Goal: Task Accomplishment & Management: Manage account settings

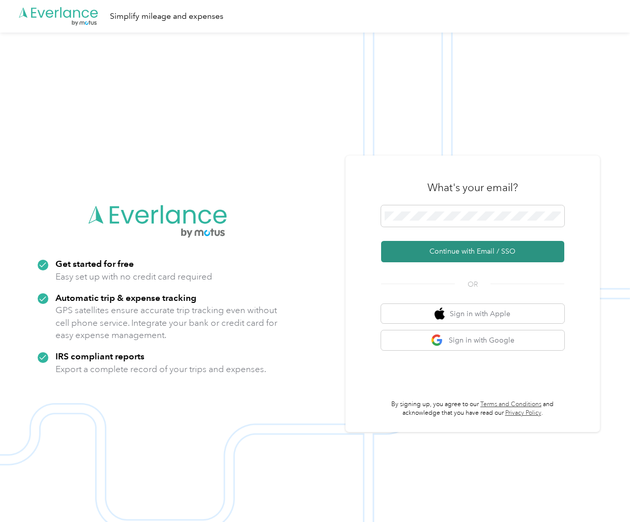
click at [475, 254] on button "Continue with Email / SSO" at bounding box center [472, 251] width 183 height 21
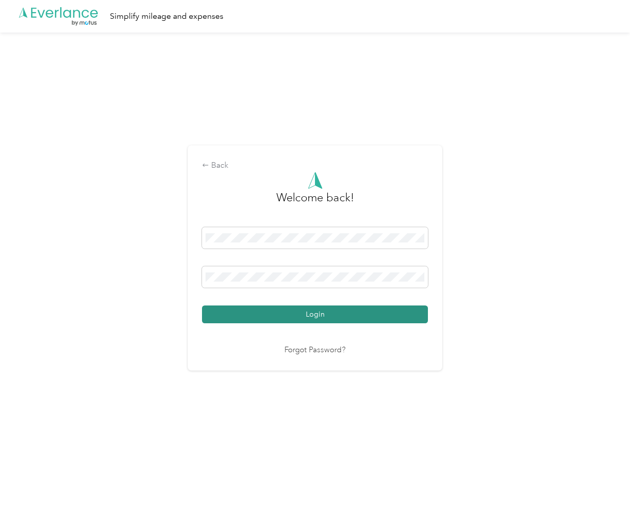
click at [282, 311] on button "Login" at bounding box center [315, 315] width 226 height 18
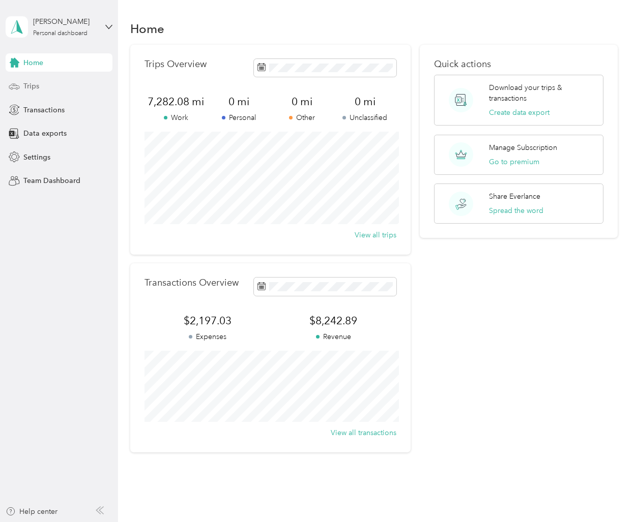
click at [37, 88] on span "Trips" at bounding box center [31, 86] width 16 height 11
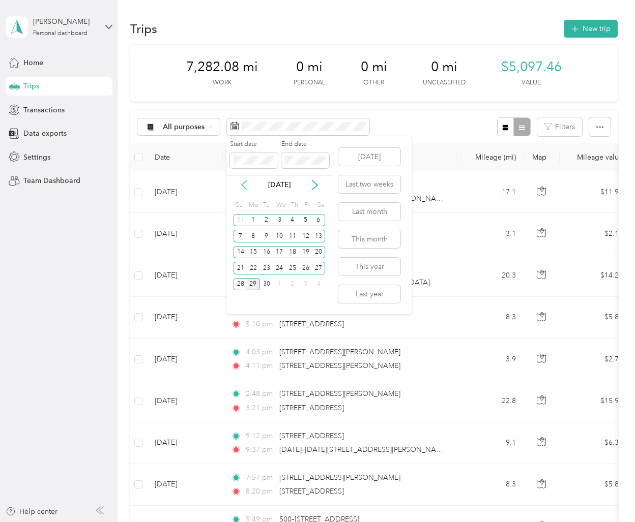
click at [240, 183] on icon at bounding box center [244, 185] width 10 height 10
click at [269, 255] on div "15" at bounding box center [266, 252] width 13 height 13
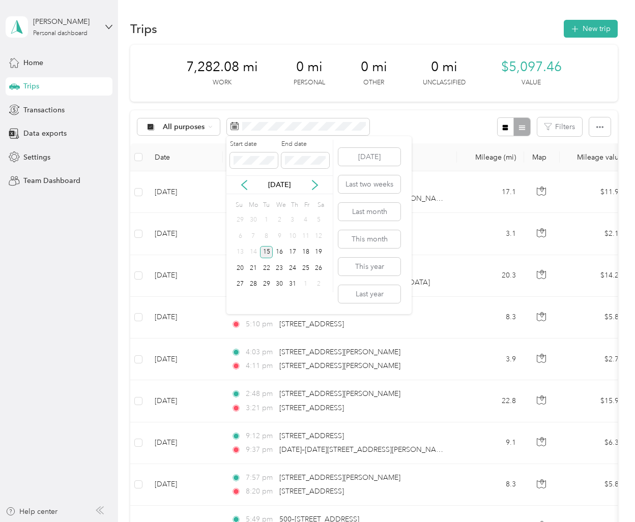
click at [269, 255] on div "15" at bounding box center [266, 252] width 13 height 13
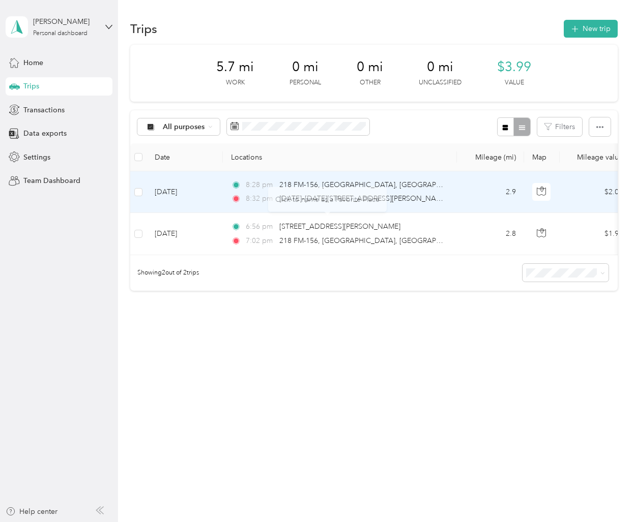
click at [410, 182] on div "8:28 pm 218 FM-156, [GEOGRAPHIC_DATA], [GEOGRAPHIC_DATA]" at bounding box center [338, 184] width 214 height 11
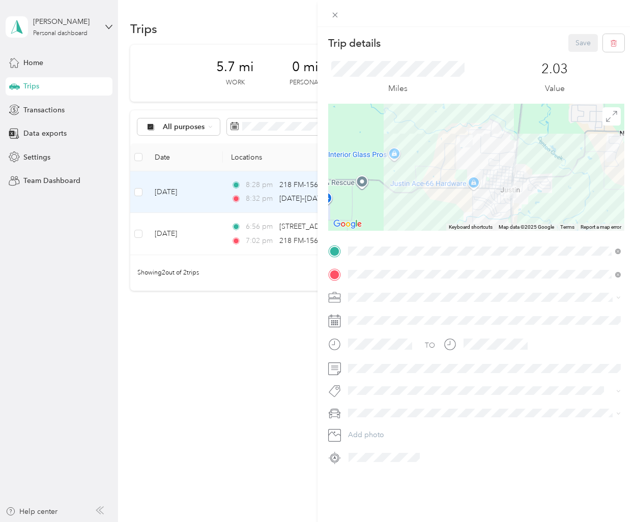
click at [237, 346] on div "Trip details Save This trip cannot be edited because it is either under review,…" at bounding box center [317, 261] width 635 height 522
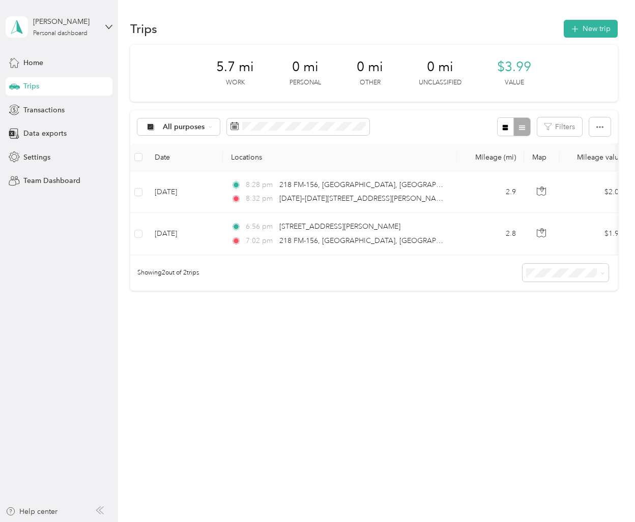
click at [143, 154] on th at bounding box center [138, 157] width 16 height 28
click at [143, 158] on th at bounding box center [138, 157] width 16 height 28
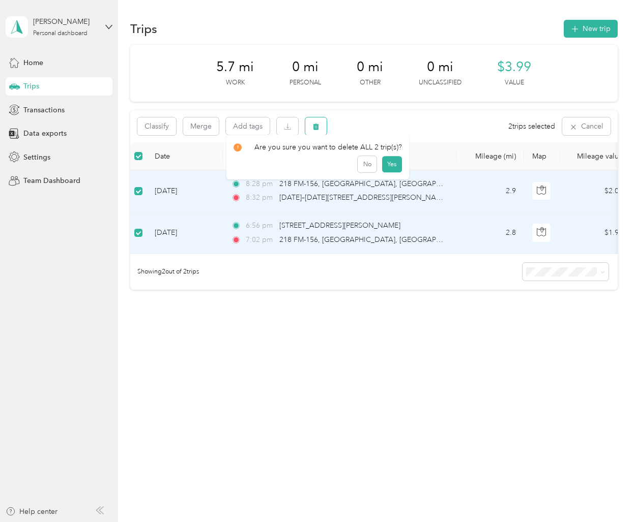
click at [313, 128] on icon "button" at bounding box center [315, 126] width 7 height 7
click at [386, 169] on button "Yes" at bounding box center [392, 169] width 20 height 16
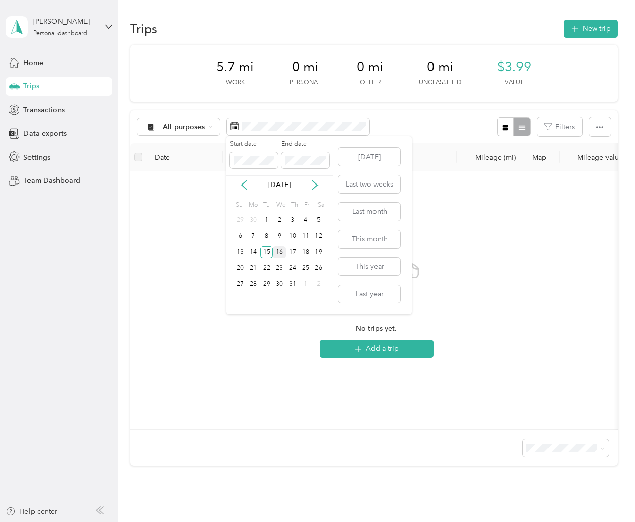
click at [279, 250] on div "16" at bounding box center [279, 252] width 13 height 13
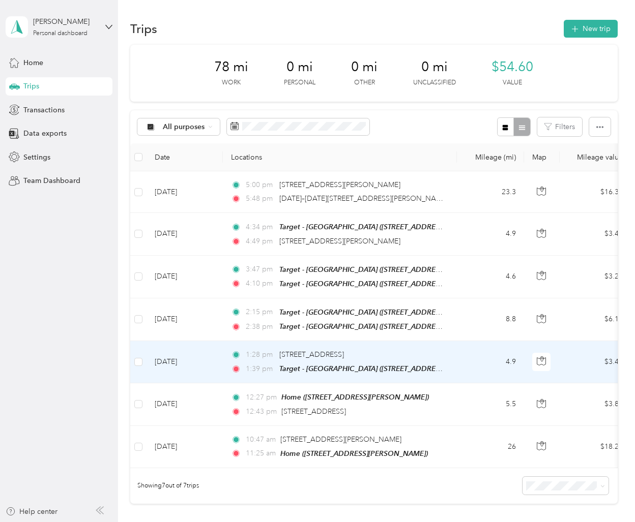
scroll to position [32, 0]
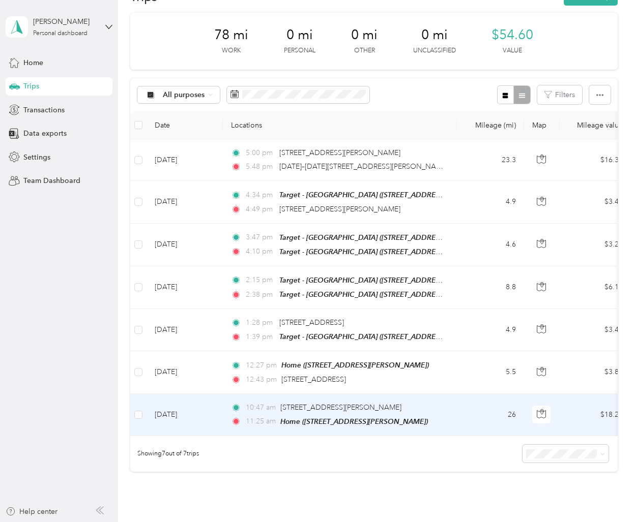
click at [213, 419] on td "[DATE]" at bounding box center [184, 415] width 76 height 42
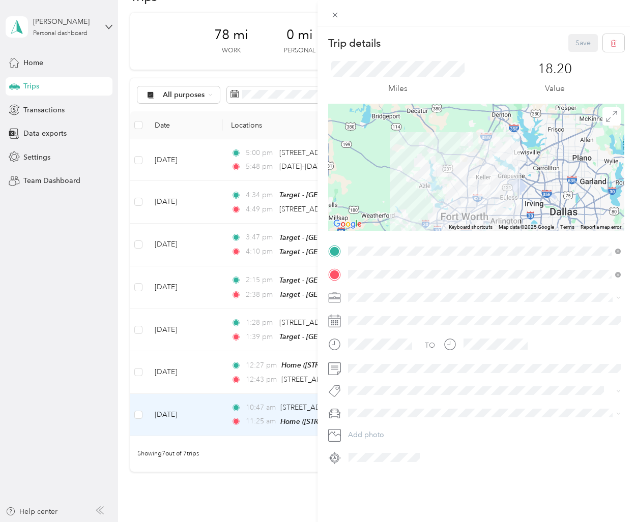
click at [283, 455] on div "Trip details Save This trip cannot be edited because it is either under review,…" at bounding box center [317, 261] width 635 height 522
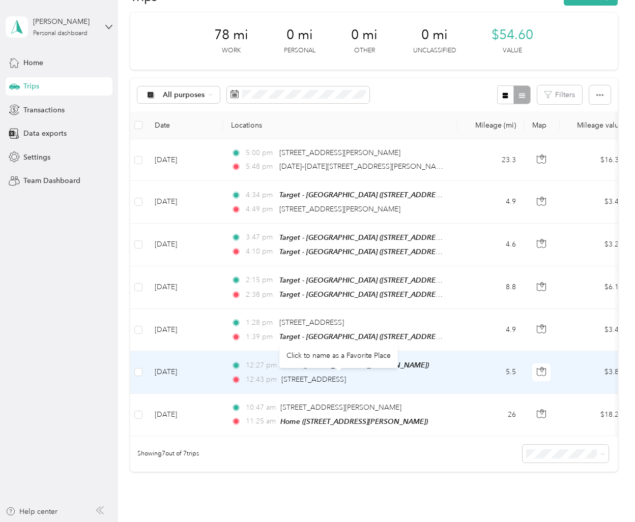
click at [328, 383] on div "[STREET_ADDRESS]" at bounding box center [313, 379] width 65 height 11
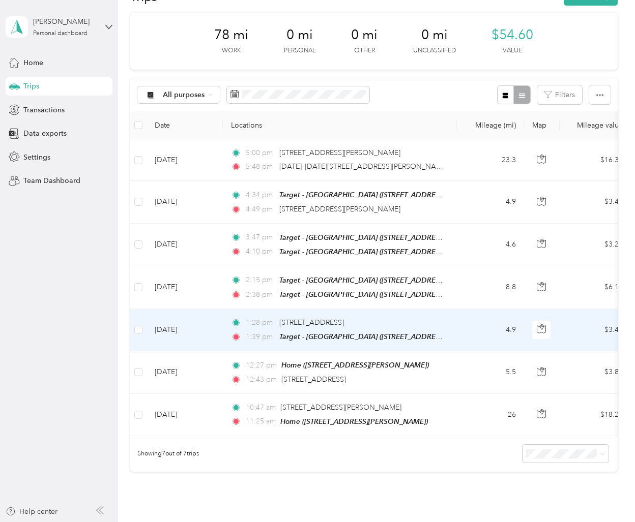
click at [220, 340] on td "[DATE]" at bounding box center [184, 330] width 76 height 42
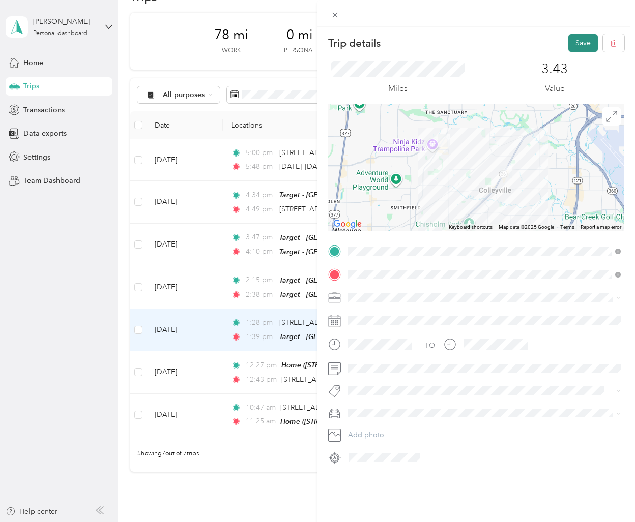
click at [591, 45] on button "Save" at bounding box center [582, 43] width 29 height 18
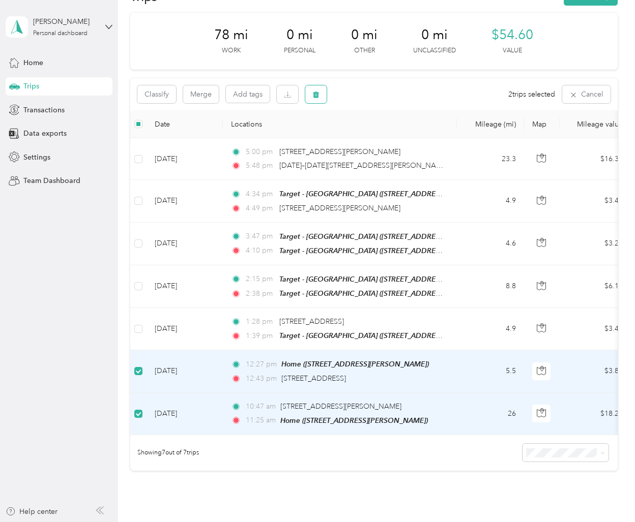
click at [324, 97] on button "button" at bounding box center [315, 94] width 21 height 18
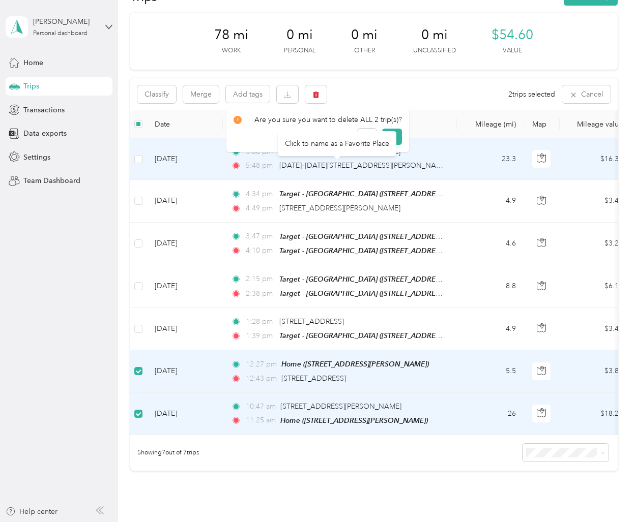
click at [393, 136] on div "Click to name as a Favorite Place" at bounding box center [337, 143] width 118 height 25
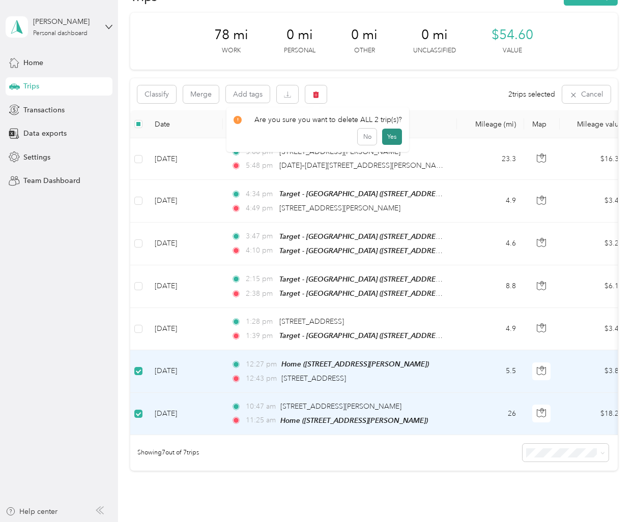
click at [395, 136] on button "Yes" at bounding box center [392, 137] width 20 height 16
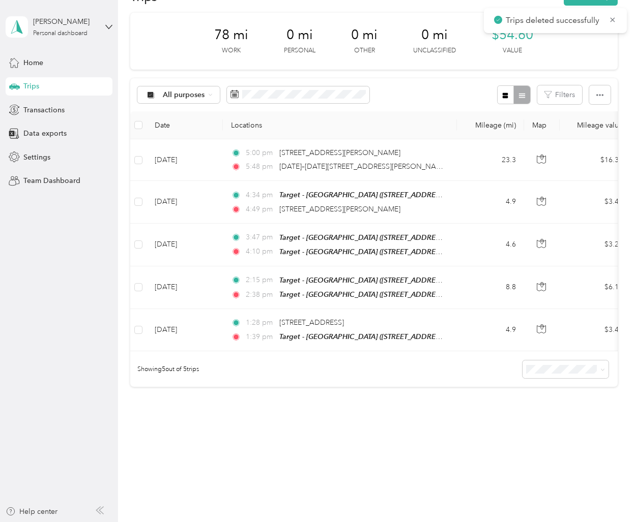
scroll to position [29, 0]
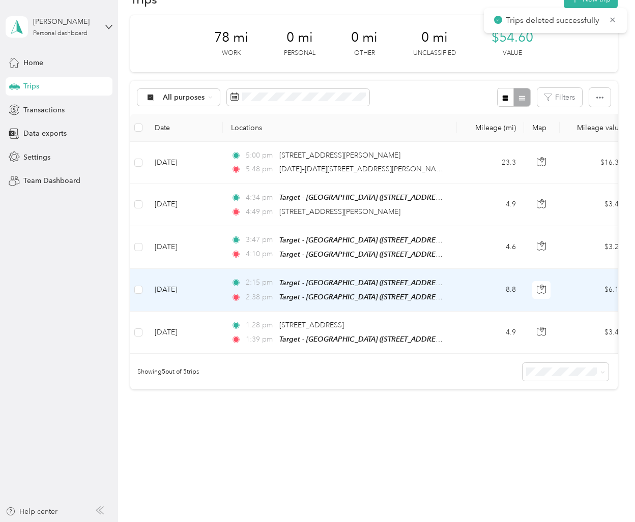
click at [217, 297] on td "[DATE]" at bounding box center [184, 290] width 76 height 43
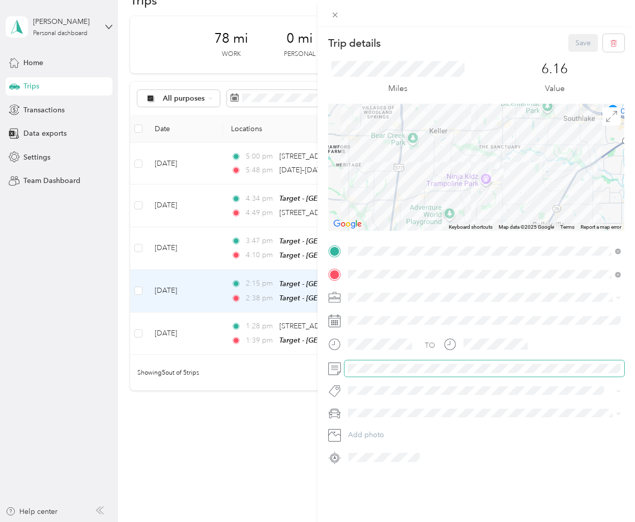
scroll to position [29, 0]
click at [580, 39] on button "Save" at bounding box center [582, 43] width 29 height 18
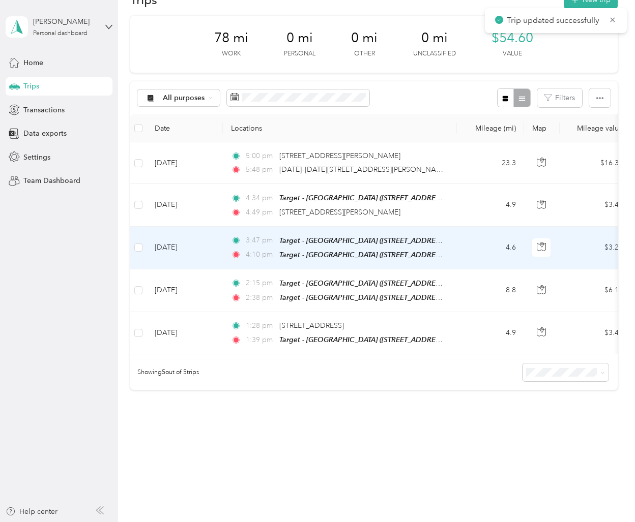
click at [219, 259] on td "[DATE]" at bounding box center [184, 248] width 76 height 43
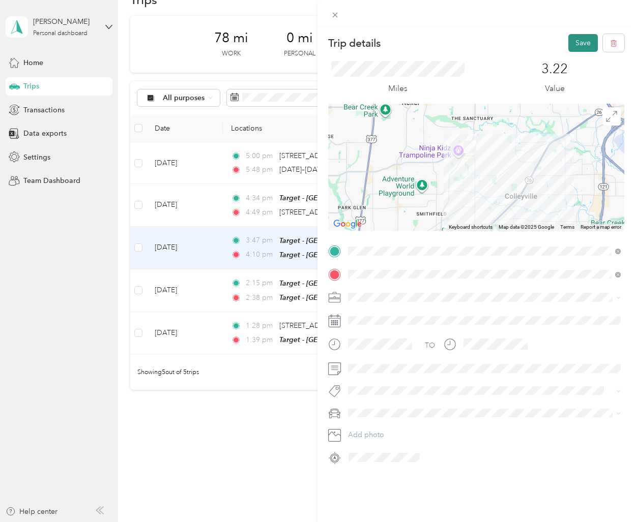
click at [585, 41] on button "Save" at bounding box center [582, 43] width 29 height 18
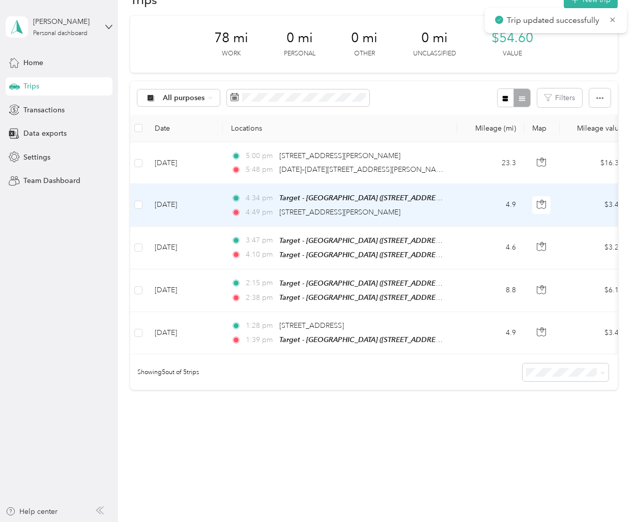
click at [211, 212] on td "[DATE]" at bounding box center [184, 205] width 76 height 42
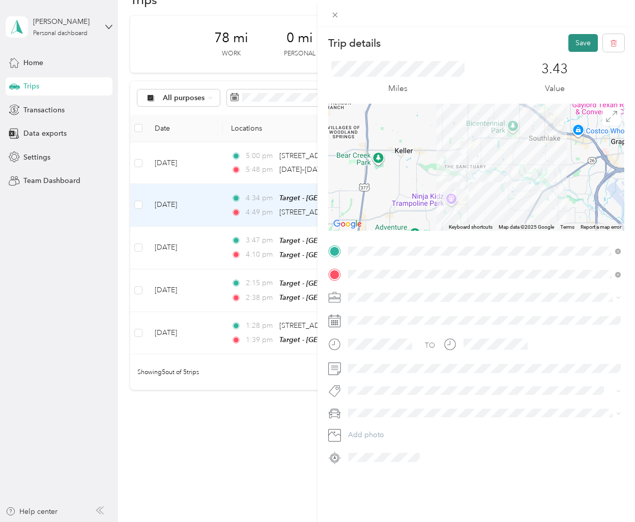
click at [592, 42] on button "Save" at bounding box center [582, 43] width 29 height 18
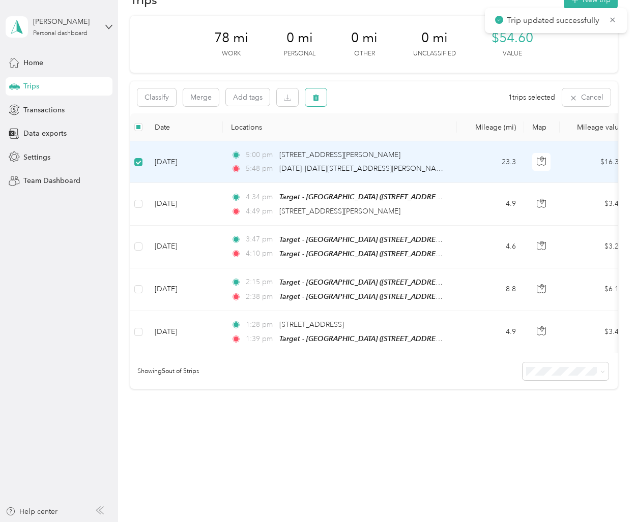
click at [313, 95] on icon "button" at bounding box center [315, 97] width 7 height 7
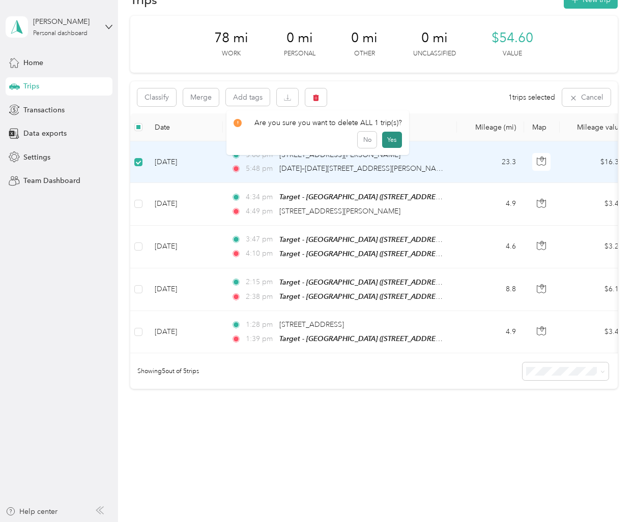
click at [391, 139] on button "Yes" at bounding box center [392, 140] width 20 height 16
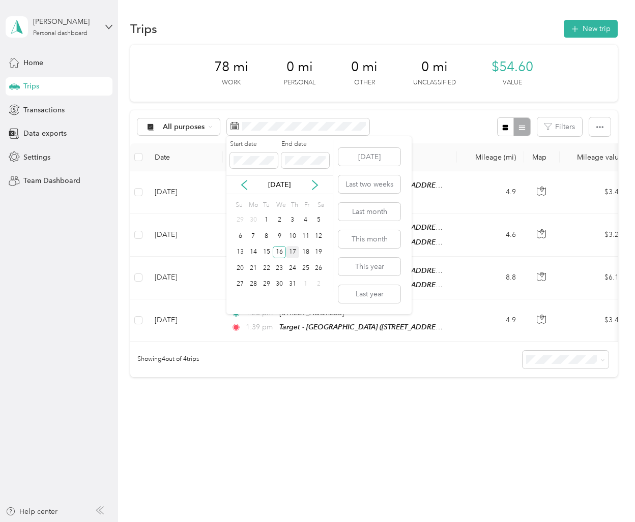
click at [291, 253] on div "17" at bounding box center [292, 252] width 13 height 13
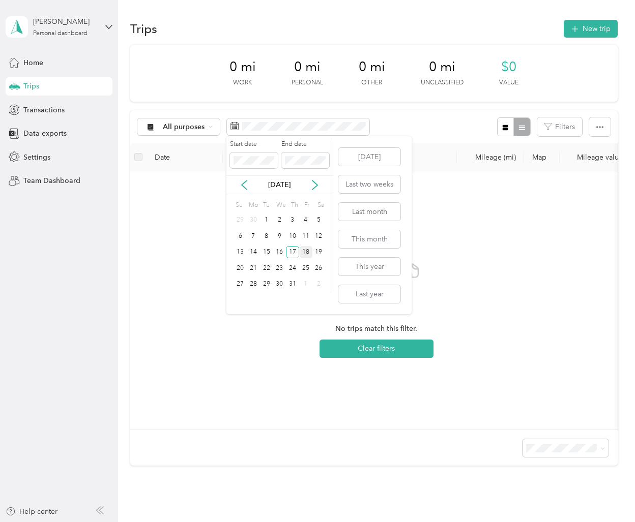
click at [306, 251] on div "18" at bounding box center [305, 252] width 13 height 13
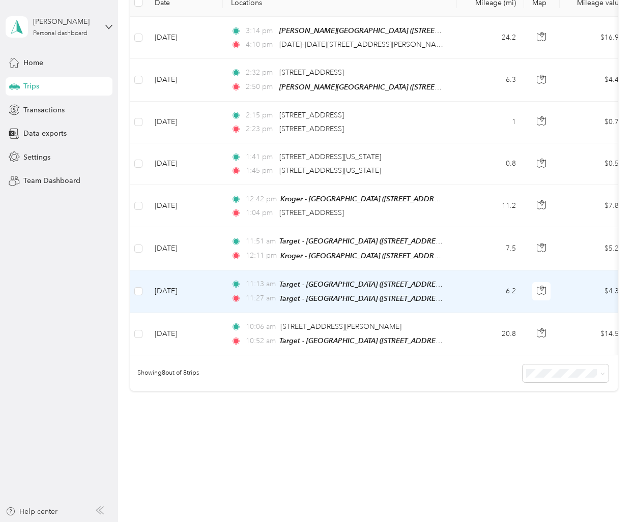
scroll to position [162, 0]
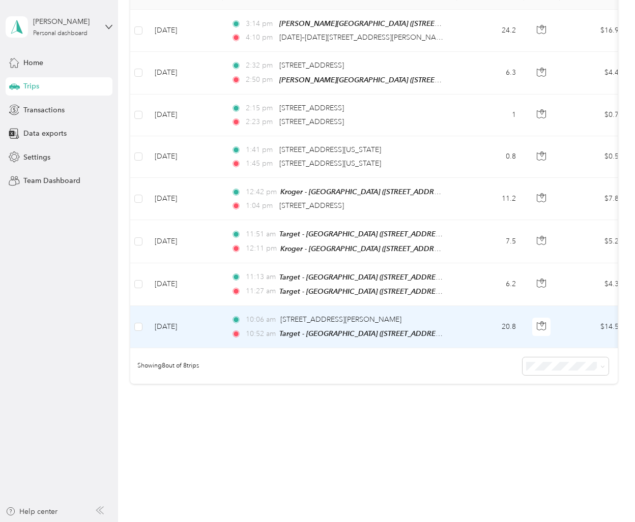
click at [225, 335] on td "10:06 am [STREET_ADDRESS][PERSON_NAME] 10:52 am Target - [GEOGRAPHIC_DATA] ([ST…" at bounding box center [340, 327] width 234 height 42
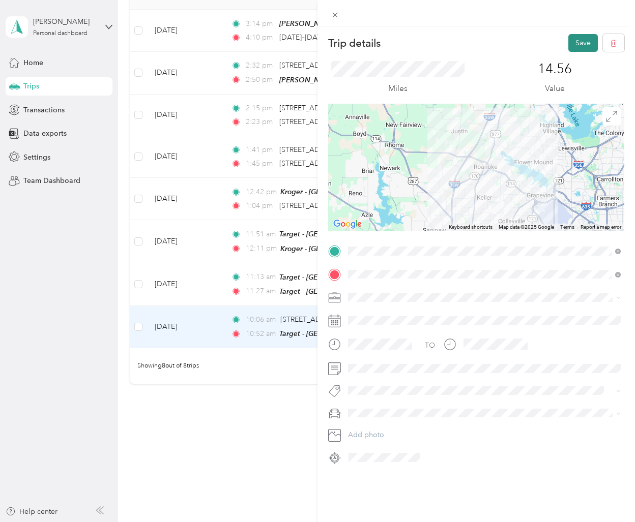
click at [588, 42] on button "Save" at bounding box center [582, 43] width 29 height 18
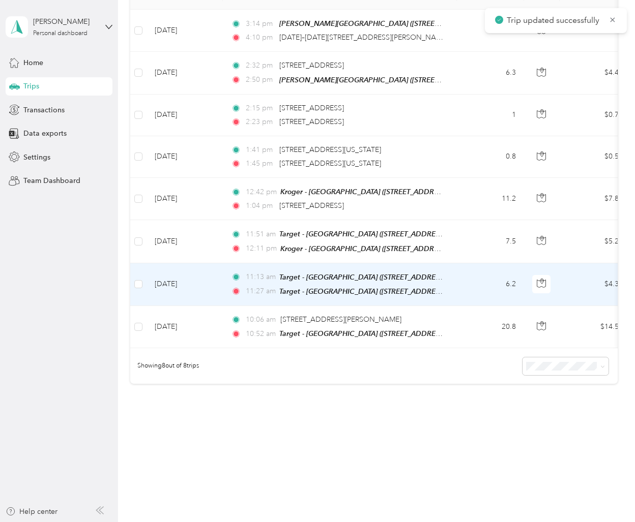
click at [222, 282] on td "[DATE]" at bounding box center [184, 284] width 76 height 43
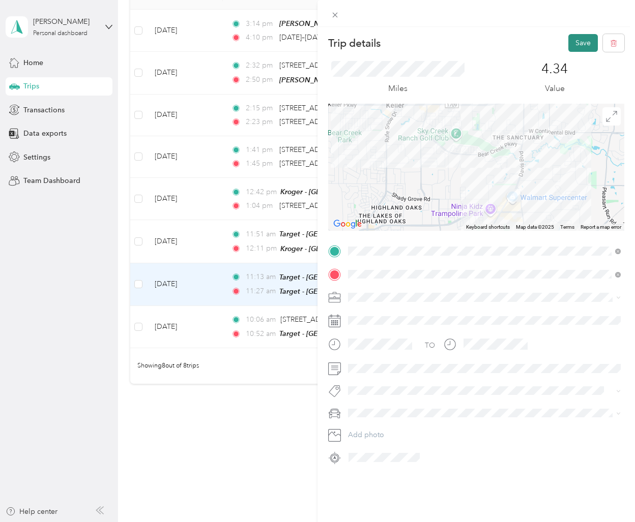
click at [584, 41] on button "Save" at bounding box center [582, 43] width 29 height 18
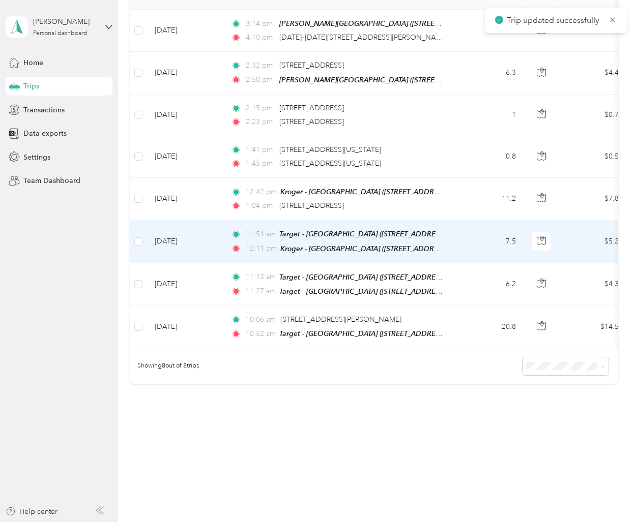
click at [209, 249] on td "[DATE]" at bounding box center [184, 241] width 76 height 43
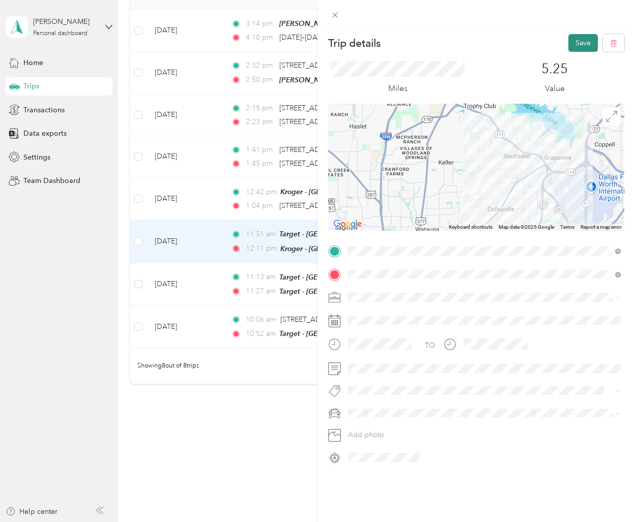
click at [588, 40] on button "Save" at bounding box center [582, 43] width 29 height 18
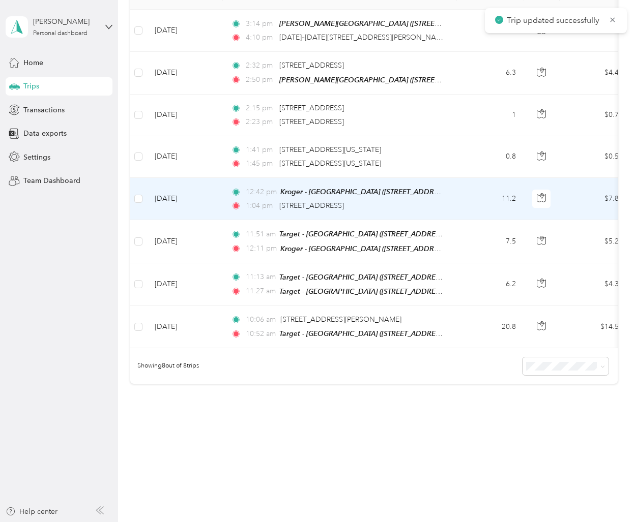
click at [224, 205] on td "12:42 pm Kroger - [GEOGRAPHIC_DATA] ([STREET_ADDRESS]) 1:04 pm [STREET_ADDRESS]" at bounding box center [340, 199] width 234 height 42
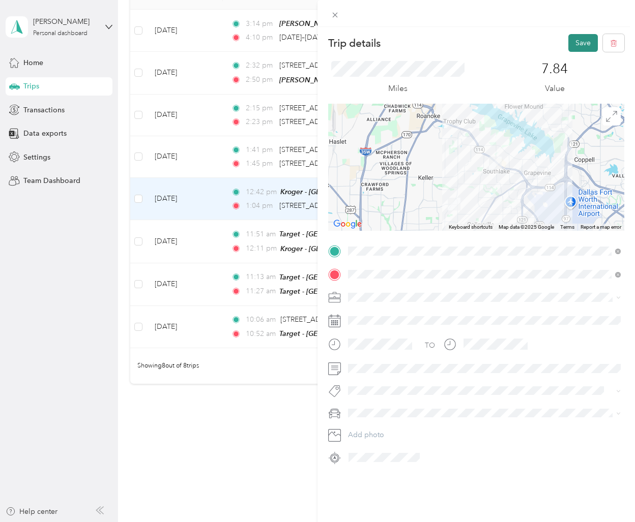
click at [577, 41] on button "Save" at bounding box center [582, 43] width 29 height 18
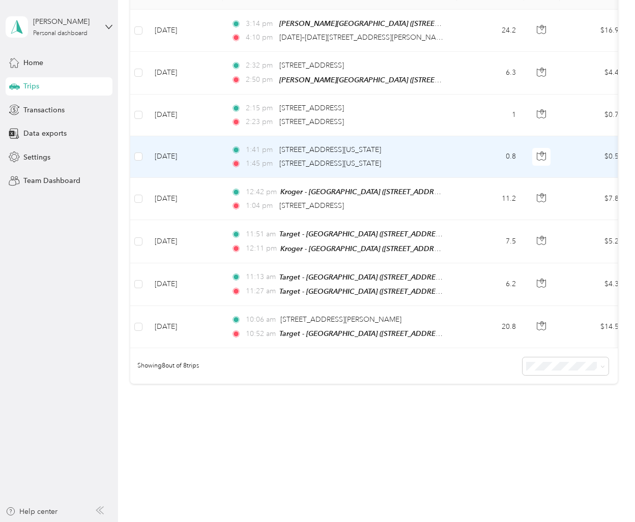
click at [225, 165] on td "1:41 pm [STREET_ADDRESS][US_STATE] 1:45 pm [STREET_ADDRESS][US_STATE]" at bounding box center [340, 157] width 234 height 42
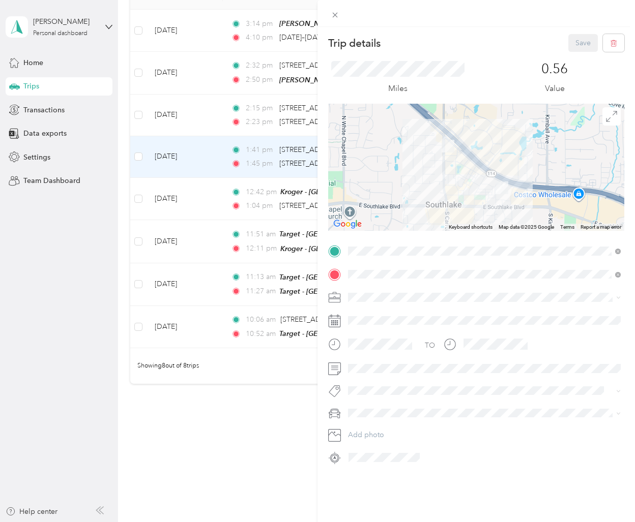
click at [225, 165] on div "Trip details Save This trip cannot be edited because it is either under review,…" at bounding box center [317, 261] width 635 height 522
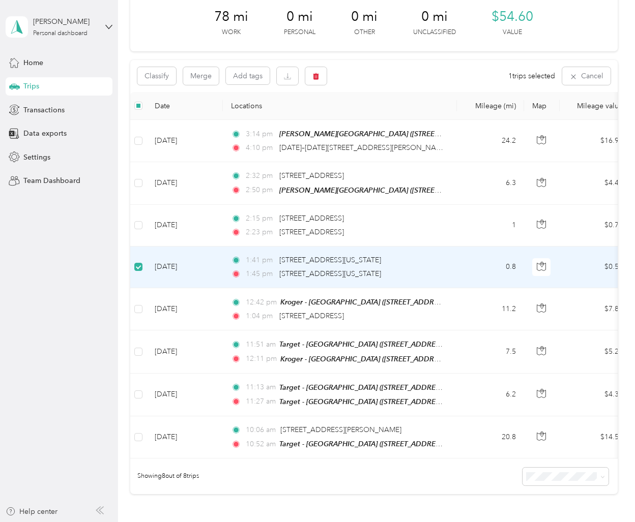
scroll to position [49, 0]
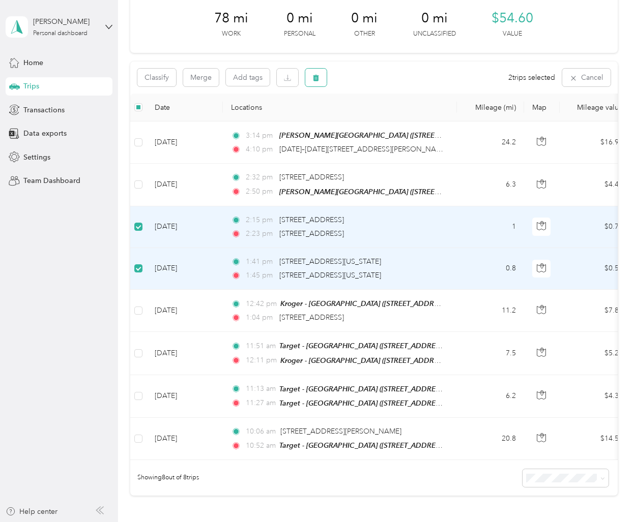
click at [317, 81] on button "button" at bounding box center [315, 78] width 21 height 18
click at [396, 122] on button "Yes" at bounding box center [392, 120] width 20 height 16
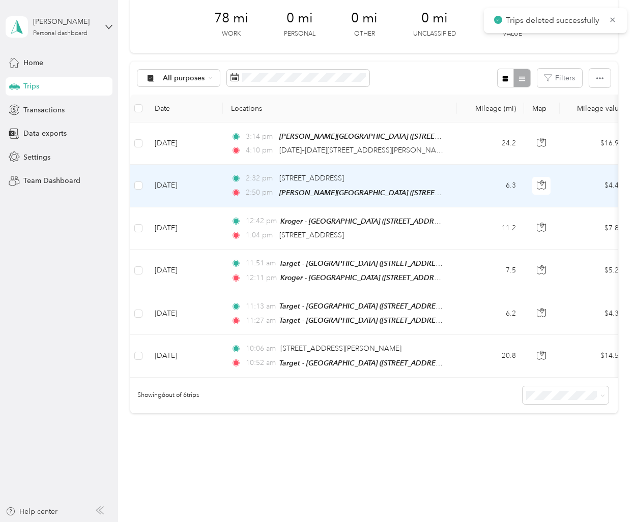
click at [215, 198] on td "[DATE]" at bounding box center [184, 186] width 76 height 42
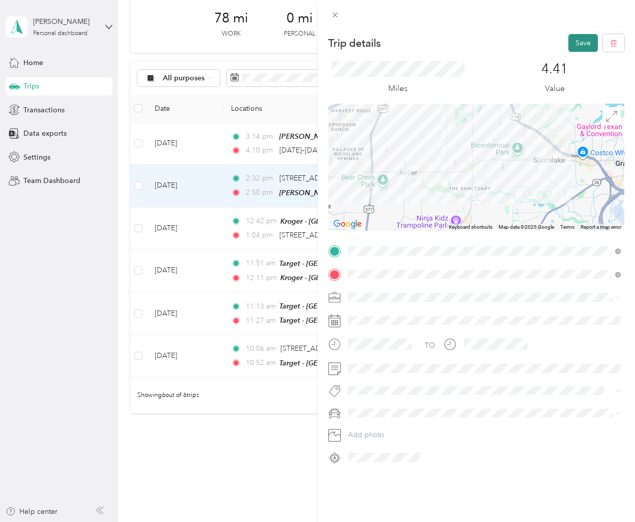
click at [574, 44] on button "Save" at bounding box center [582, 43] width 29 height 18
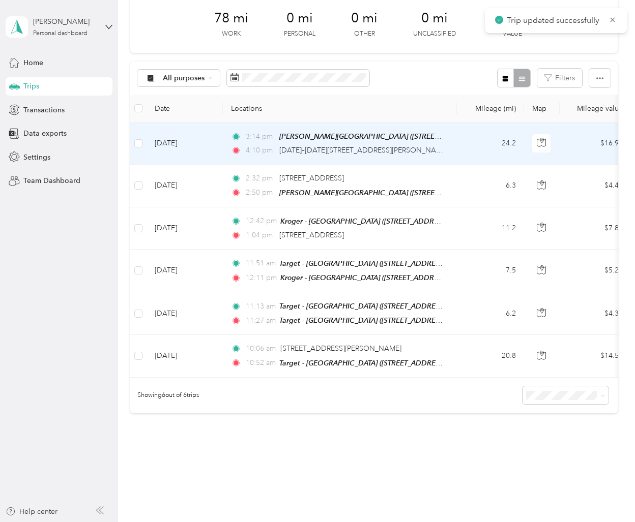
click at [214, 154] on td "[DATE]" at bounding box center [184, 144] width 76 height 42
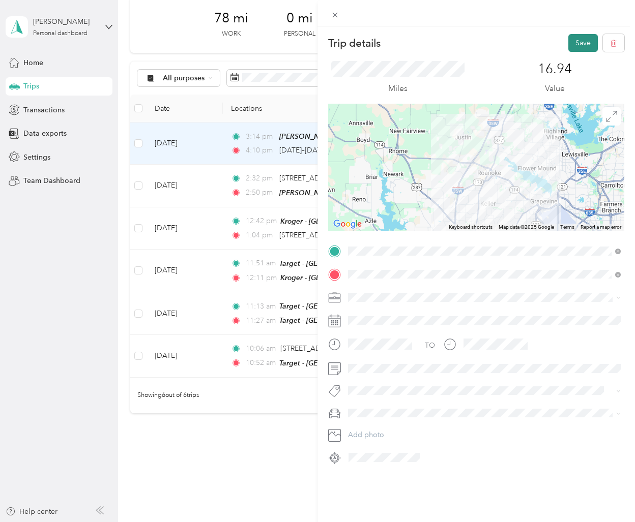
click at [586, 42] on button "Save" at bounding box center [582, 43] width 29 height 18
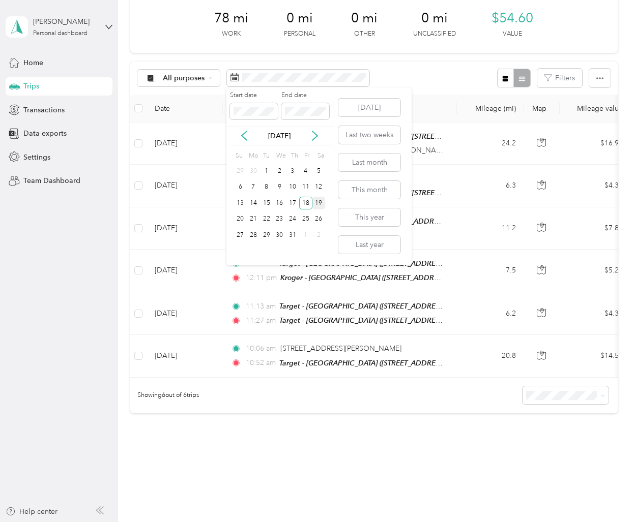
click at [319, 204] on div "19" at bounding box center [318, 203] width 13 height 13
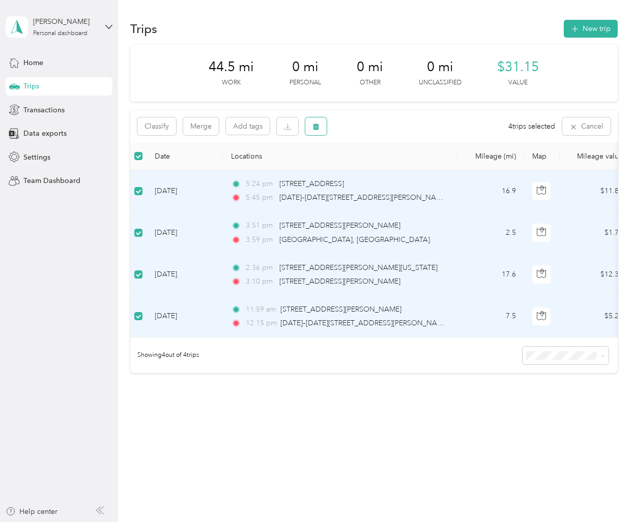
click at [320, 126] on button "button" at bounding box center [315, 126] width 21 height 18
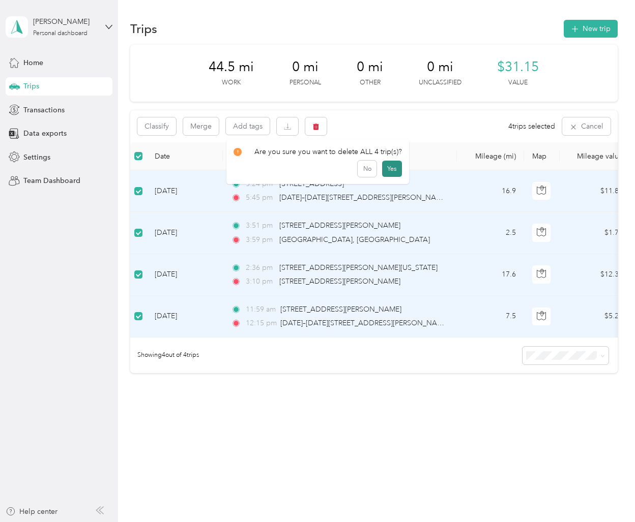
click at [387, 168] on button "Yes" at bounding box center [392, 169] width 20 height 16
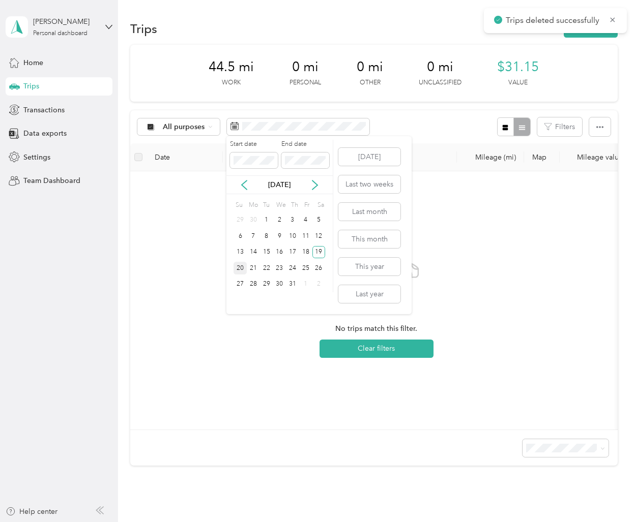
click at [240, 272] on div "20" at bounding box center [239, 268] width 13 height 13
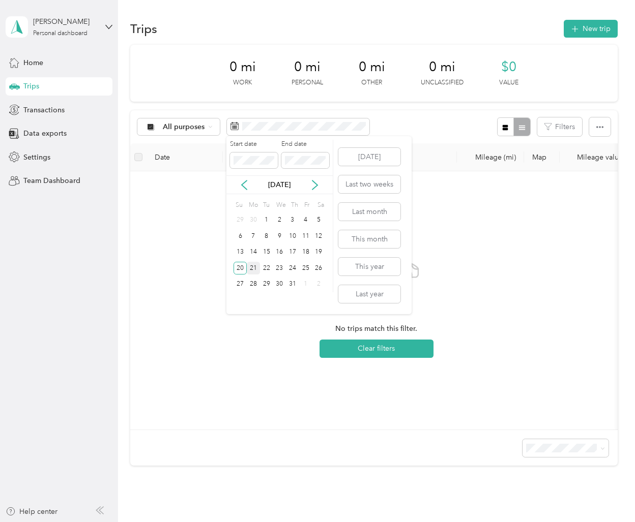
click at [256, 268] on div "21" at bounding box center [253, 268] width 13 height 13
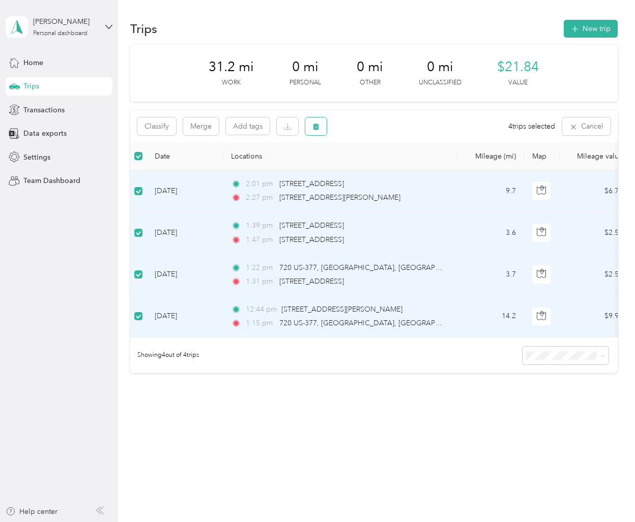
click at [319, 127] on icon "button" at bounding box center [315, 126] width 7 height 7
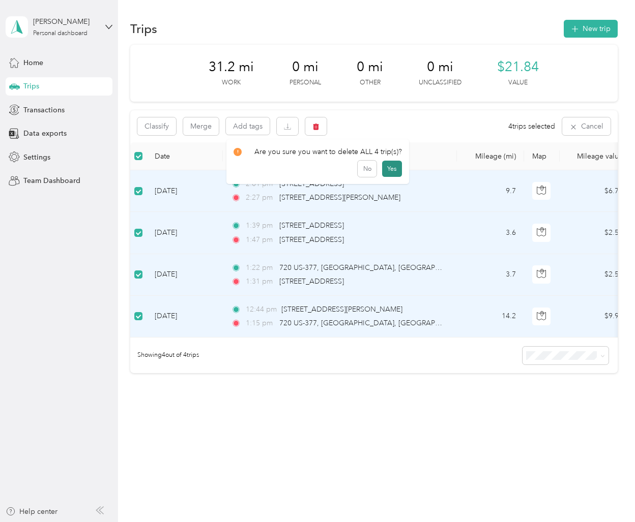
click at [391, 168] on button "Yes" at bounding box center [392, 169] width 20 height 16
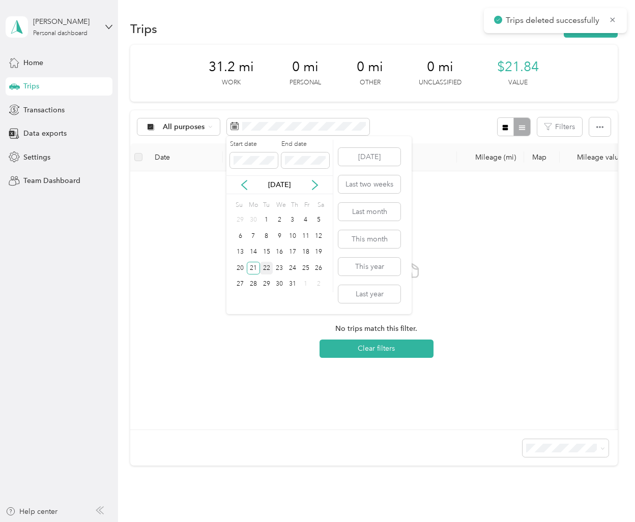
click at [263, 269] on div "22" at bounding box center [266, 268] width 13 height 13
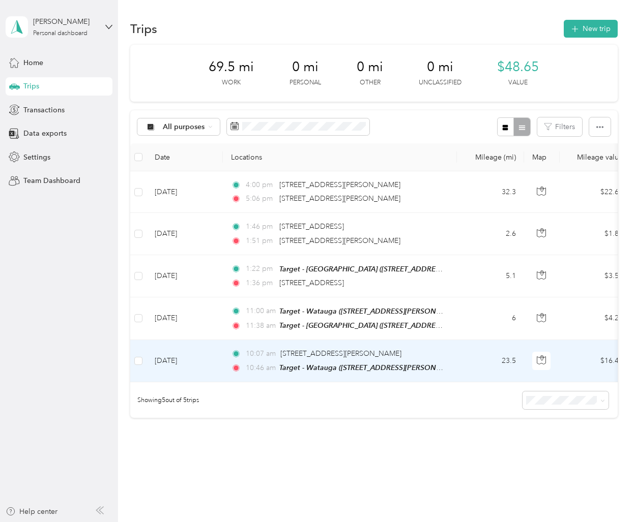
click at [475, 359] on td "23.5" at bounding box center [490, 361] width 67 height 42
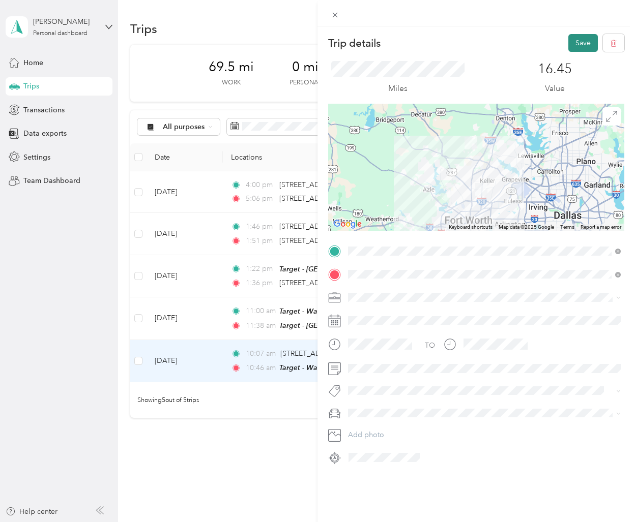
click at [581, 45] on button "Save" at bounding box center [582, 43] width 29 height 18
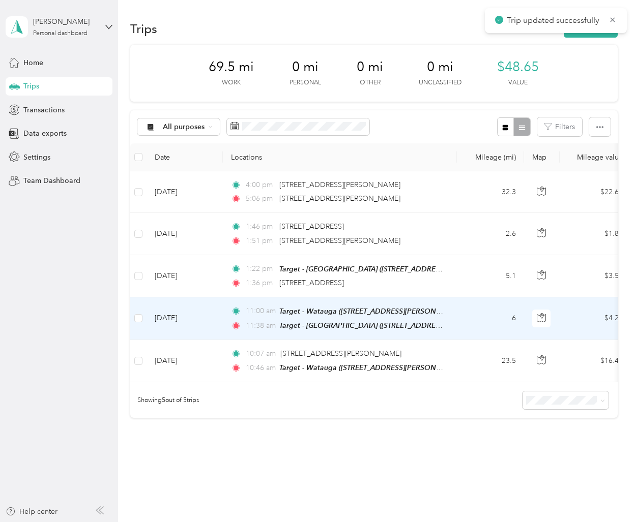
click at [222, 328] on td "[DATE]" at bounding box center [184, 318] width 76 height 43
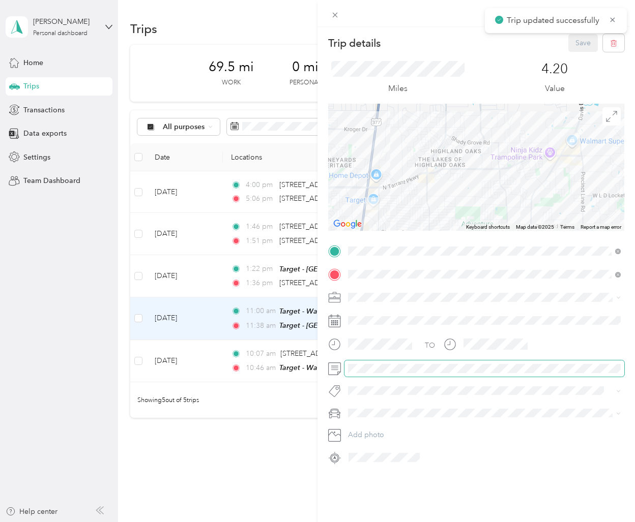
click at [375, 373] on span at bounding box center [484, 369] width 280 height 16
click at [580, 43] on button "Save" at bounding box center [582, 43] width 29 height 18
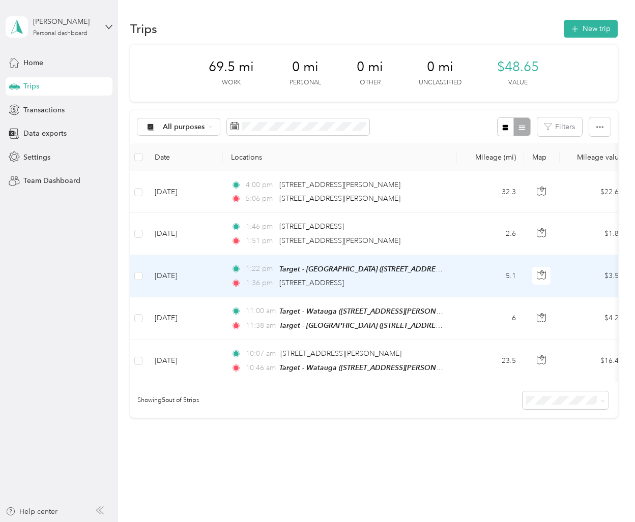
click at [222, 285] on td "[DATE]" at bounding box center [184, 276] width 76 height 42
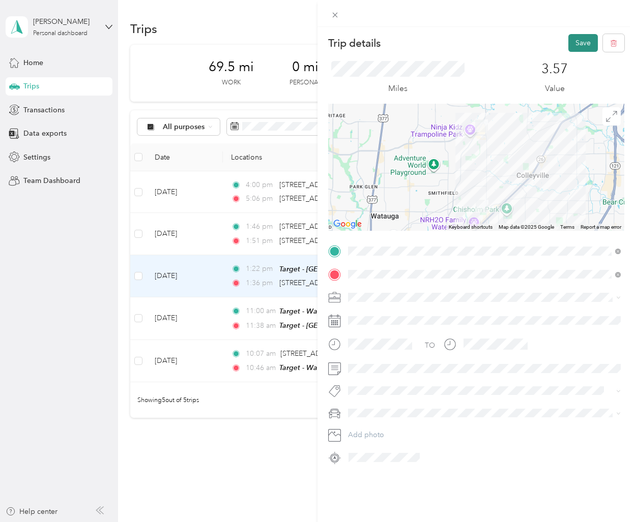
click at [574, 42] on button "Save" at bounding box center [582, 43] width 29 height 18
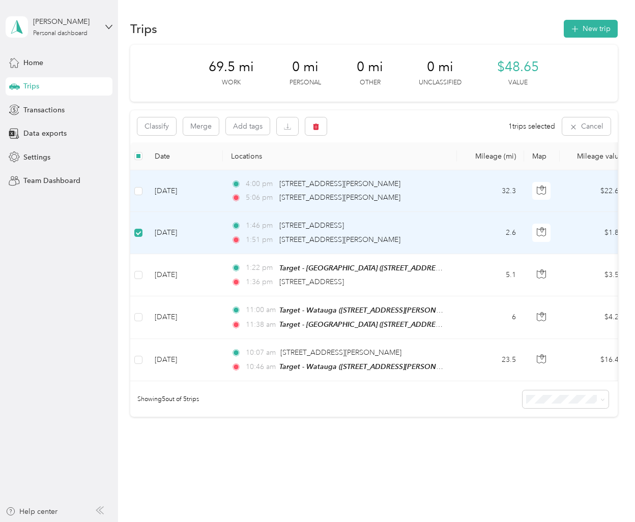
drag, startPoint x: 143, startPoint y: 192, endPoint x: 163, endPoint y: 187, distance: 20.5
click at [143, 192] on td at bounding box center [138, 191] width 16 height 42
click at [310, 123] on button "button" at bounding box center [315, 126] width 21 height 18
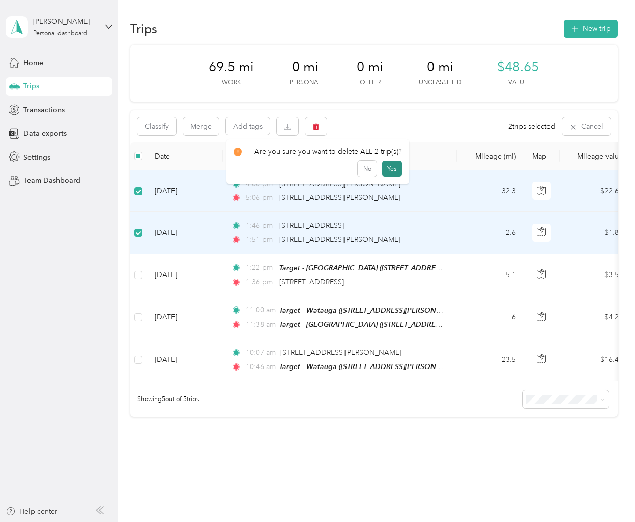
click at [384, 167] on button "Yes" at bounding box center [392, 169] width 20 height 16
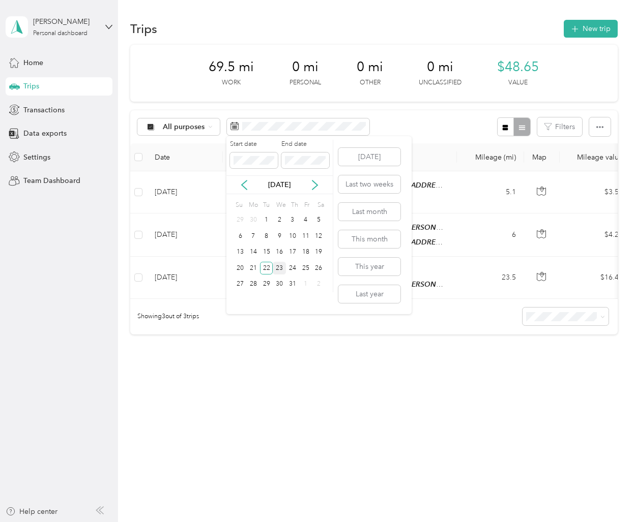
click at [282, 269] on div "23" at bounding box center [279, 268] width 13 height 13
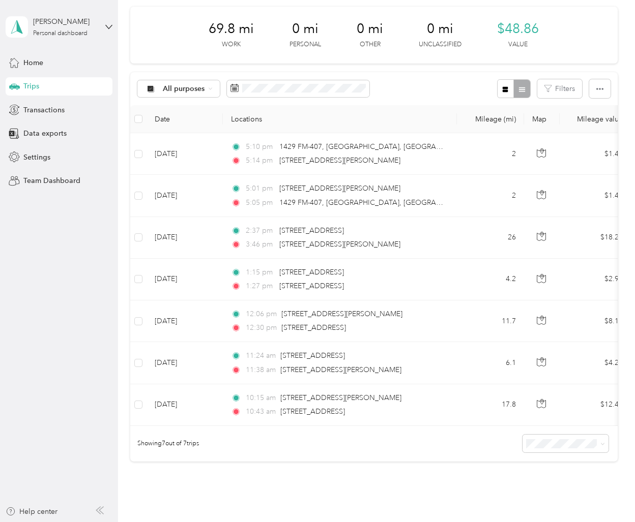
scroll to position [39, 0]
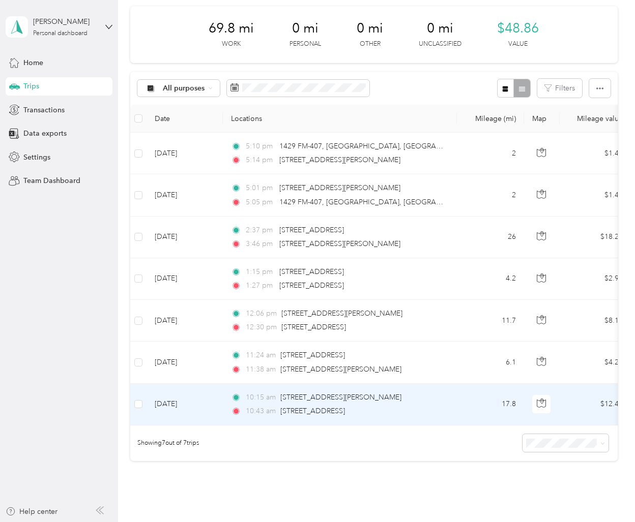
click at [201, 414] on td "[DATE]" at bounding box center [184, 405] width 76 height 42
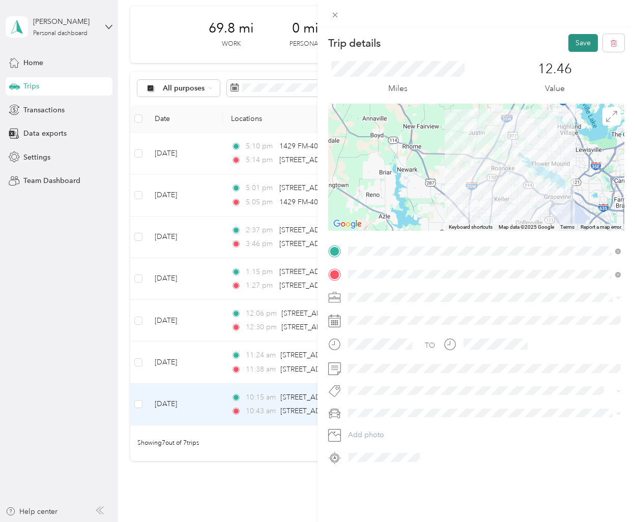
click at [590, 39] on button "Save" at bounding box center [582, 43] width 29 height 18
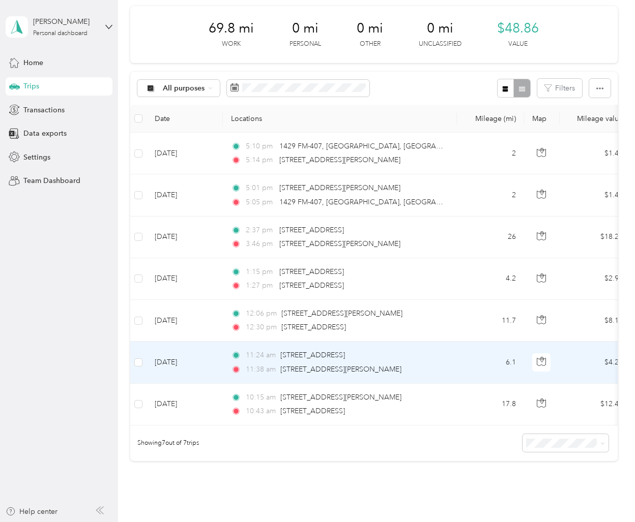
click at [213, 370] on td "[DATE]" at bounding box center [184, 363] width 76 height 42
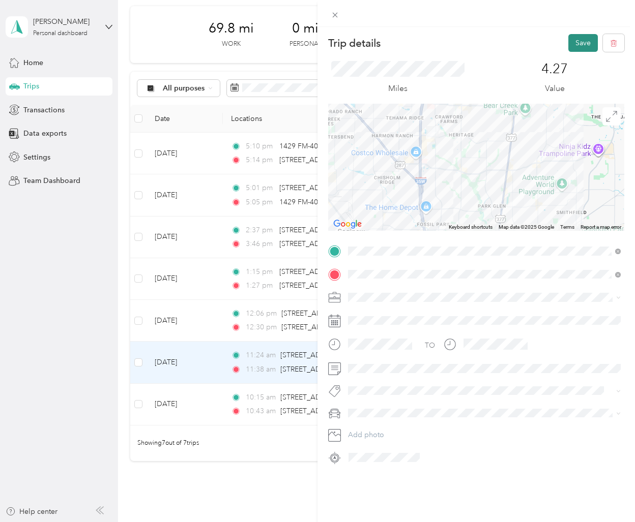
click at [579, 40] on button "Save" at bounding box center [582, 43] width 29 height 18
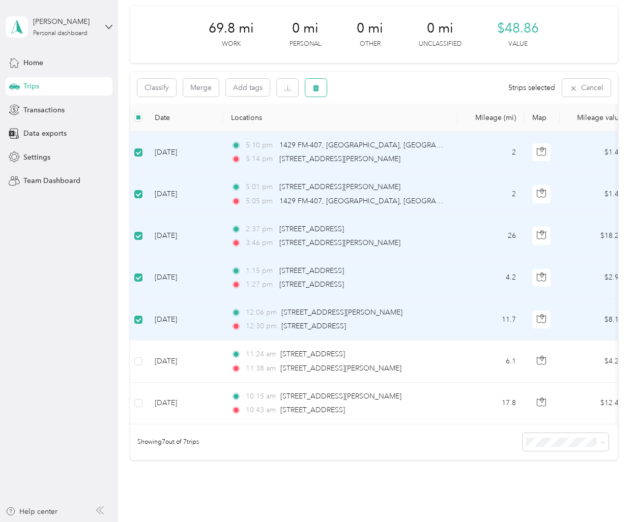
click at [316, 86] on icon "button" at bounding box center [316, 88] width 6 height 7
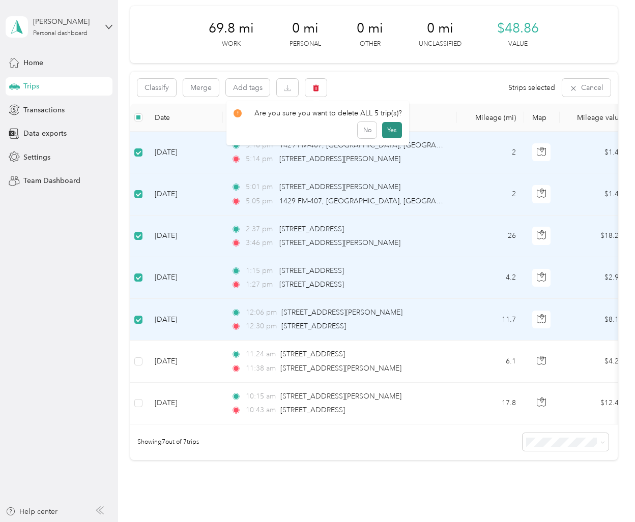
click at [382, 128] on button "Yes" at bounding box center [392, 130] width 20 height 16
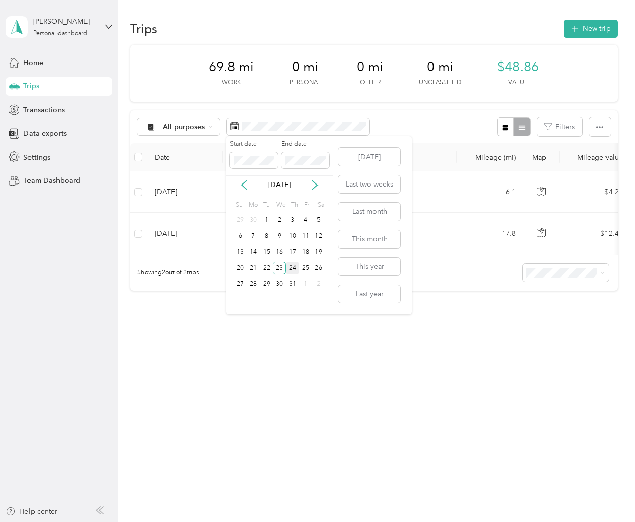
click at [292, 268] on div "24" at bounding box center [292, 268] width 13 height 13
click at [293, 270] on div "24" at bounding box center [292, 268] width 13 height 13
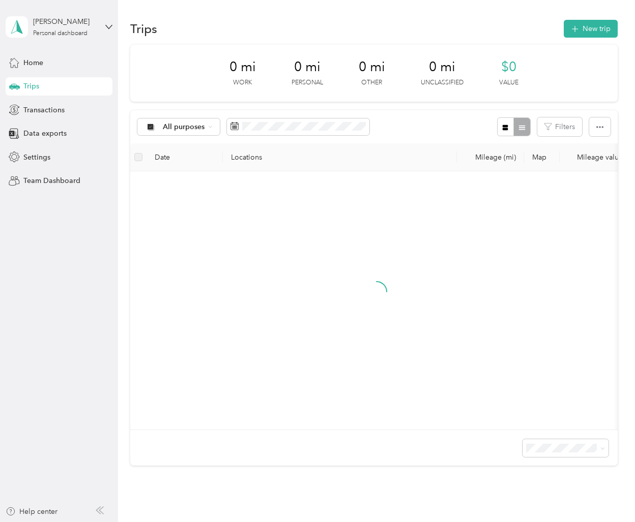
click at [293, 270] on div "24" at bounding box center [292, 268] width 13 height 16
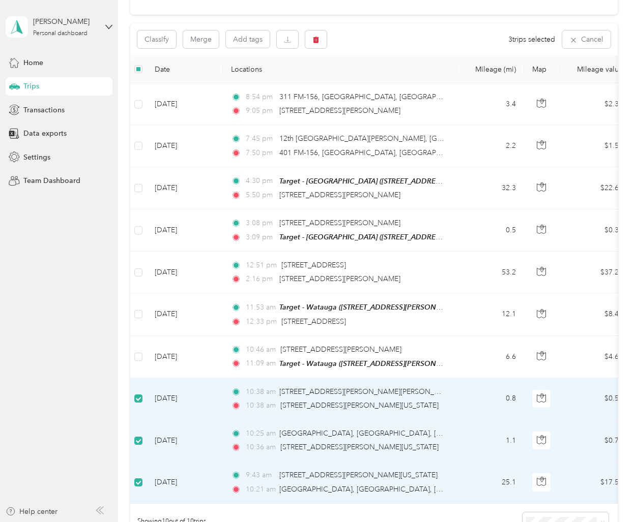
scroll to position [85, 0]
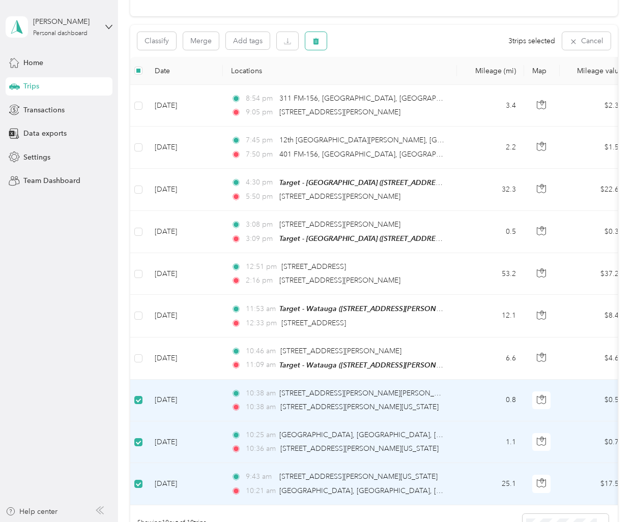
click at [313, 40] on icon "button" at bounding box center [315, 41] width 7 height 7
click at [384, 84] on button "Yes" at bounding box center [392, 83] width 20 height 16
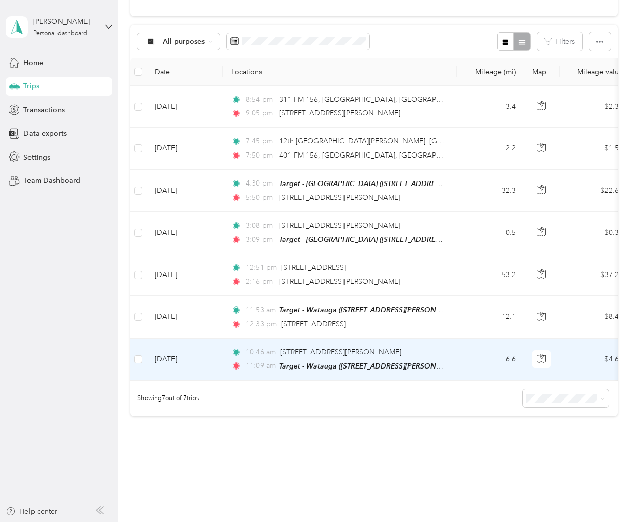
click at [213, 365] on td "[DATE]" at bounding box center [184, 360] width 76 height 42
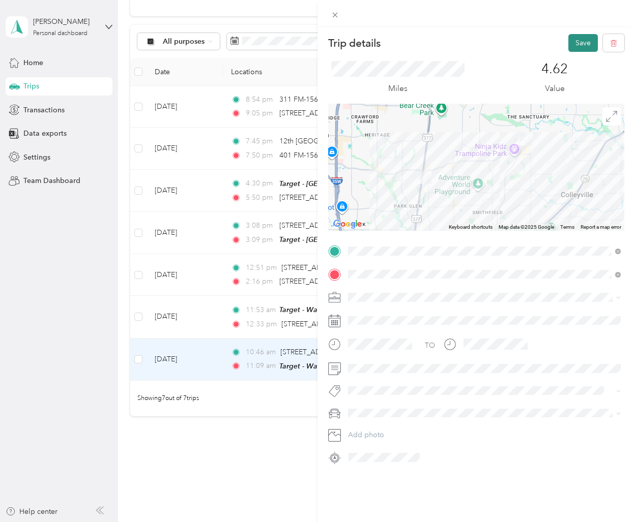
click at [581, 45] on button "Save" at bounding box center [582, 43] width 29 height 18
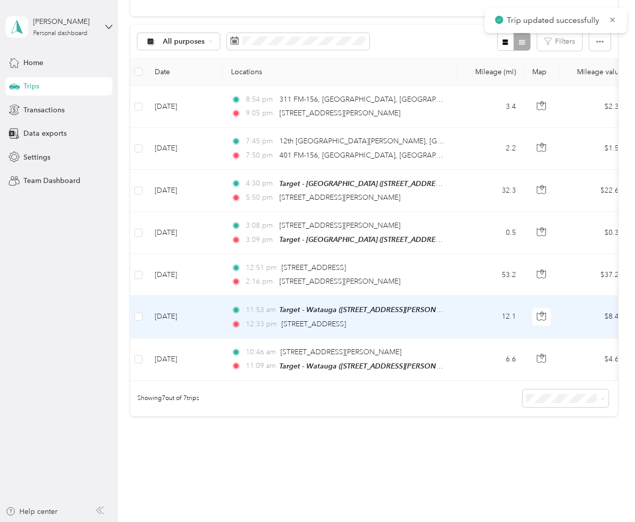
click at [211, 327] on td "[DATE]" at bounding box center [184, 317] width 76 height 42
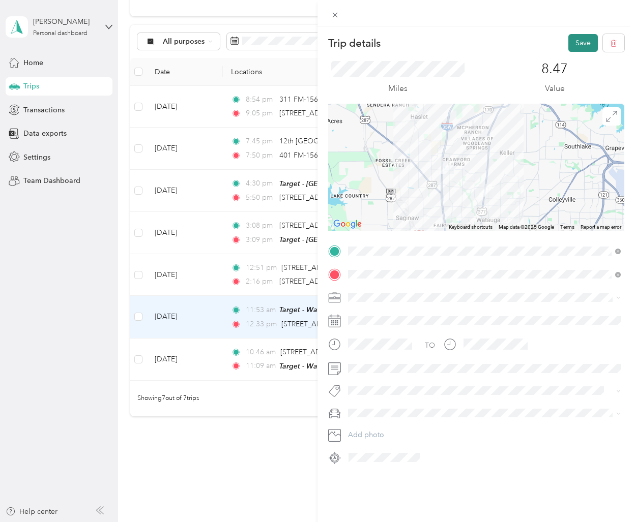
click at [584, 40] on button "Save" at bounding box center [582, 43] width 29 height 18
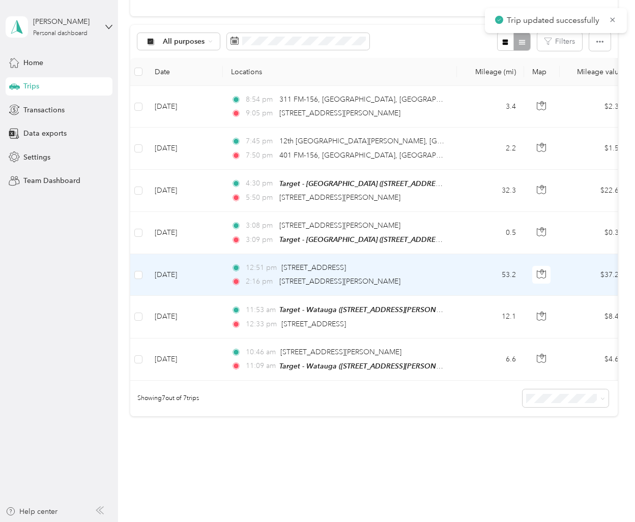
click at [217, 286] on td "[DATE]" at bounding box center [184, 275] width 76 height 42
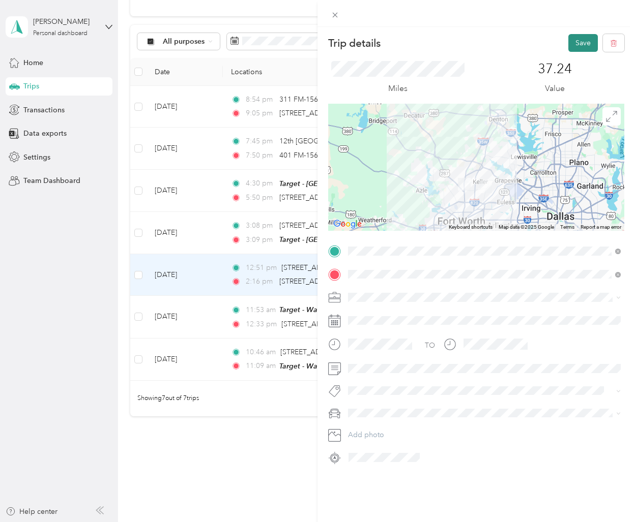
click at [576, 39] on button "Save" at bounding box center [582, 43] width 29 height 18
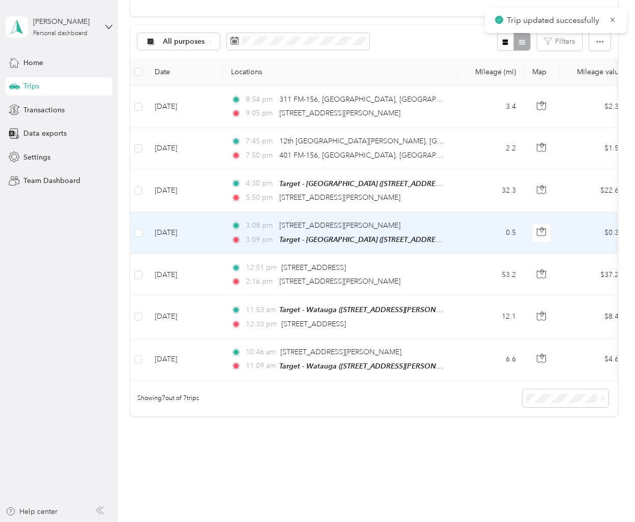
click at [205, 243] on td "[DATE]" at bounding box center [184, 233] width 76 height 42
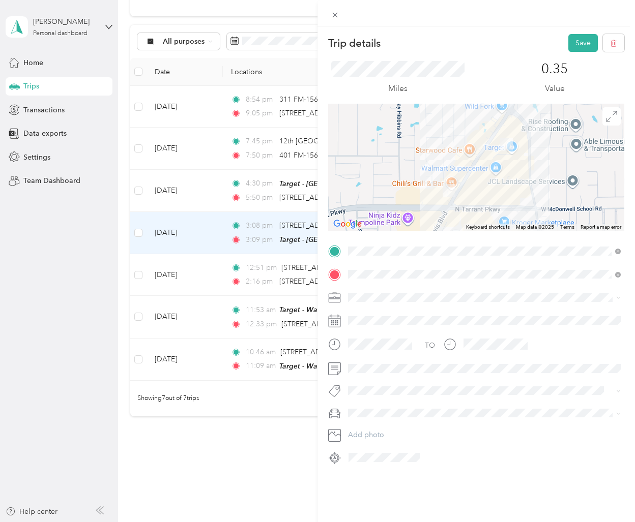
drag, startPoint x: 589, startPoint y: 43, endPoint x: 554, endPoint y: 53, distance: 37.0
click at [589, 43] on button "Save" at bounding box center [582, 43] width 29 height 18
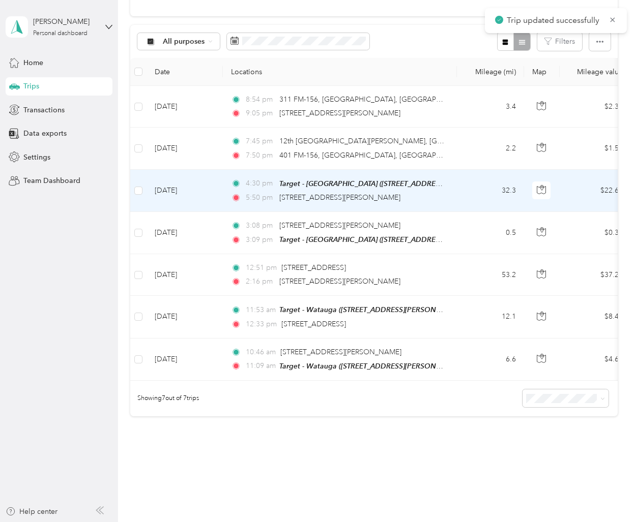
click at [212, 190] on td "[DATE]" at bounding box center [184, 191] width 76 height 42
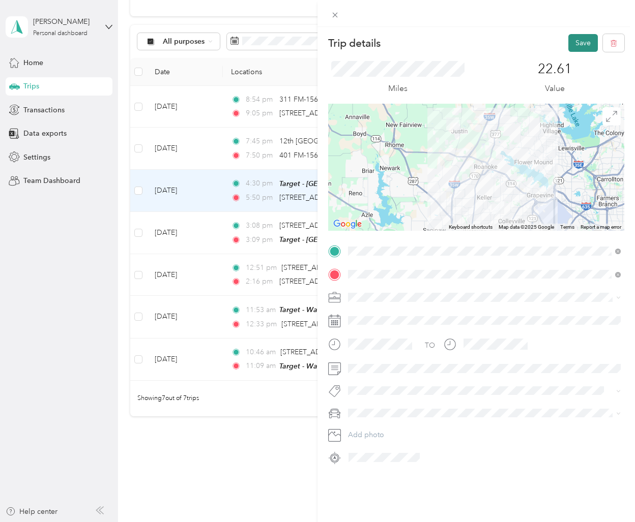
click at [588, 37] on button "Save" at bounding box center [582, 43] width 29 height 18
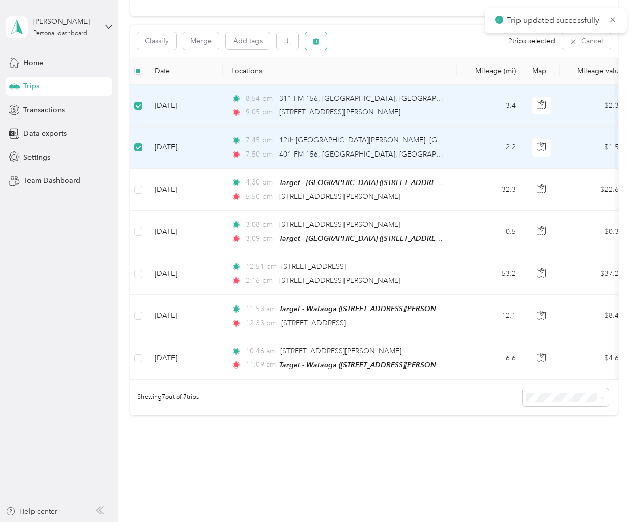
click at [307, 42] on button "button" at bounding box center [315, 41] width 21 height 18
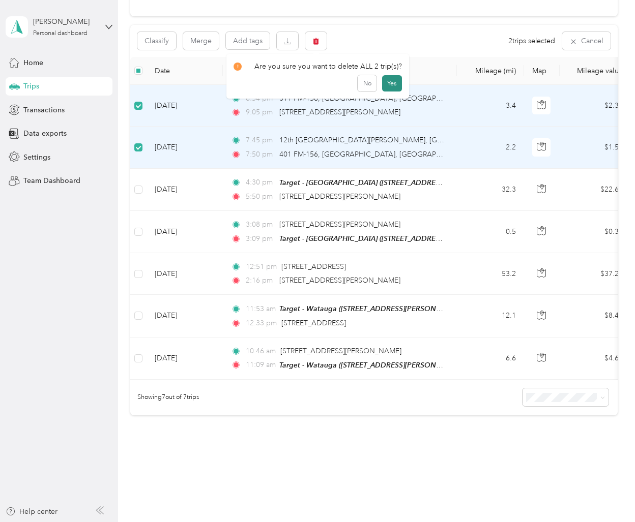
click at [384, 81] on button "Yes" at bounding box center [392, 83] width 20 height 16
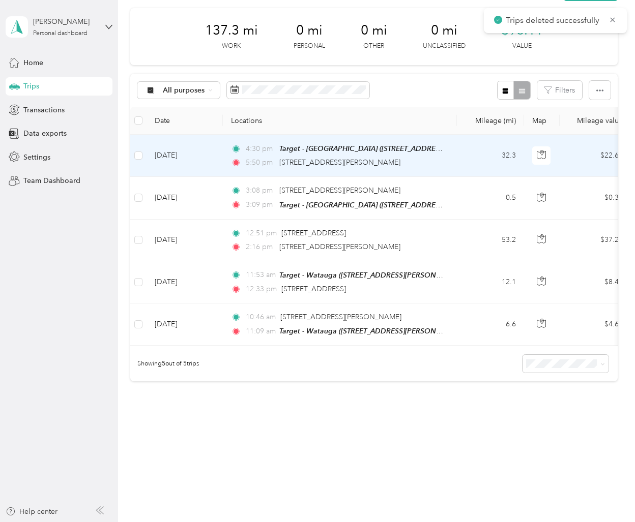
scroll to position [36, 0]
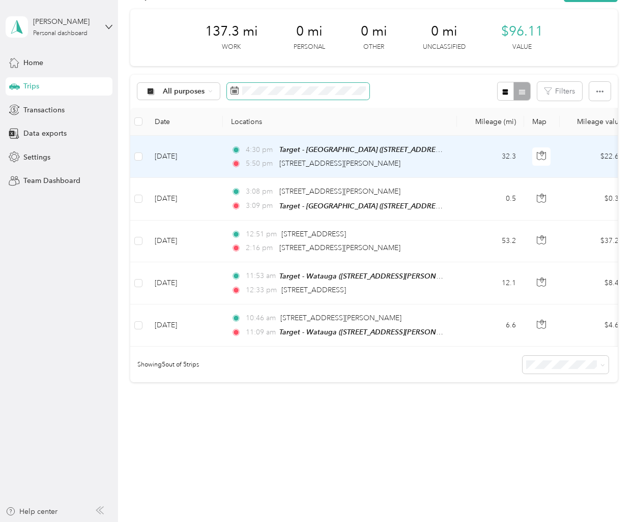
click at [313, 96] on span at bounding box center [298, 91] width 142 height 17
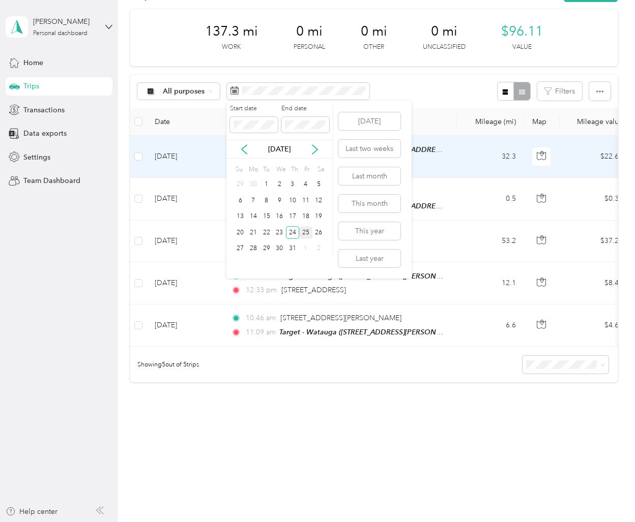
click at [309, 231] on div "25" at bounding box center [305, 232] width 13 height 13
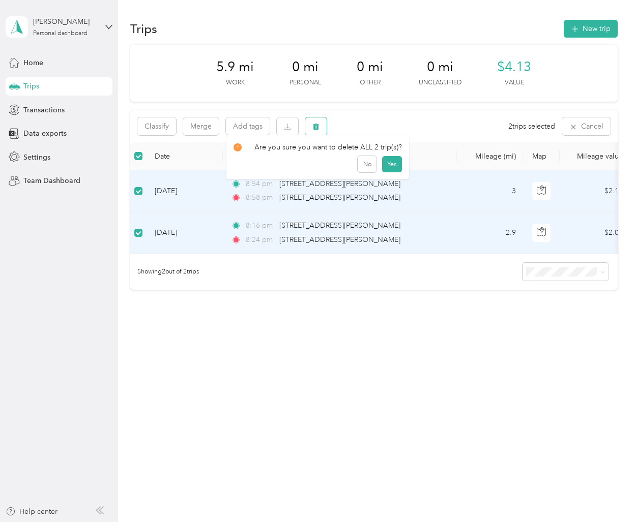
click at [323, 127] on button "button" at bounding box center [315, 126] width 21 height 18
click at [385, 167] on button "Yes" at bounding box center [392, 169] width 20 height 16
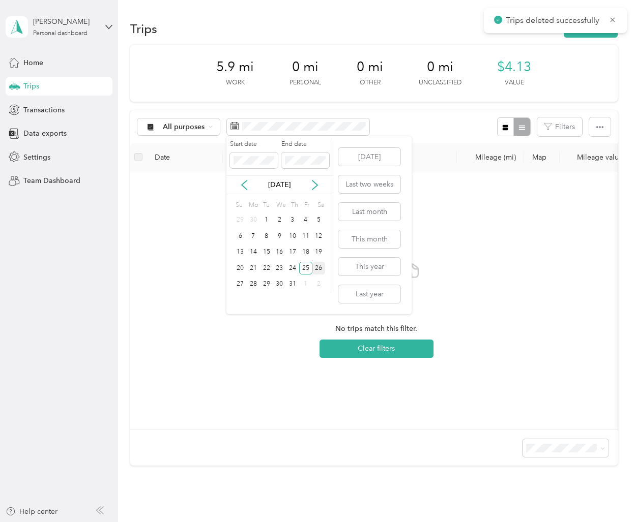
click at [320, 266] on div "26" at bounding box center [318, 268] width 13 height 13
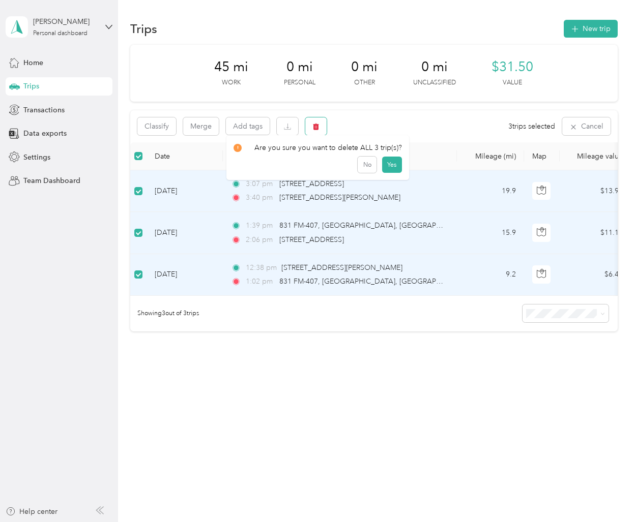
drag, startPoint x: 309, startPoint y: 126, endPoint x: 335, endPoint y: 132, distance: 26.8
click at [309, 126] on button "button" at bounding box center [315, 126] width 21 height 18
click at [385, 166] on button "Yes" at bounding box center [392, 169] width 20 height 16
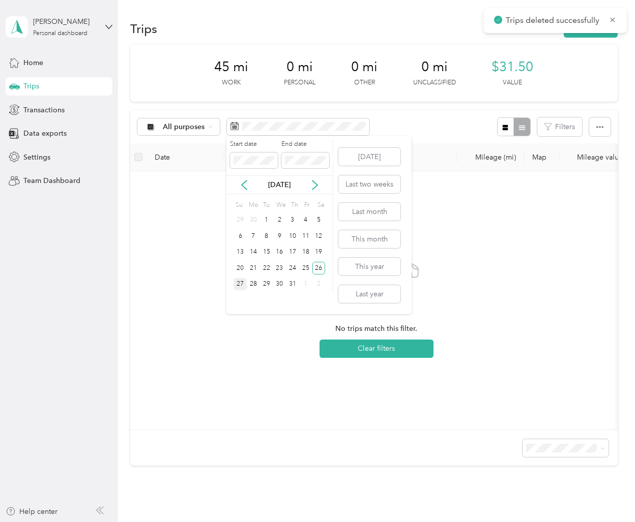
click at [241, 288] on div "27" at bounding box center [239, 284] width 13 height 13
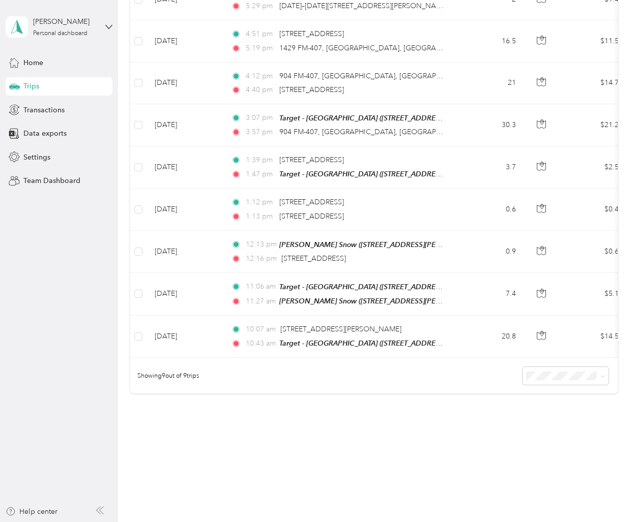
scroll to position [188, 0]
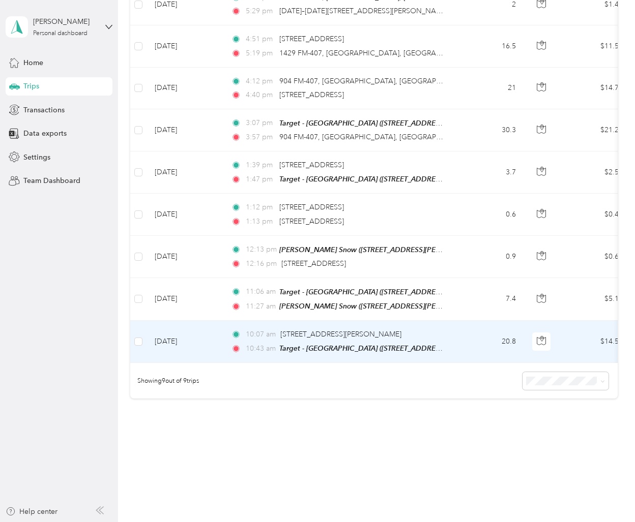
click at [226, 354] on td "10:07 am [STREET_ADDRESS][PERSON_NAME] 10:43 am Target - [GEOGRAPHIC_DATA] ([ST…" at bounding box center [340, 342] width 234 height 42
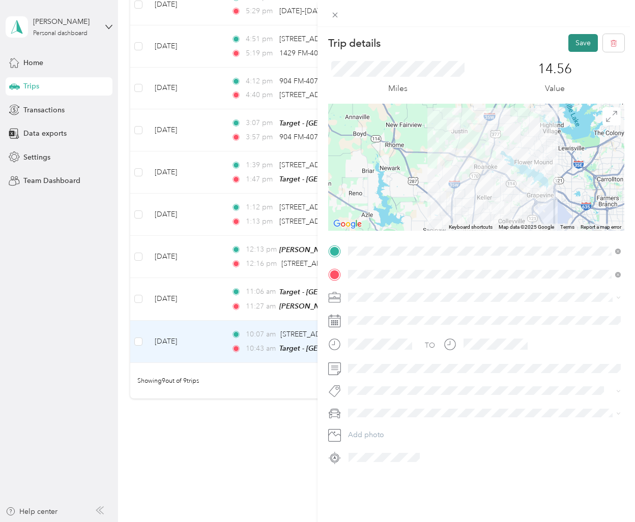
click at [582, 43] on button "Save" at bounding box center [582, 43] width 29 height 18
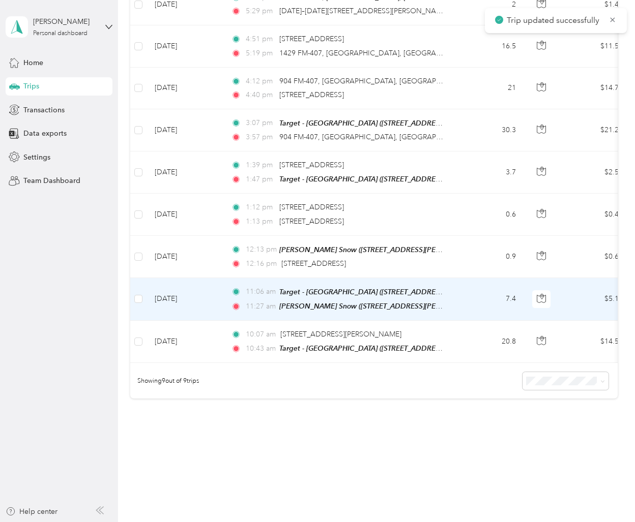
click at [227, 307] on td "11:06 am Target - [GEOGRAPHIC_DATA] ([STREET_ADDRESS][PERSON_NAME]) 11:27 am [P…" at bounding box center [340, 299] width 234 height 43
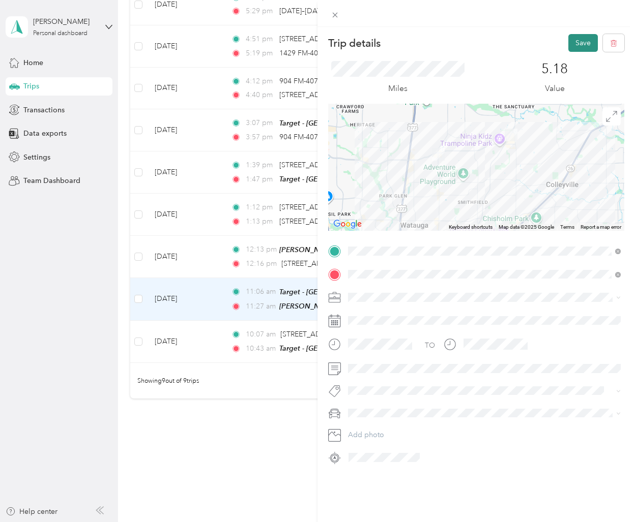
click at [594, 45] on button "Save" at bounding box center [582, 43] width 29 height 18
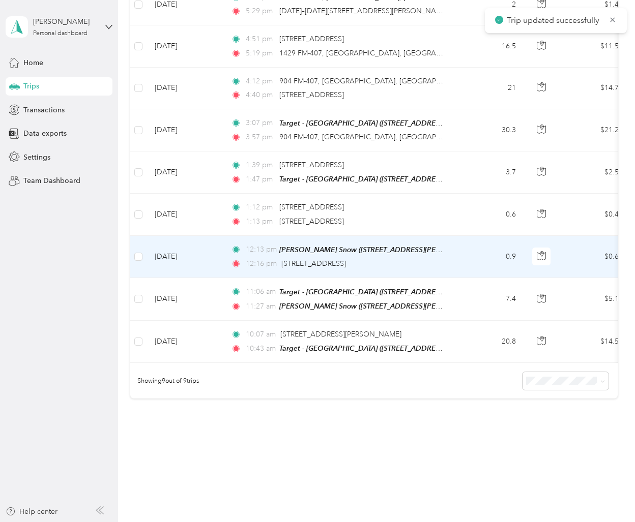
click at [221, 260] on td "[DATE]" at bounding box center [184, 257] width 76 height 42
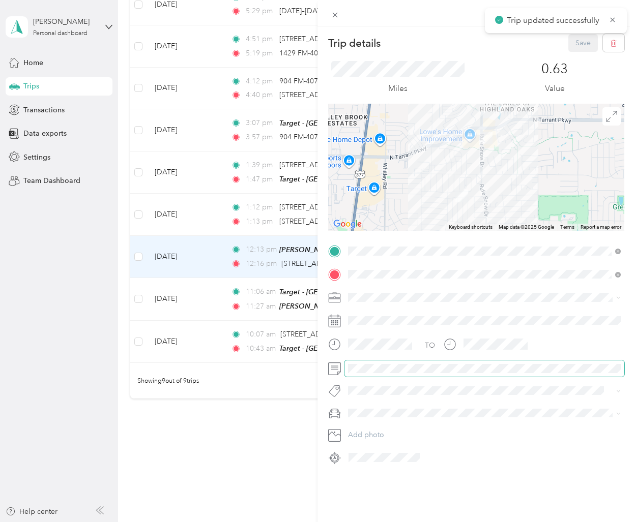
click at [370, 373] on span at bounding box center [484, 369] width 280 height 16
click at [588, 45] on button "Save" at bounding box center [582, 43] width 29 height 18
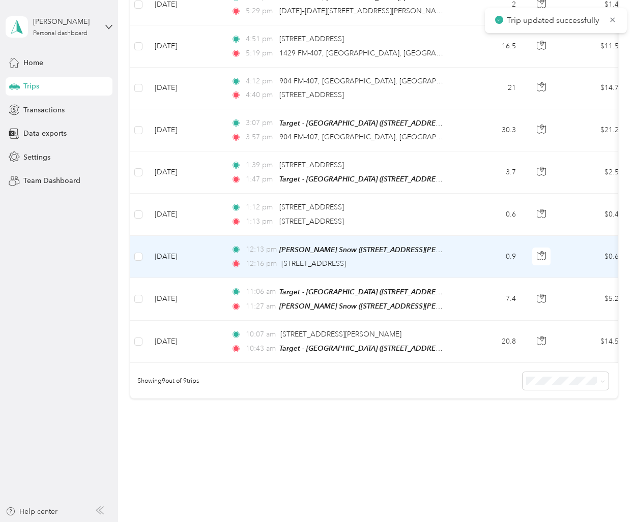
click at [216, 271] on td "[DATE]" at bounding box center [184, 257] width 76 height 42
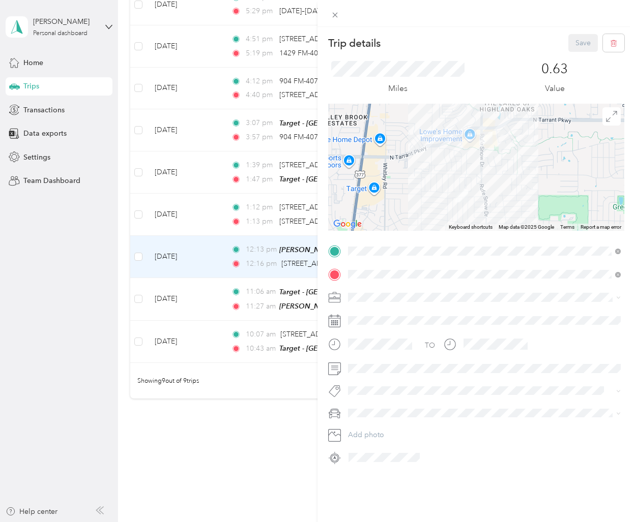
click at [199, 223] on div "Trip details Save This trip cannot be edited because it is either under review,…" at bounding box center [317, 261] width 635 height 522
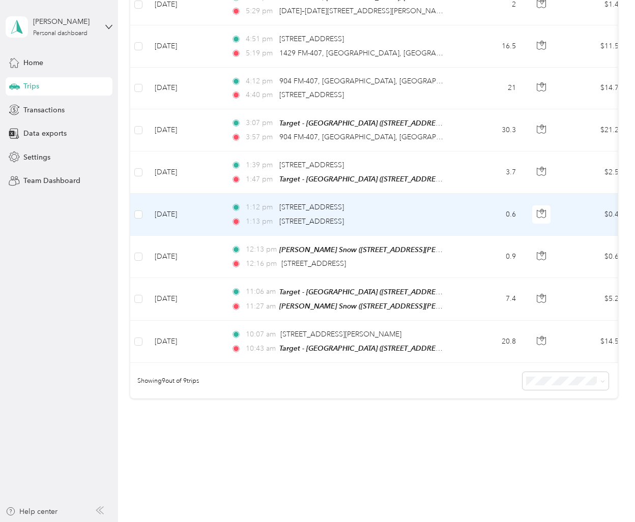
click at [206, 224] on td "[DATE]" at bounding box center [184, 215] width 76 height 42
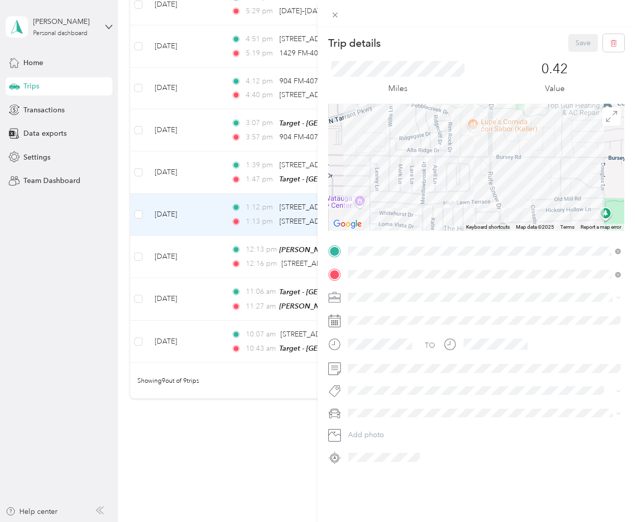
click at [215, 222] on div "Trip details Save This trip cannot be edited because it is either under review,…" at bounding box center [317, 261] width 635 height 522
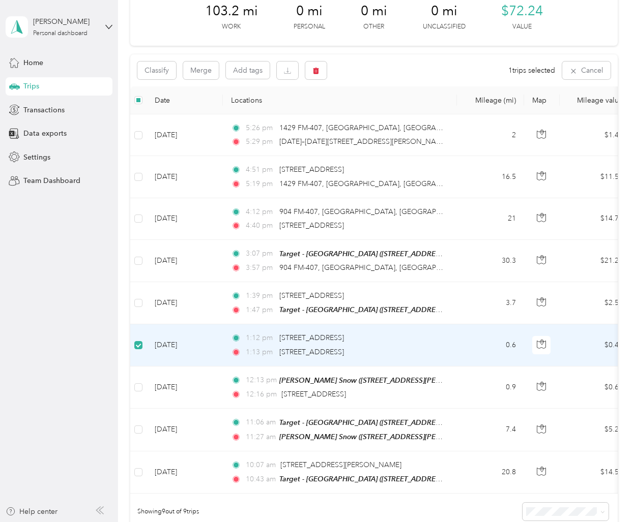
scroll to position [54, 0]
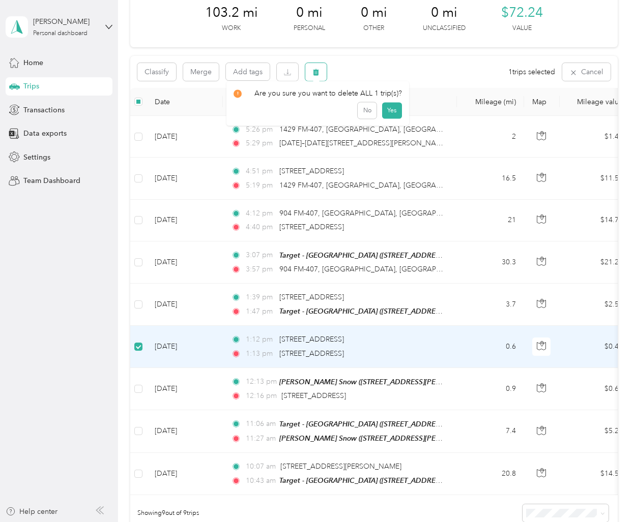
click at [316, 74] on icon "button" at bounding box center [316, 72] width 6 height 7
click at [386, 116] on button "Yes" at bounding box center [392, 114] width 20 height 16
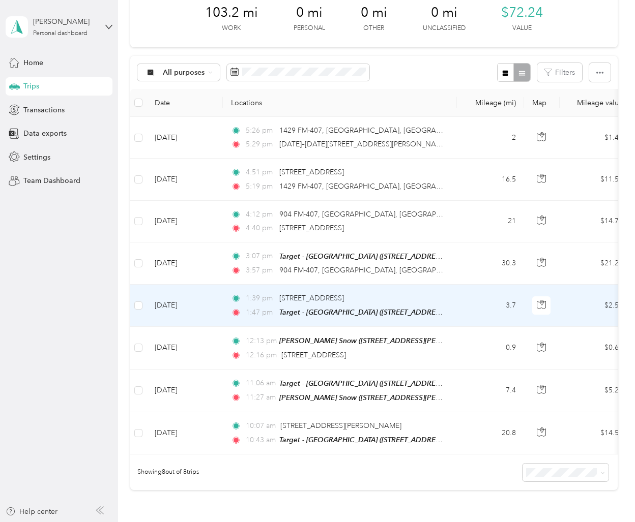
click at [200, 319] on td "[DATE]" at bounding box center [184, 306] width 76 height 42
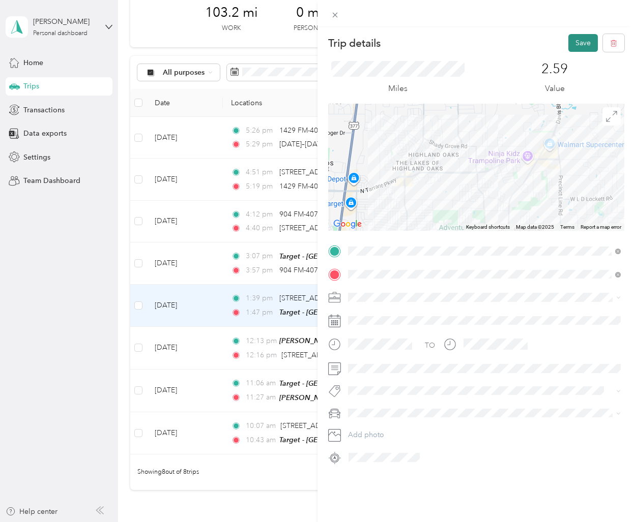
click at [585, 39] on button "Save" at bounding box center [582, 43] width 29 height 18
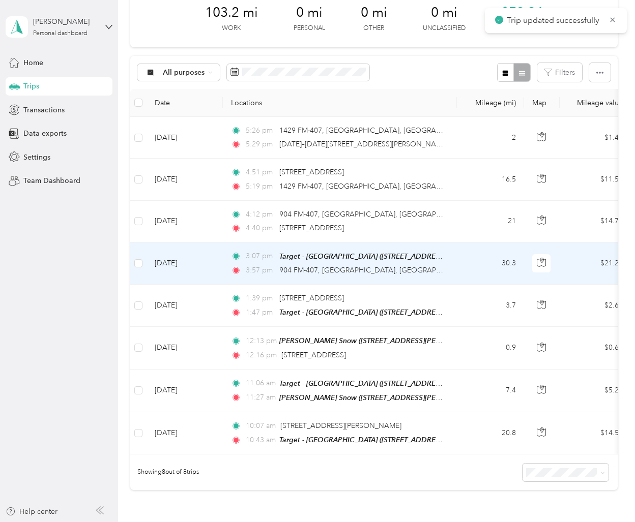
click at [217, 277] on td "[DATE]" at bounding box center [184, 264] width 76 height 42
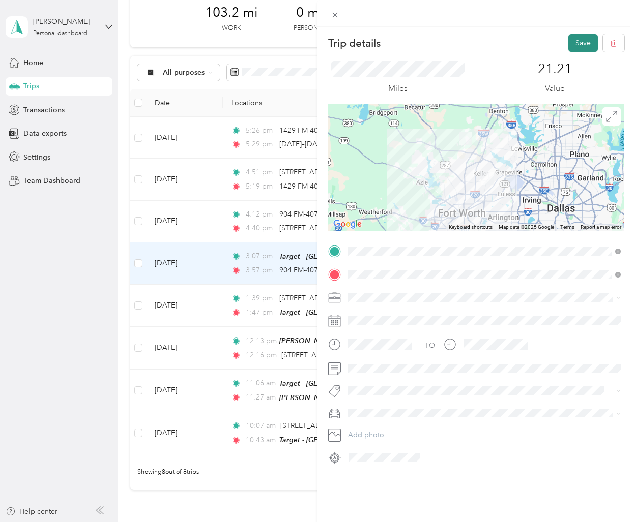
click at [579, 39] on button "Save" at bounding box center [582, 43] width 29 height 18
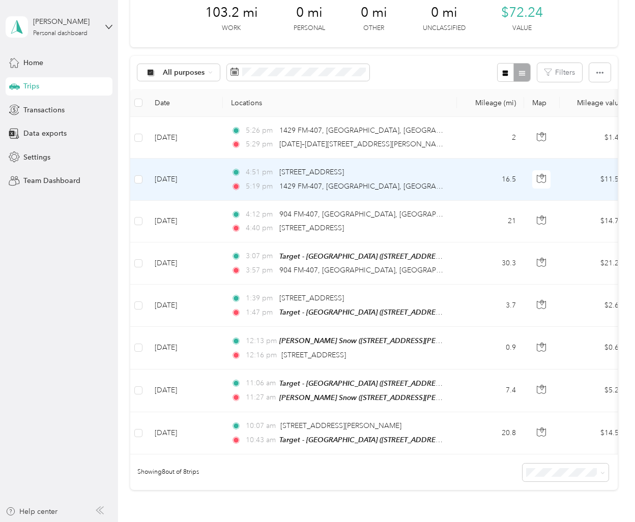
click at [213, 189] on td "[DATE]" at bounding box center [184, 180] width 76 height 42
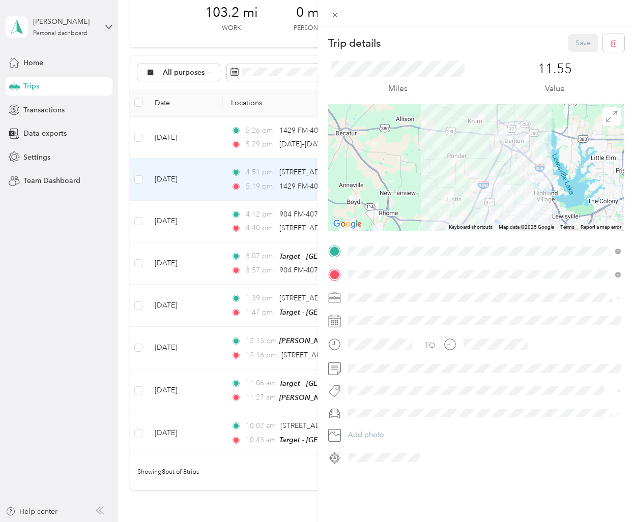
click at [209, 223] on div "Trip details Save This trip cannot be edited because it is either under review,…" at bounding box center [317, 261] width 635 height 522
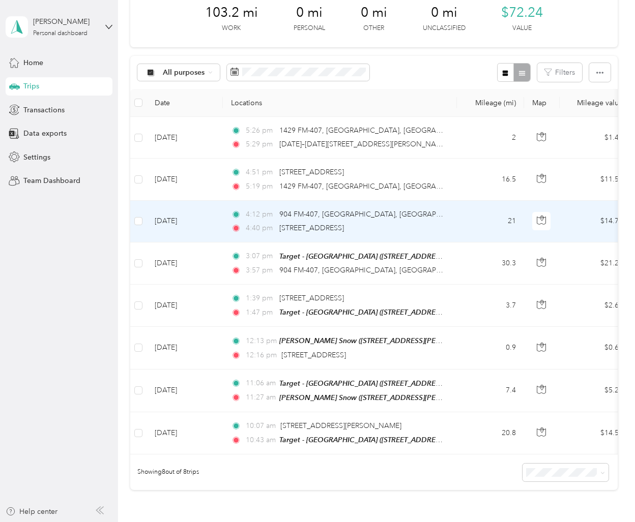
click at [209, 224] on td "[DATE]" at bounding box center [184, 222] width 76 height 42
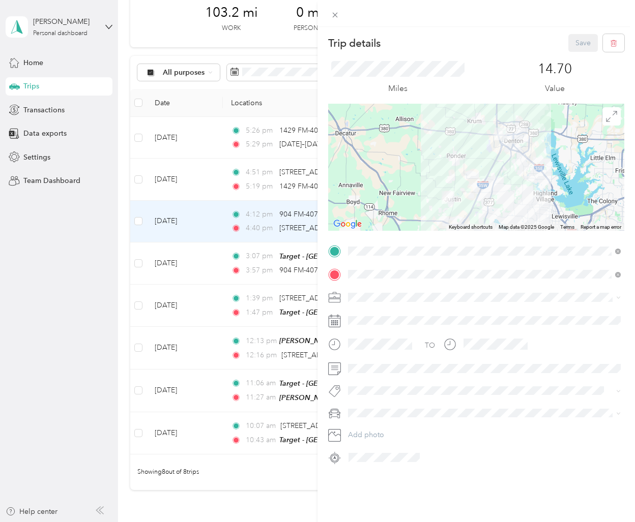
click at [212, 268] on div "Trip details Save This trip cannot be edited because it is either under review,…" at bounding box center [317, 261] width 635 height 522
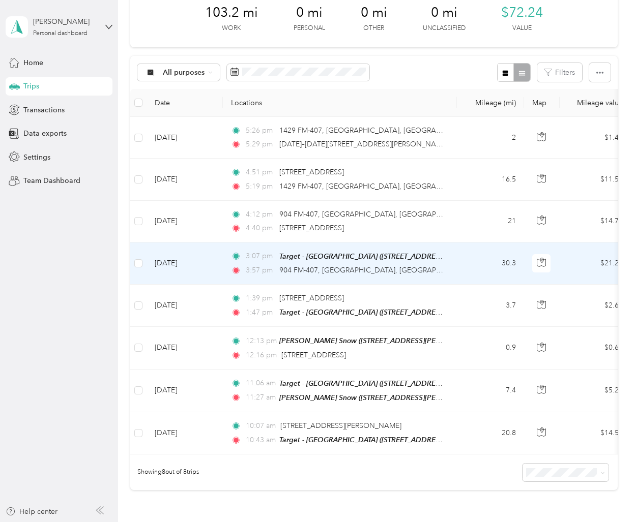
click at [213, 274] on td "[DATE]" at bounding box center [184, 264] width 76 height 42
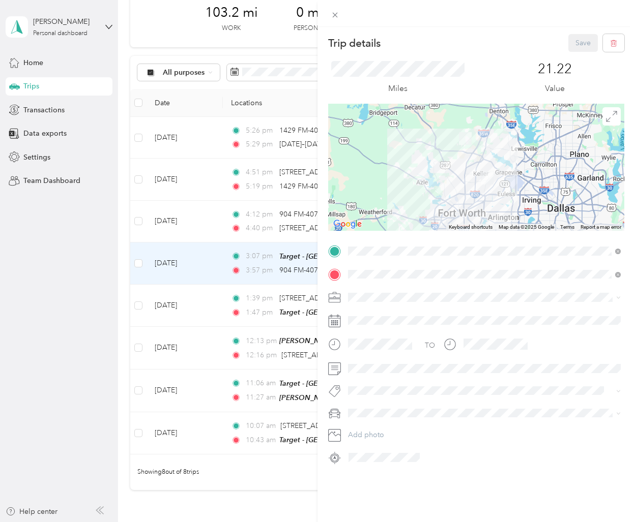
click at [217, 228] on div "Trip details Save This trip cannot be edited because it is either under review,…" at bounding box center [317, 261] width 635 height 522
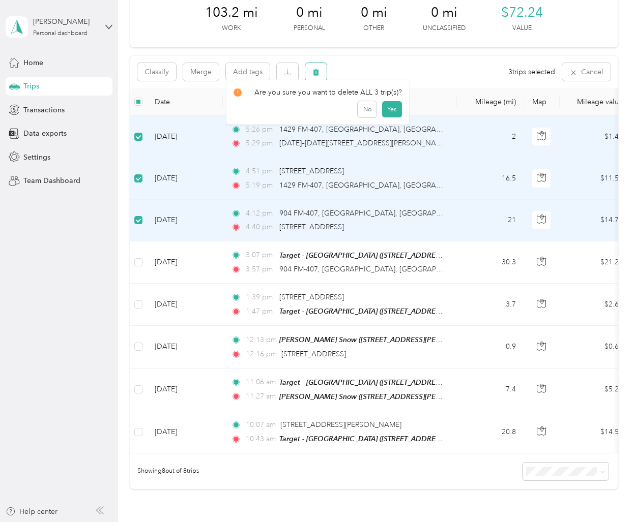
click at [319, 74] on icon "button" at bounding box center [315, 72] width 7 height 7
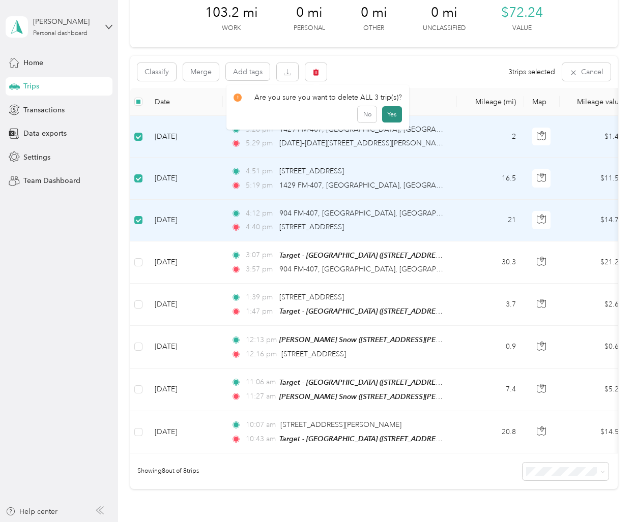
click at [394, 114] on button "Yes" at bounding box center [392, 114] width 20 height 16
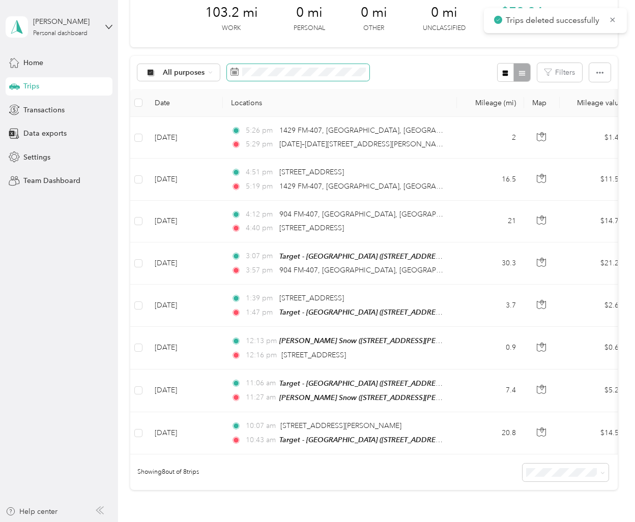
click at [314, 76] on div "All purposes Filters" at bounding box center [373, 72] width 487 height 33
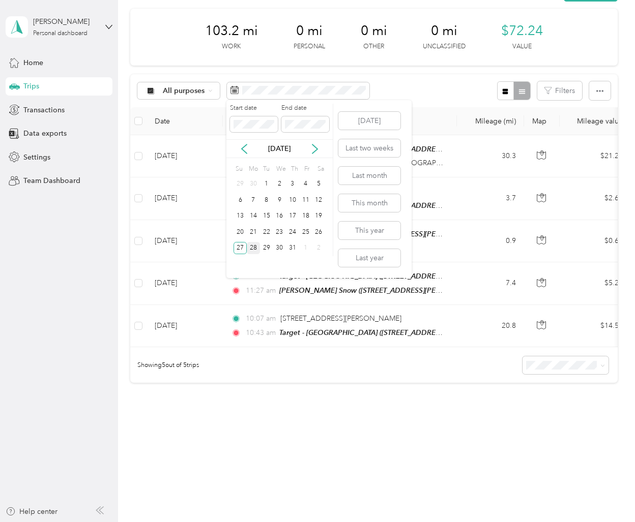
click at [253, 248] on div "28" at bounding box center [253, 248] width 13 height 13
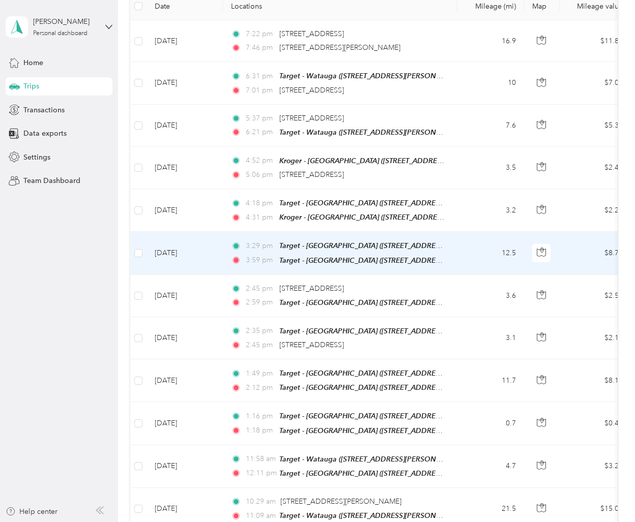
scroll to position [331, 0]
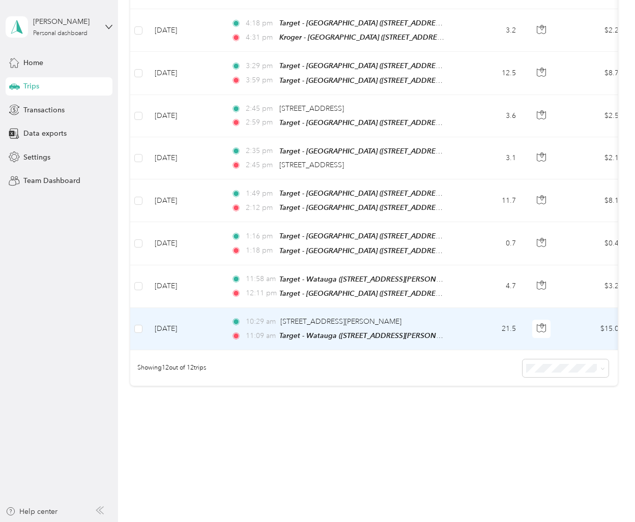
click at [210, 339] on td "[DATE]" at bounding box center [184, 329] width 76 height 42
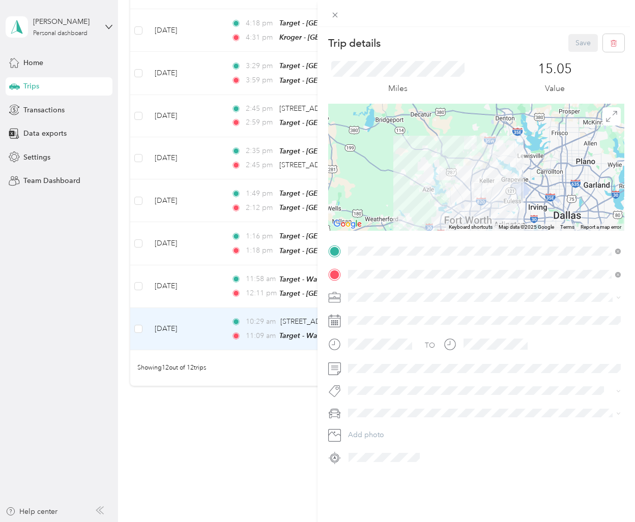
click at [252, 377] on div "Trip details Save This trip cannot be edited because it is either under review,…" at bounding box center [317, 261] width 635 height 522
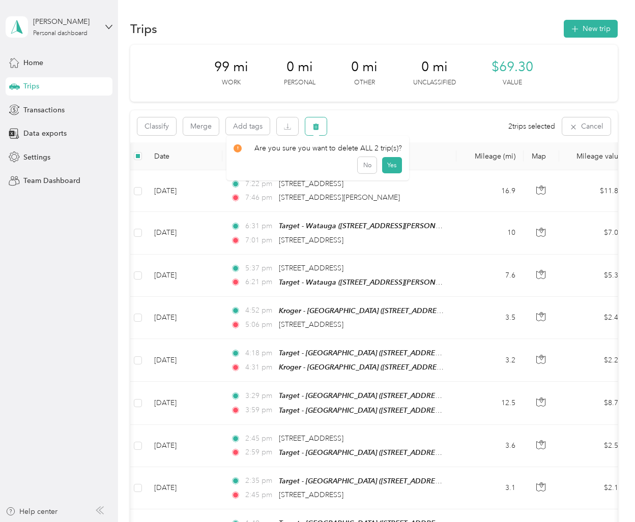
click at [319, 129] on icon "button" at bounding box center [315, 126] width 7 height 7
click at [385, 167] on button "Yes" at bounding box center [392, 169] width 20 height 16
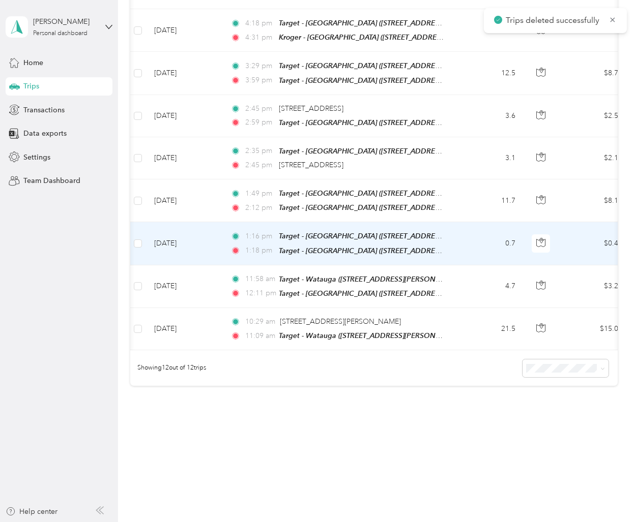
scroll to position [247, 0]
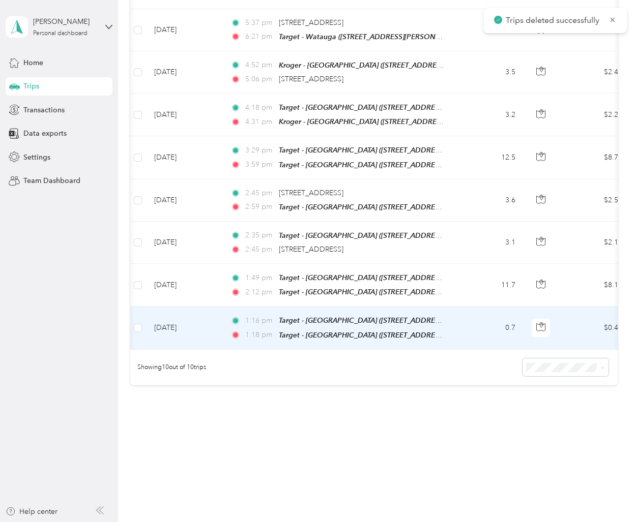
click at [217, 338] on td "[DATE]" at bounding box center [184, 328] width 76 height 43
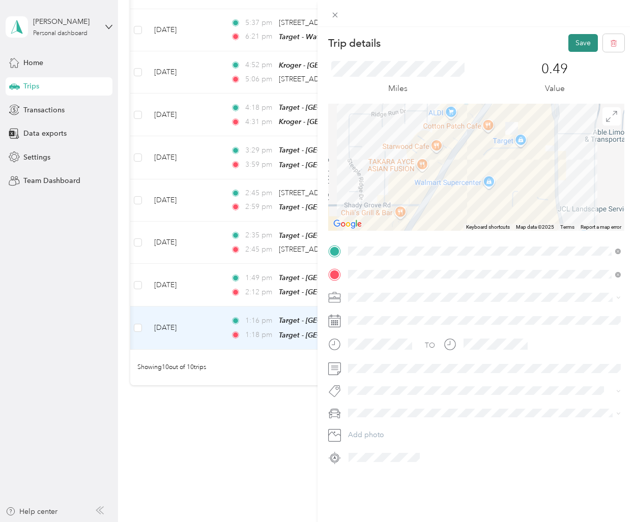
click at [573, 42] on button "Save" at bounding box center [582, 43] width 29 height 18
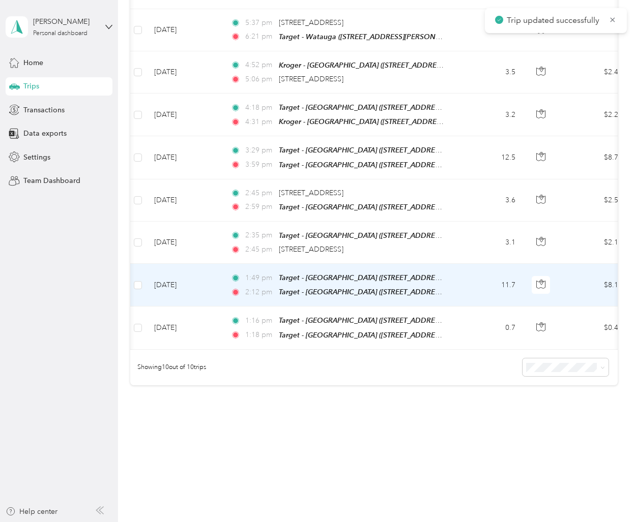
click at [216, 289] on td "[DATE]" at bounding box center [184, 285] width 76 height 43
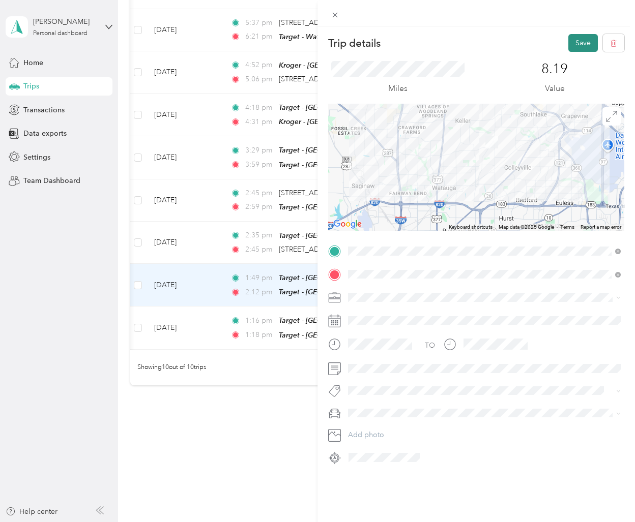
click at [585, 42] on button "Save" at bounding box center [582, 43] width 29 height 18
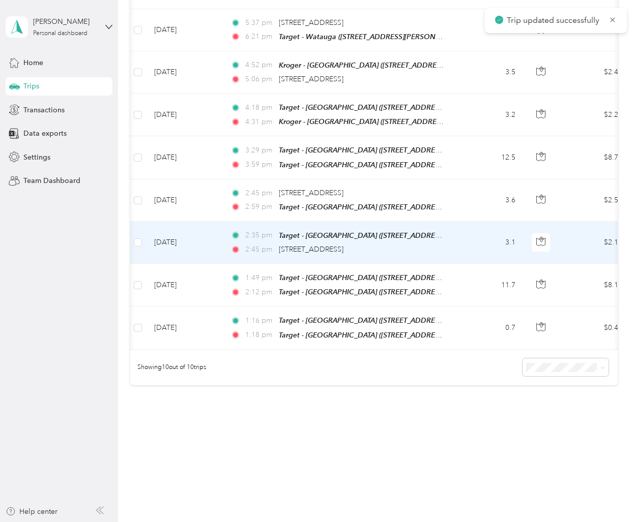
click at [206, 246] on td "[DATE]" at bounding box center [184, 243] width 76 height 42
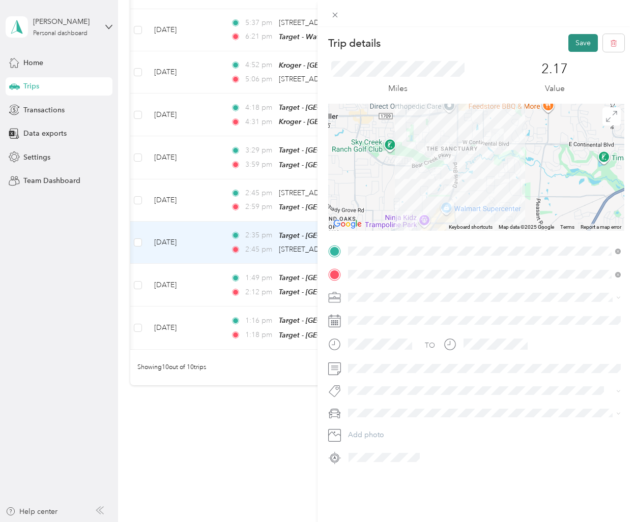
click at [576, 43] on button "Save" at bounding box center [582, 43] width 29 height 18
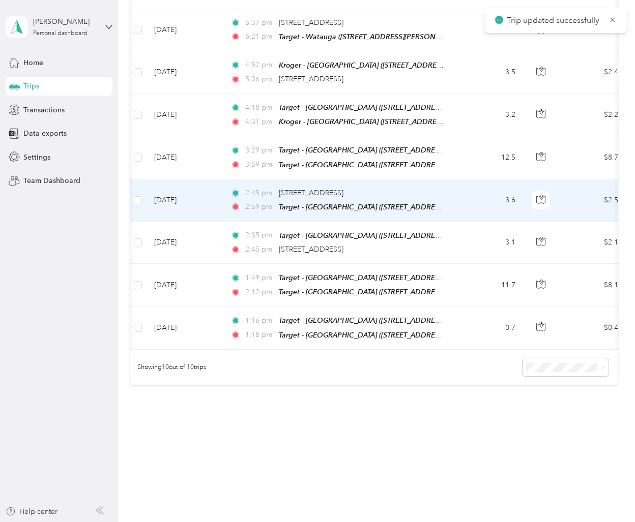
click at [215, 209] on td "[DATE]" at bounding box center [184, 200] width 76 height 42
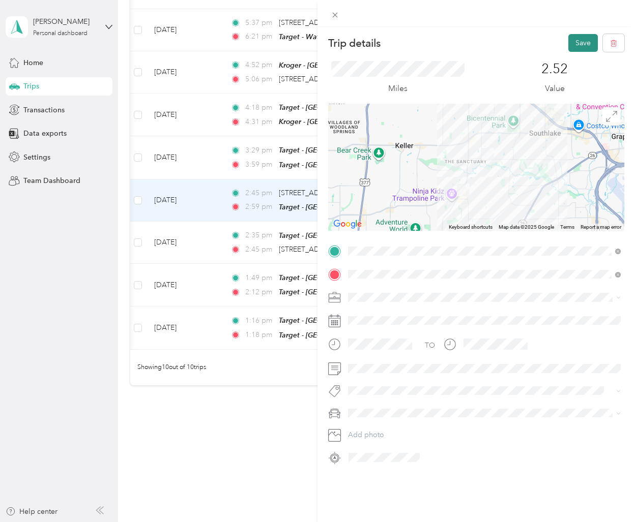
click at [589, 42] on button "Save" at bounding box center [582, 43] width 29 height 18
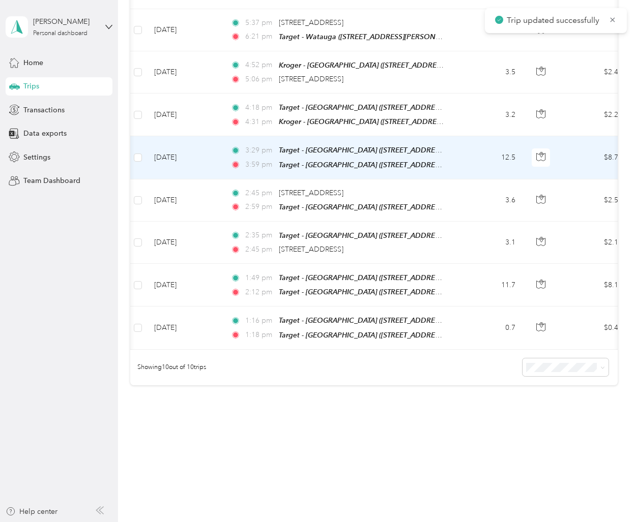
click at [209, 163] on td "[DATE]" at bounding box center [184, 157] width 76 height 43
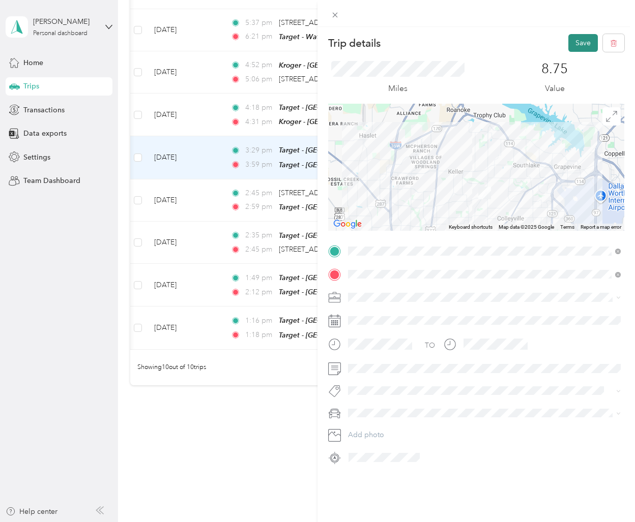
click at [582, 43] on button "Save" at bounding box center [582, 43] width 29 height 18
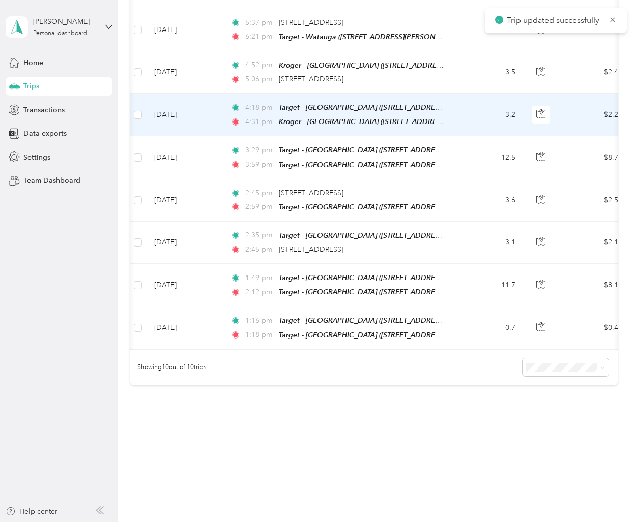
click at [206, 124] on td "[DATE]" at bounding box center [184, 115] width 76 height 43
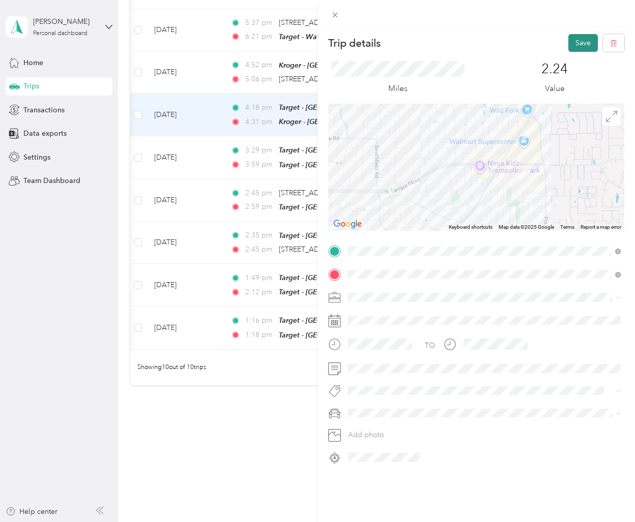
click at [585, 41] on button "Save" at bounding box center [582, 43] width 29 height 18
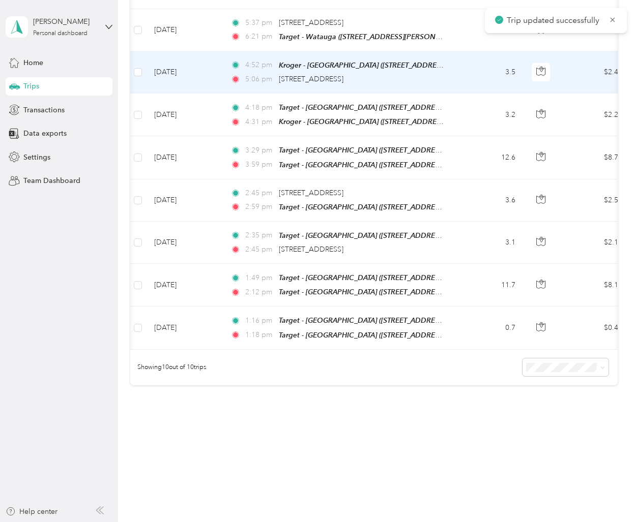
click at [215, 79] on td "[DATE]" at bounding box center [184, 72] width 76 height 42
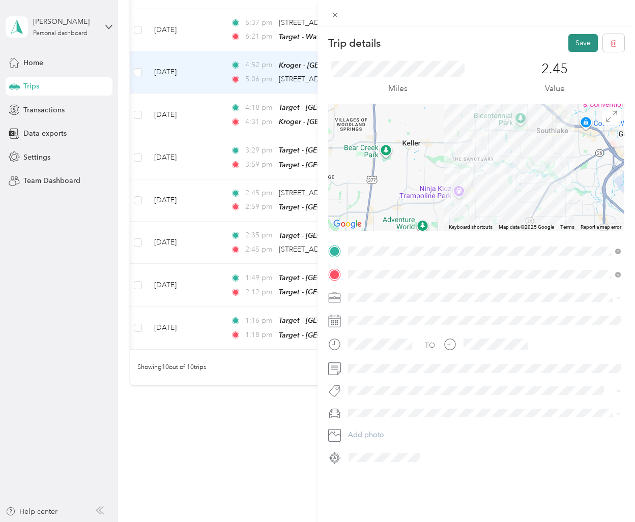
click at [589, 42] on button "Save" at bounding box center [582, 43] width 29 height 18
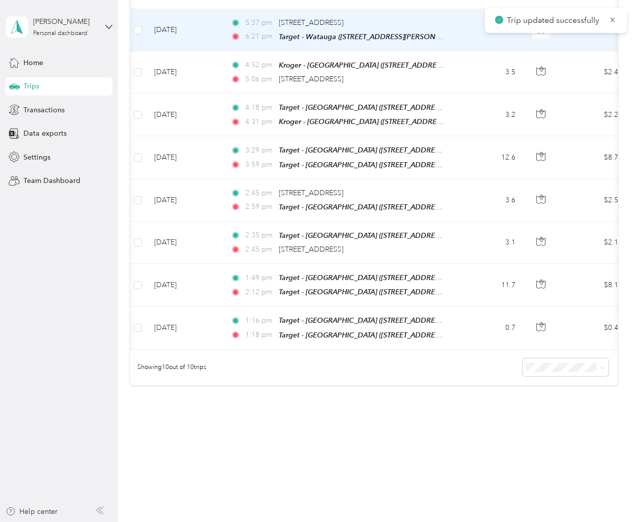
click at [201, 38] on td "[DATE]" at bounding box center [184, 30] width 76 height 42
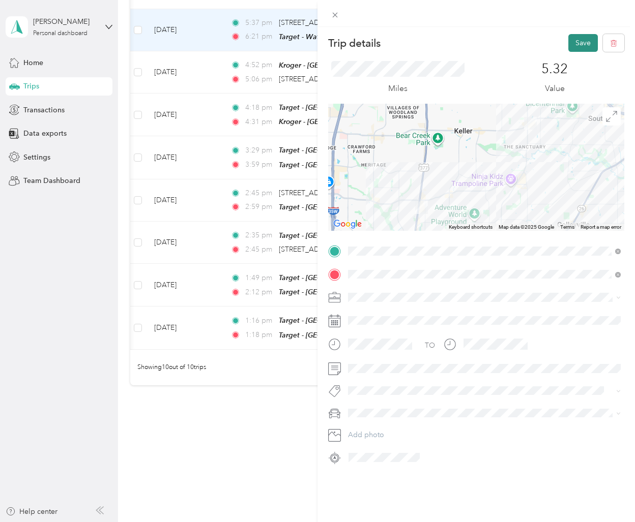
click at [591, 44] on button "Save" at bounding box center [582, 43] width 29 height 18
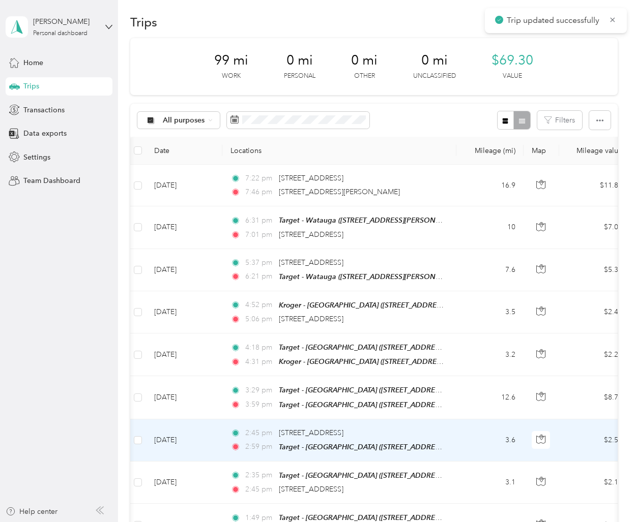
scroll to position [1, 0]
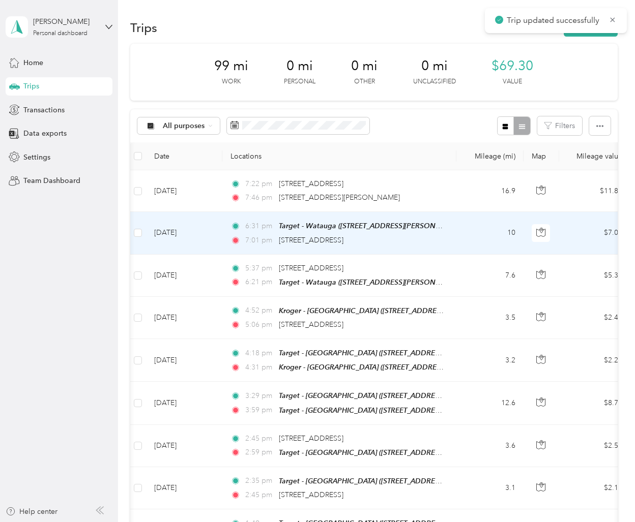
click at [206, 247] on td "[DATE]" at bounding box center [184, 233] width 76 height 42
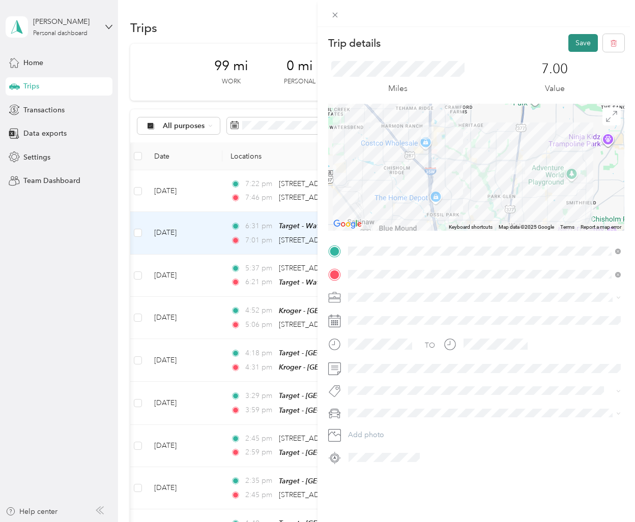
click at [578, 43] on button "Save" at bounding box center [582, 43] width 29 height 18
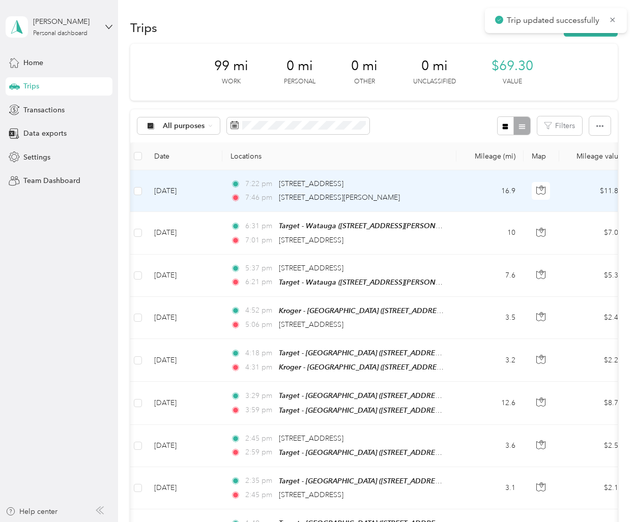
click at [203, 197] on td "[DATE]" at bounding box center [184, 191] width 76 height 42
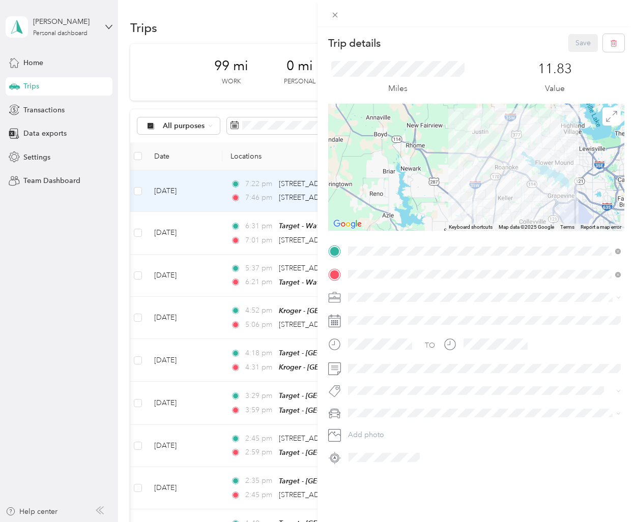
click at [211, 243] on div "Trip details Save This trip cannot be edited because it is either under review,…" at bounding box center [317, 261] width 635 height 522
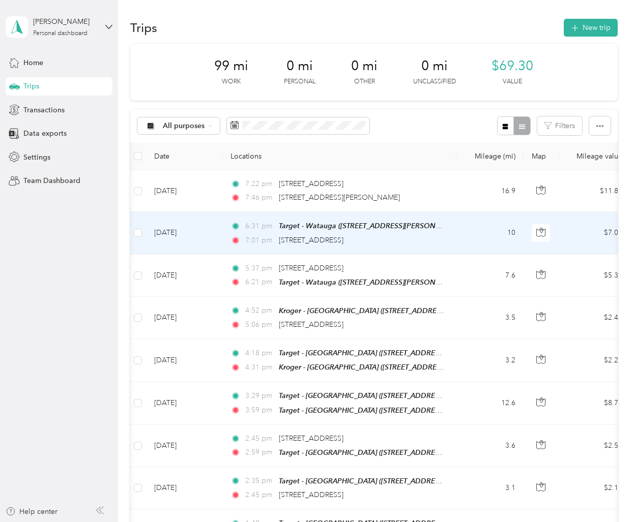
click at [212, 243] on td "[DATE]" at bounding box center [184, 233] width 76 height 42
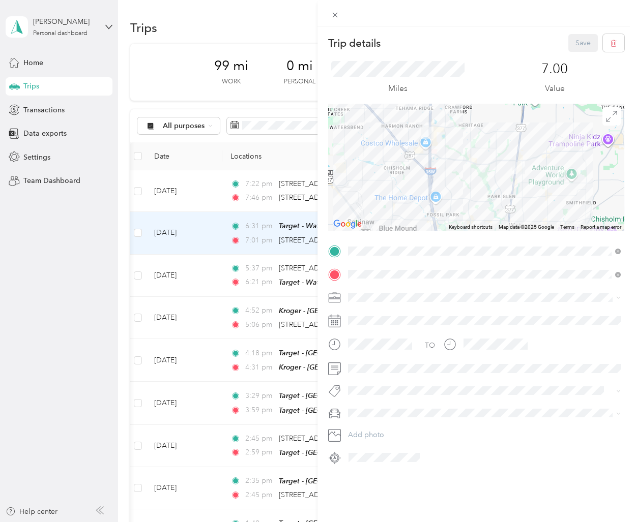
click at [194, 201] on div "Trip details Save This trip cannot be edited because it is either under review,…" at bounding box center [317, 261] width 635 height 522
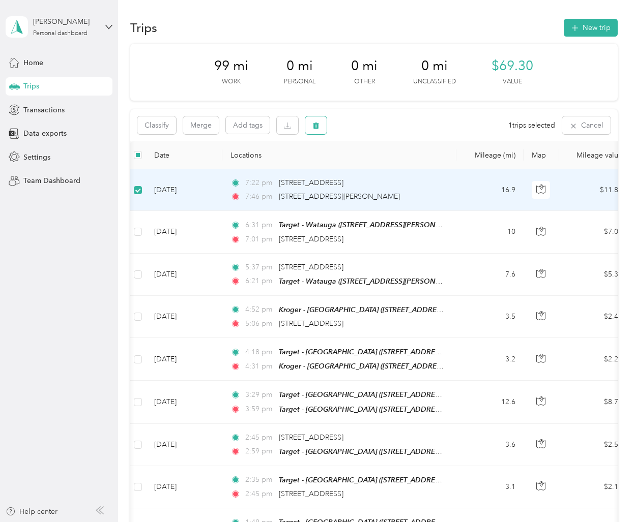
click at [318, 123] on icon "button" at bounding box center [316, 126] width 6 height 7
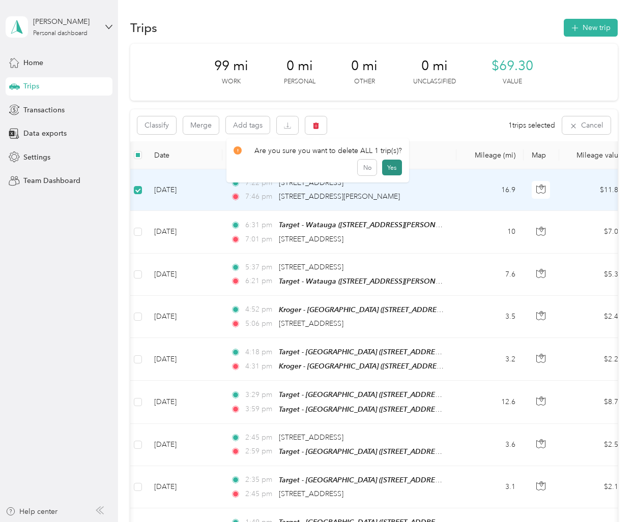
click at [382, 166] on button "Yes" at bounding box center [392, 168] width 20 height 16
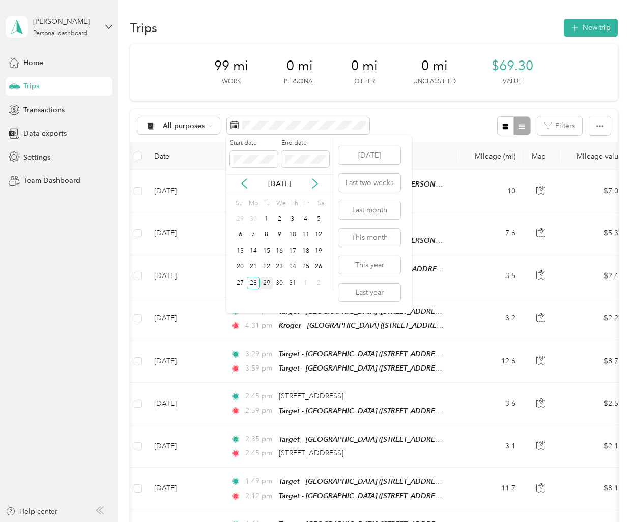
click at [268, 282] on div "29" at bounding box center [266, 283] width 13 height 13
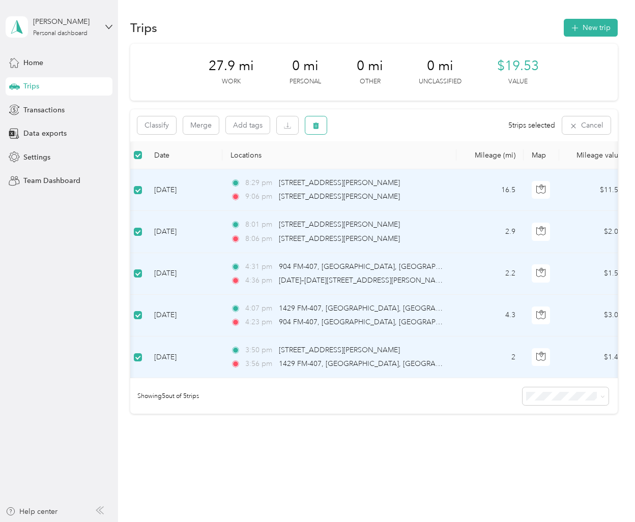
click at [320, 124] on button "button" at bounding box center [315, 125] width 21 height 18
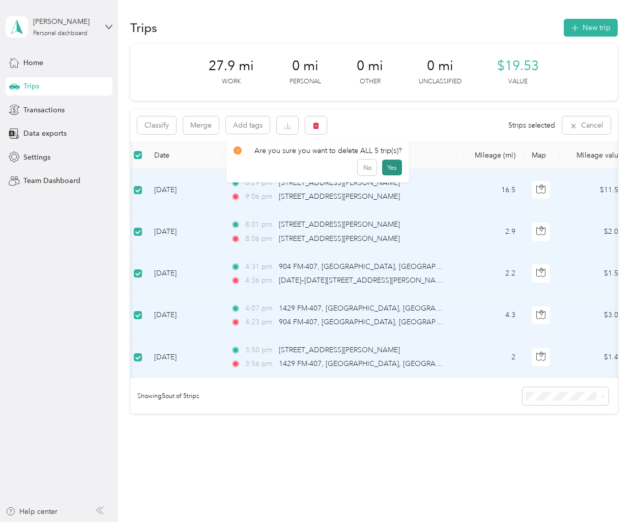
click at [392, 166] on button "Yes" at bounding box center [392, 168] width 20 height 16
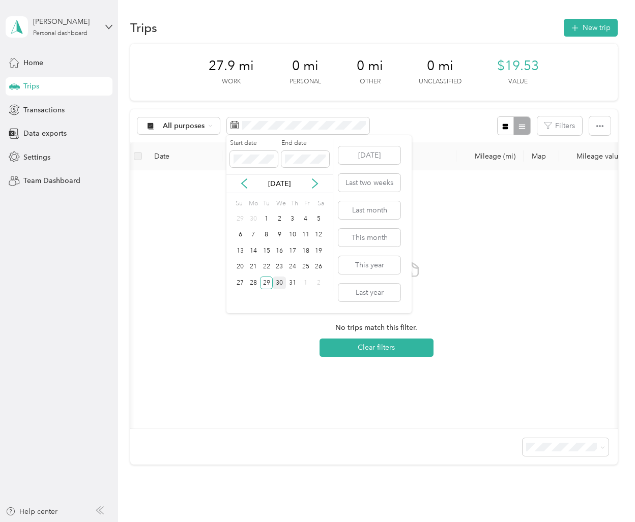
click at [283, 284] on div "30" at bounding box center [279, 283] width 13 height 13
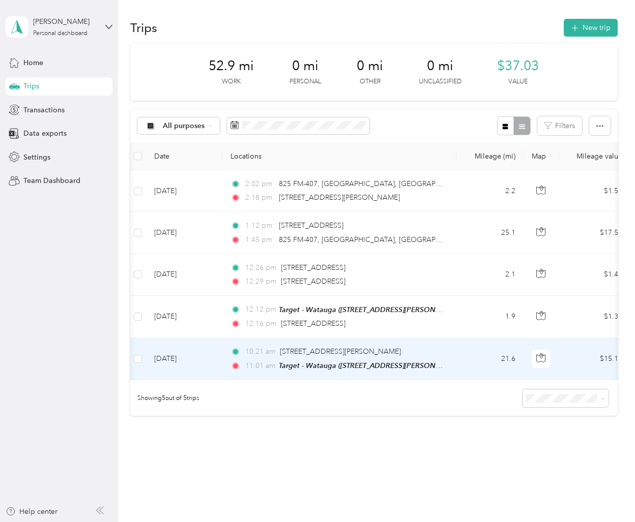
click at [193, 367] on td "[DATE]" at bounding box center [184, 359] width 76 height 42
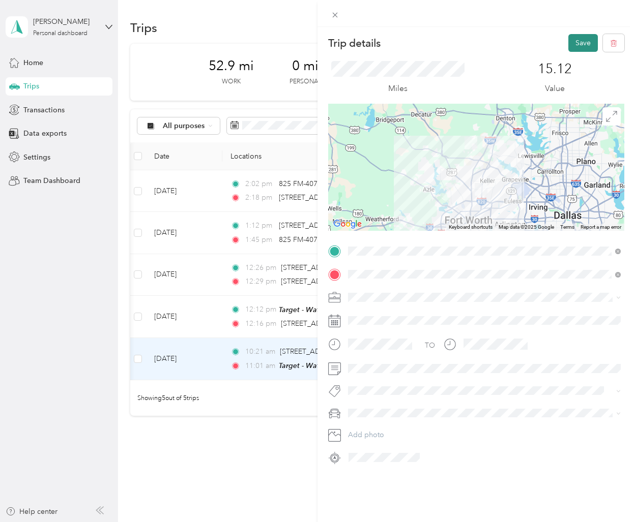
click at [578, 40] on button "Save" at bounding box center [582, 43] width 29 height 18
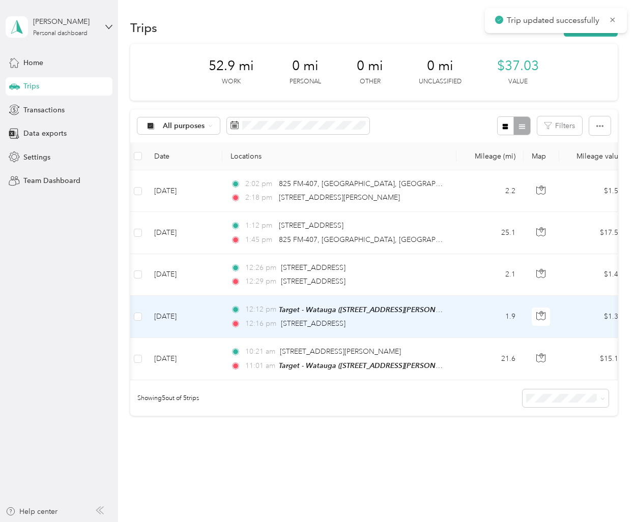
click at [215, 314] on td "[DATE]" at bounding box center [184, 317] width 76 height 42
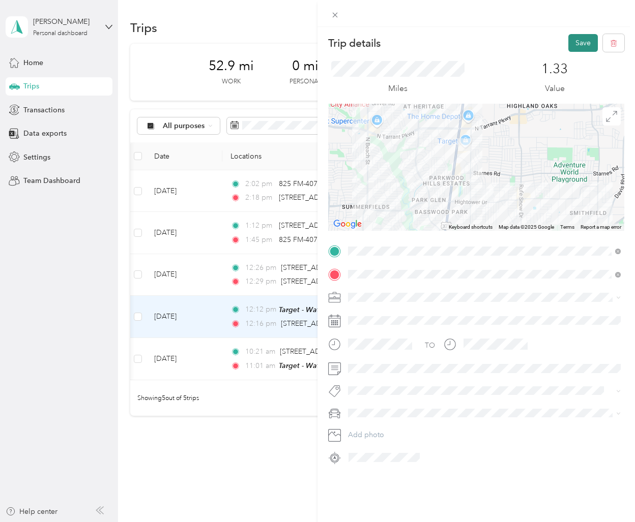
click at [592, 37] on button "Save" at bounding box center [582, 43] width 29 height 18
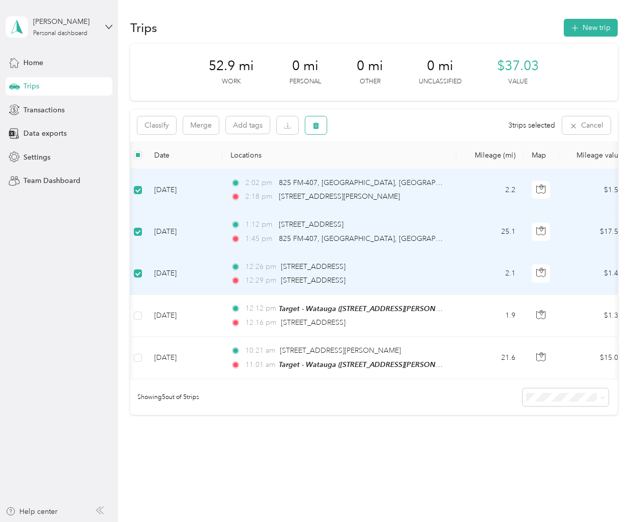
click at [323, 124] on button "button" at bounding box center [315, 125] width 21 height 18
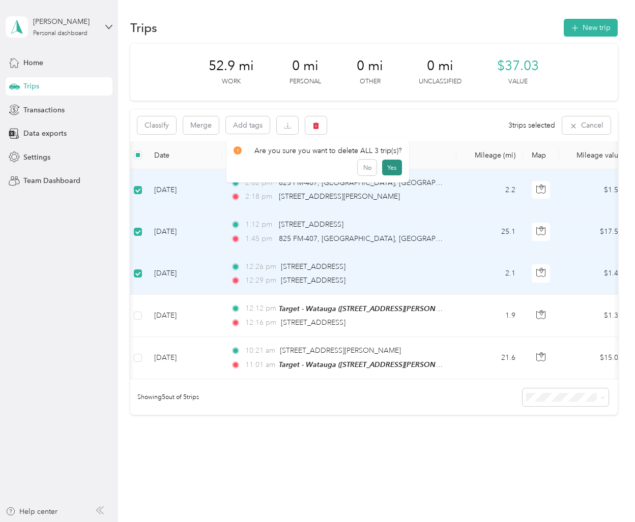
click at [388, 167] on button "Yes" at bounding box center [392, 168] width 20 height 16
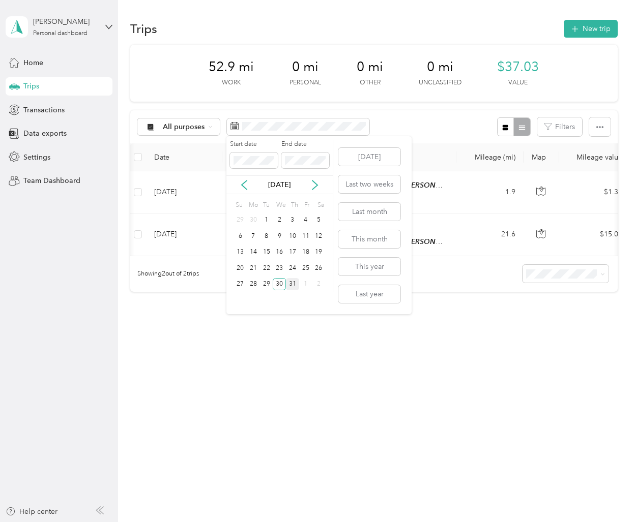
click at [294, 284] on div "31" at bounding box center [292, 284] width 13 height 13
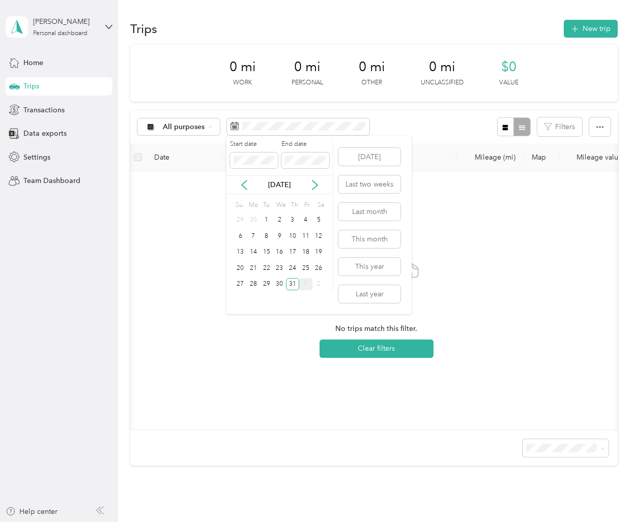
click at [306, 286] on div "1" at bounding box center [305, 284] width 13 height 13
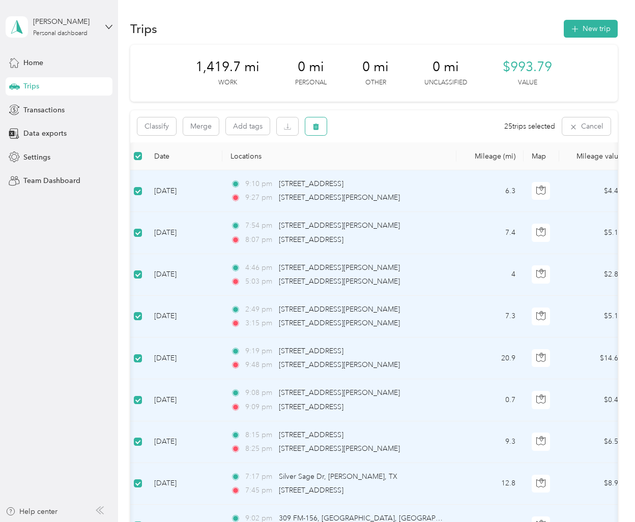
click at [316, 125] on icon "button" at bounding box center [316, 127] width 6 height 7
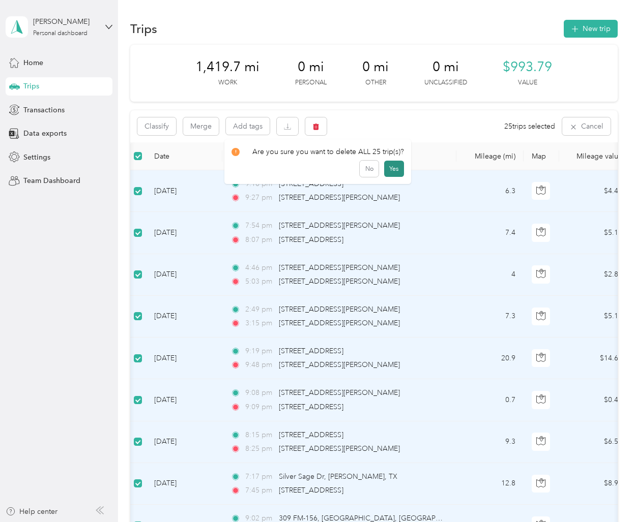
click at [388, 166] on button "Yes" at bounding box center [394, 169] width 20 height 16
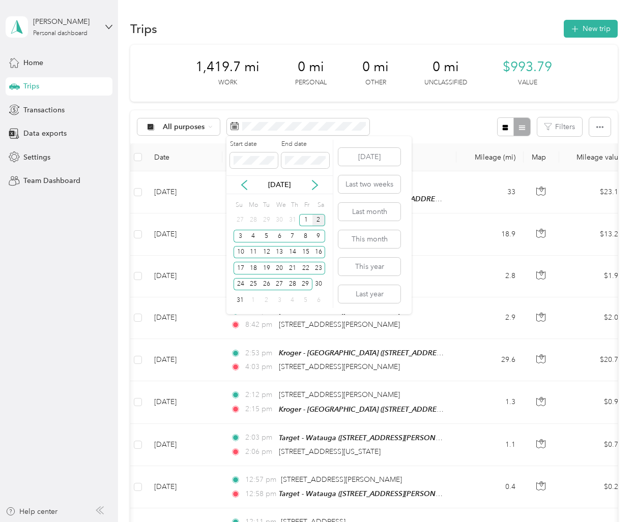
click at [318, 221] on div "2" at bounding box center [318, 220] width 13 height 13
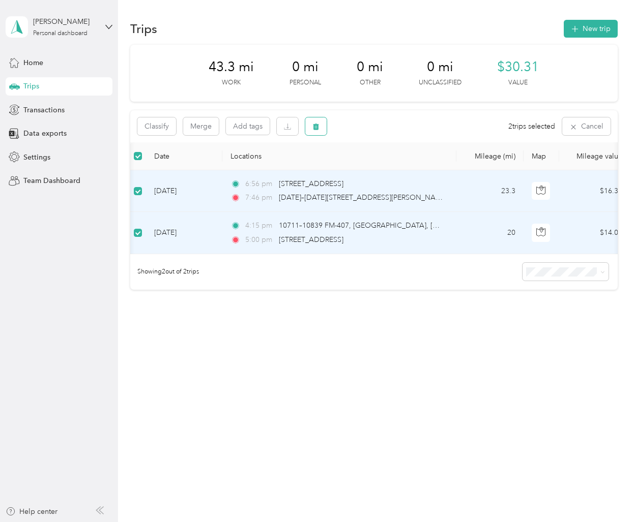
click at [310, 127] on button "button" at bounding box center [315, 126] width 21 height 18
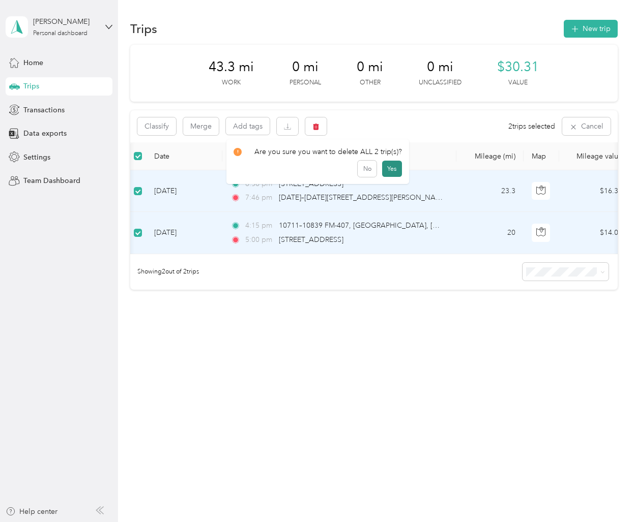
click at [382, 167] on button "Yes" at bounding box center [392, 169] width 20 height 16
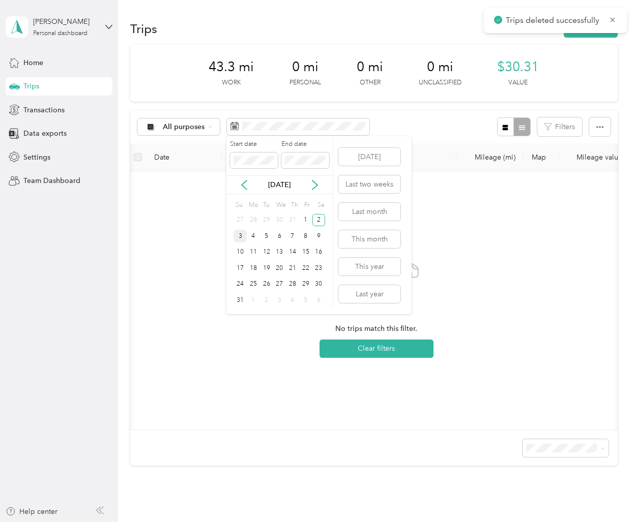
click at [243, 239] on div "3" at bounding box center [239, 236] width 13 height 13
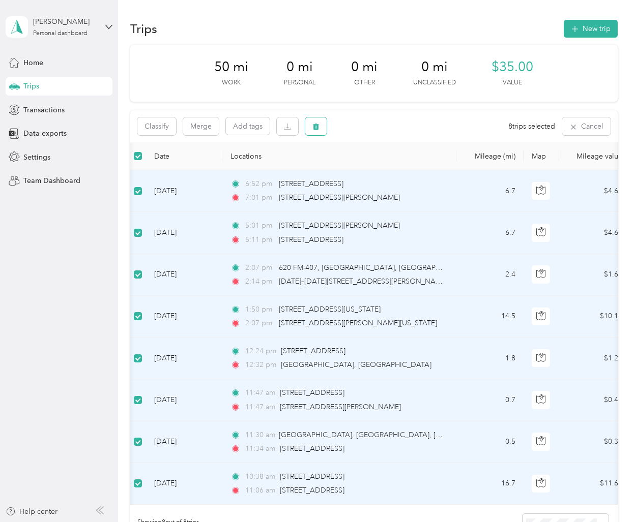
click at [320, 128] on button "button" at bounding box center [315, 126] width 21 height 18
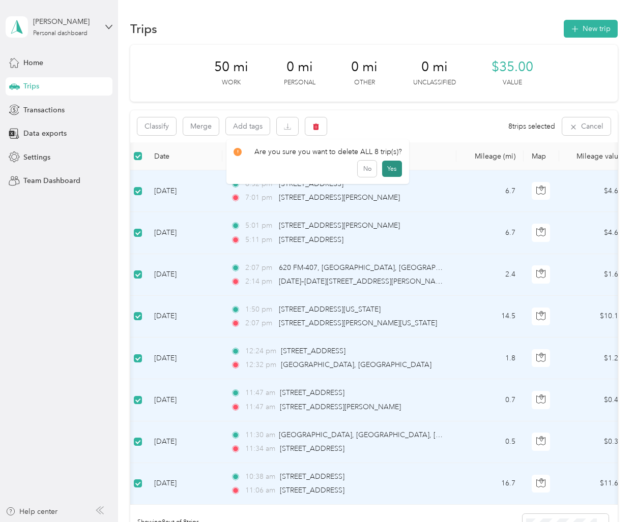
click at [387, 168] on button "Yes" at bounding box center [392, 169] width 20 height 16
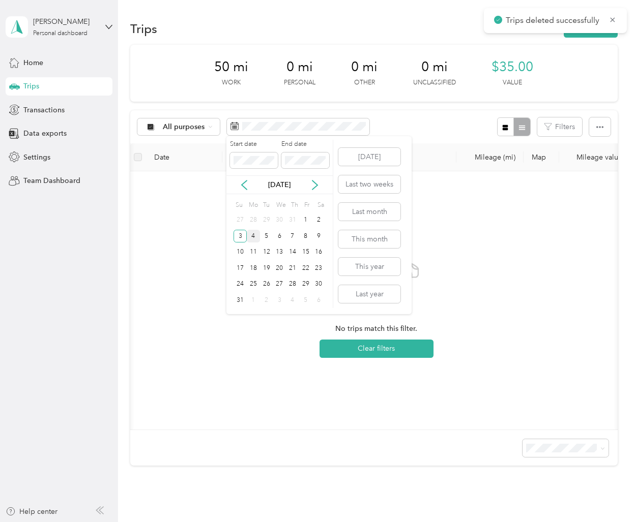
click at [256, 233] on div "4" at bounding box center [253, 236] width 13 height 13
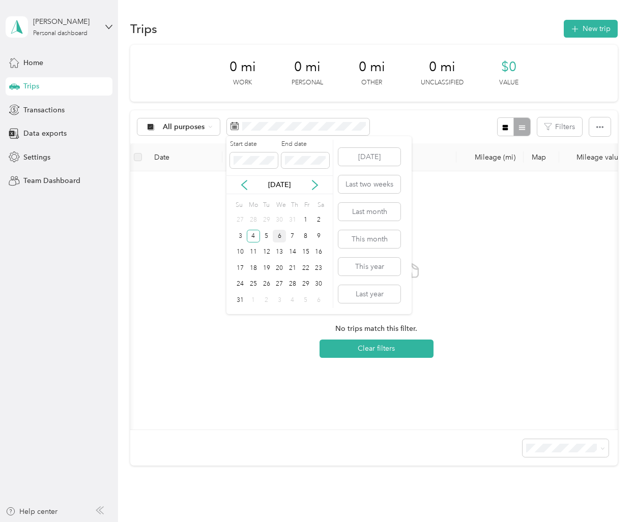
click at [273, 236] on div "6" at bounding box center [279, 236] width 13 height 13
click at [267, 238] on div "5" at bounding box center [266, 236] width 13 height 13
click at [264, 235] on div "5" at bounding box center [266, 236] width 13 height 13
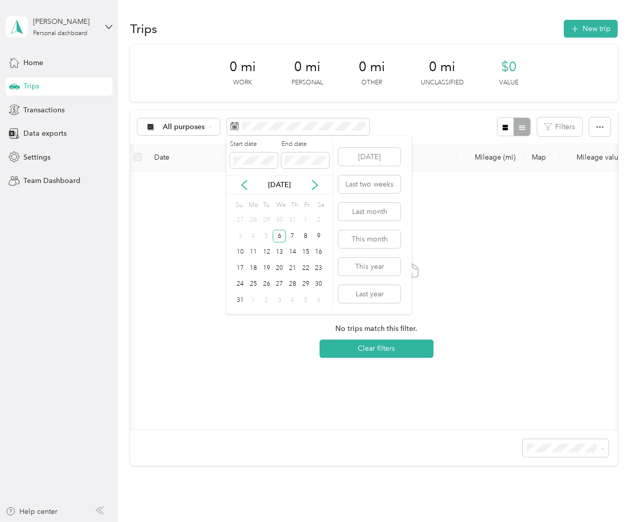
click at [266, 236] on div "5" at bounding box center [266, 236] width 13 height 13
click at [269, 235] on div "5" at bounding box center [266, 236] width 13 height 13
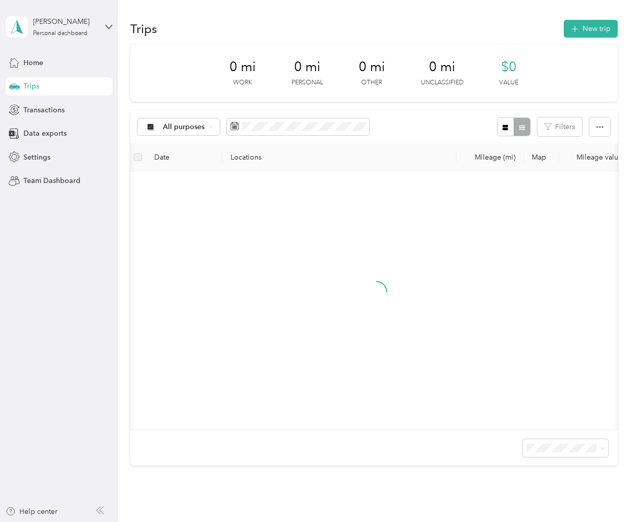
click at [269, 235] on div "5" at bounding box center [266, 236] width 13 height 13
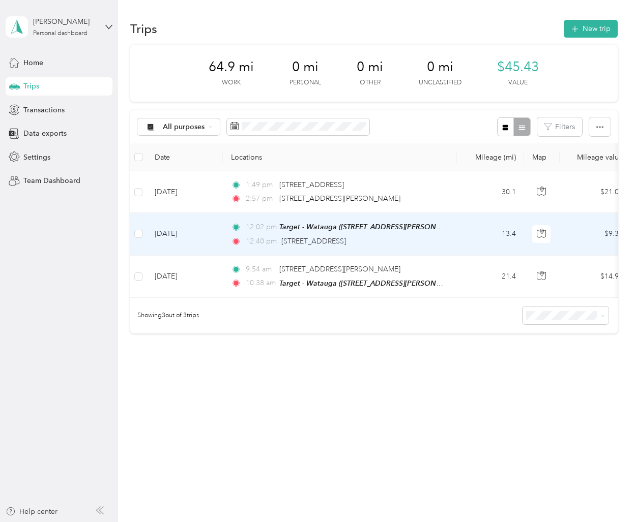
scroll to position [0, 1]
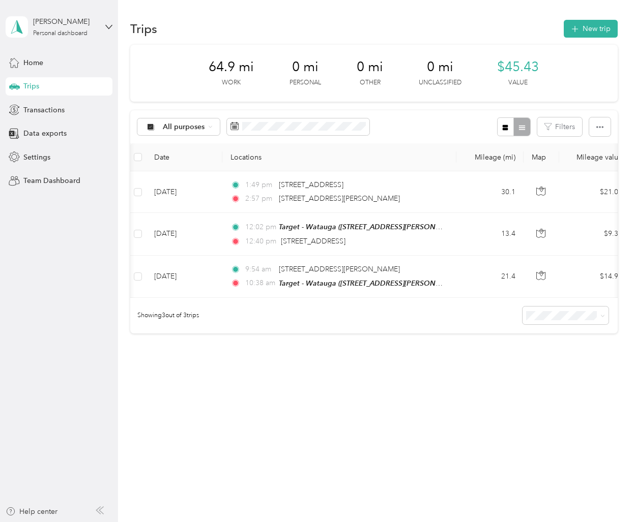
click at [259, 367] on div "64.9 mi Work 0 mi Personal 0 mi Other 0 mi Unclassified $45.43 Value All purpos…" at bounding box center [373, 207] width 487 height 324
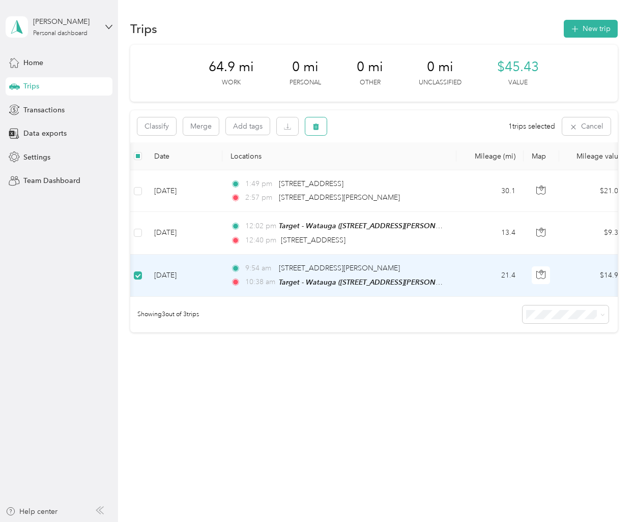
click at [313, 126] on icon "button" at bounding box center [316, 127] width 6 height 7
click at [391, 168] on button "Yes" at bounding box center [392, 169] width 20 height 16
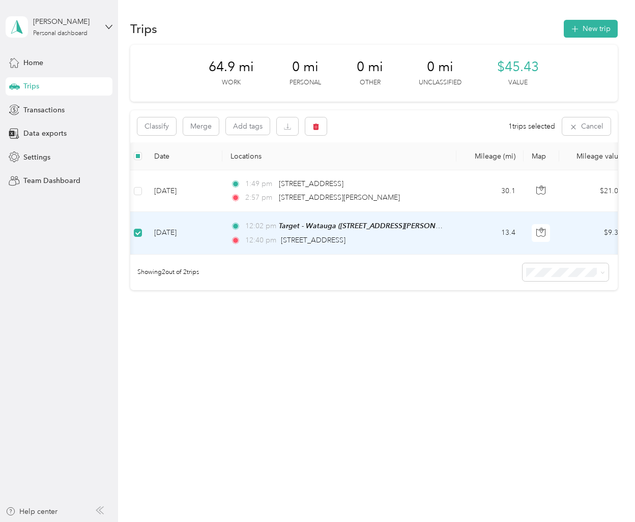
click at [209, 241] on td "[DATE]" at bounding box center [184, 233] width 76 height 42
click at [209, 242] on td "[DATE]" at bounding box center [184, 233] width 76 height 42
click at [212, 230] on td "[DATE]" at bounding box center [184, 234] width 76 height 42
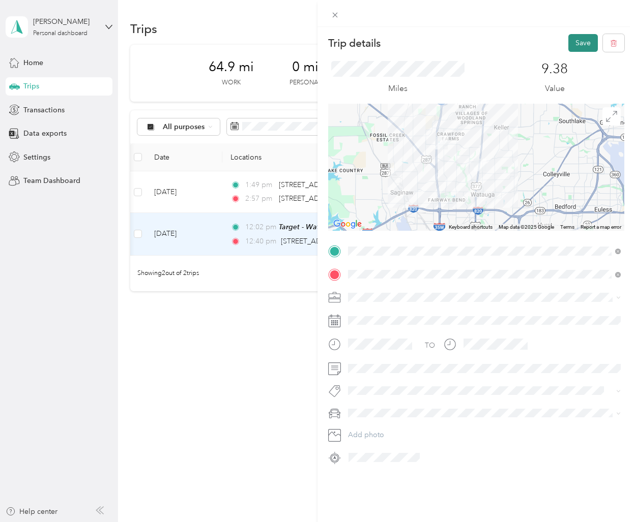
click at [589, 42] on button "Save" at bounding box center [582, 43] width 29 height 18
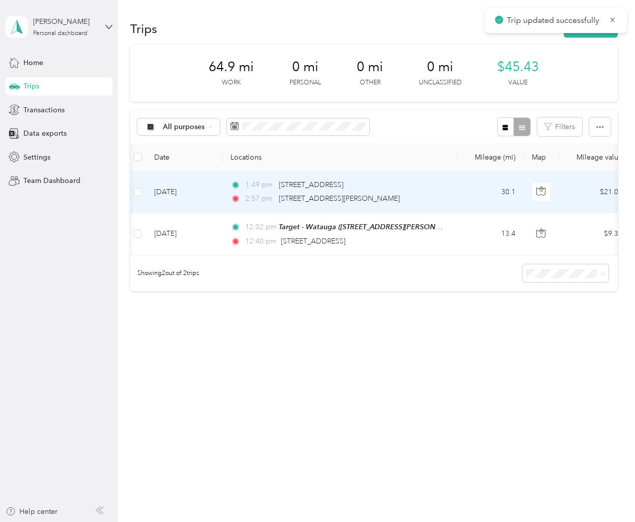
click at [207, 198] on td "[DATE]" at bounding box center [184, 192] width 76 height 42
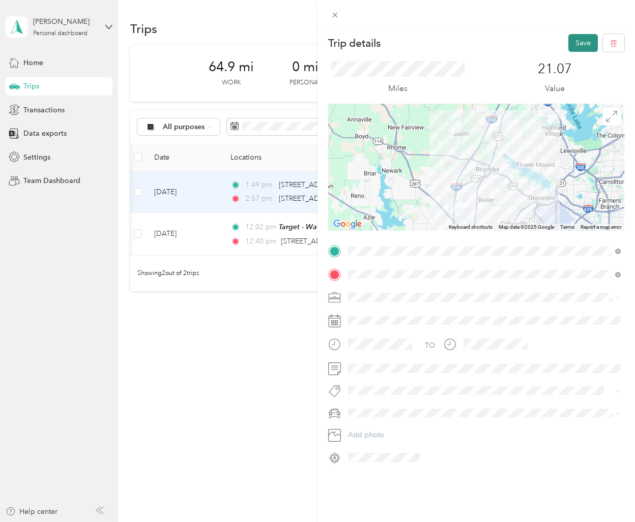
click at [585, 40] on button "Save" at bounding box center [582, 43] width 29 height 18
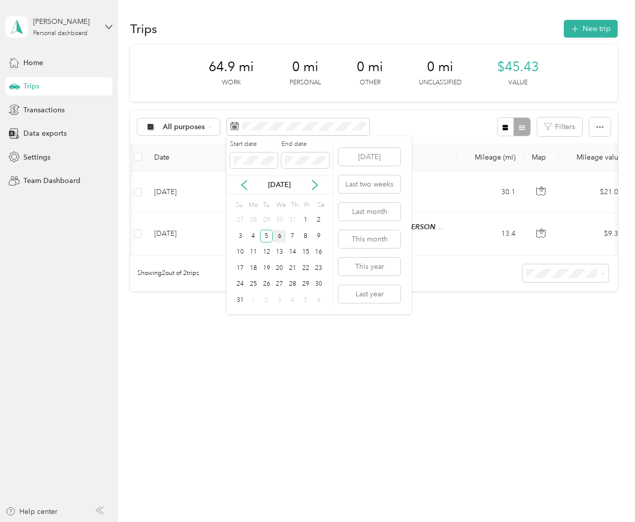
click at [282, 238] on div "6" at bounding box center [279, 236] width 13 height 13
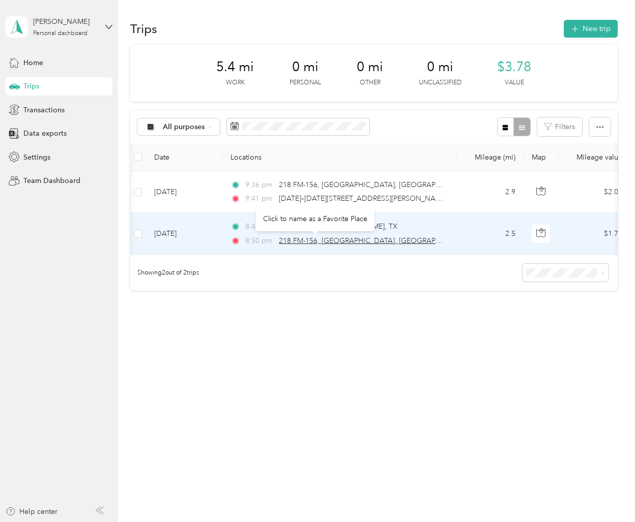
scroll to position [0, 5]
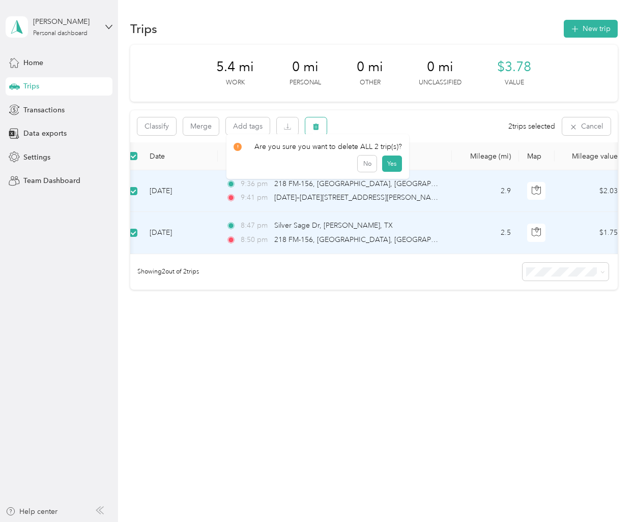
click at [312, 128] on icon "button" at bounding box center [315, 126] width 7 height 7
click at [389, 171] on button "Yes" at bounding box center [392, 169] width 20 height 16
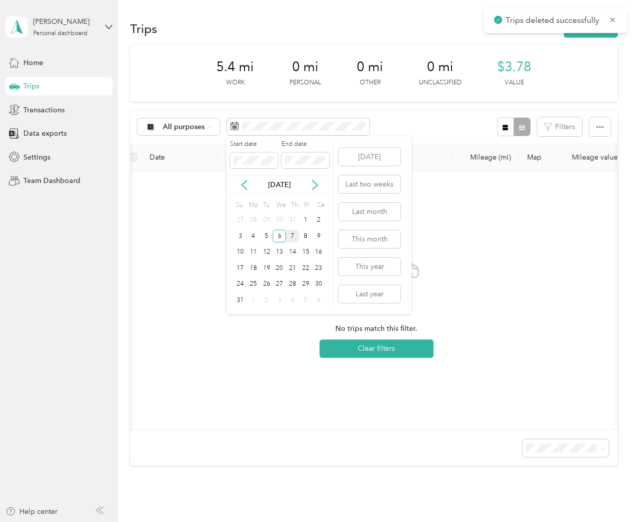
click at [291, 235] on div "7" at bounding box center [292, 236] width 13 height 13
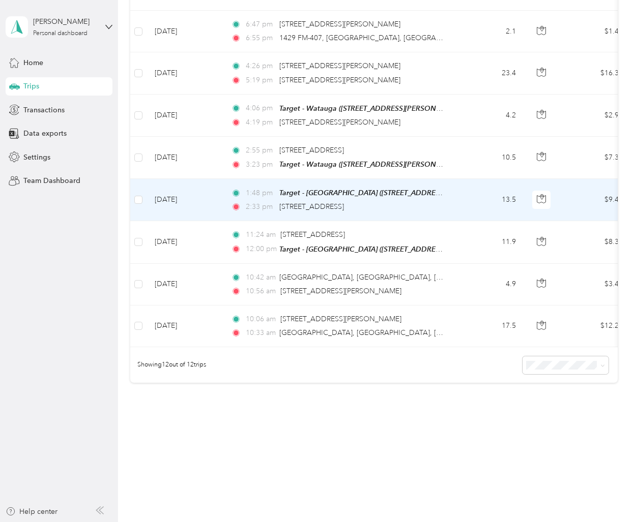
scroll to position [328, 0]
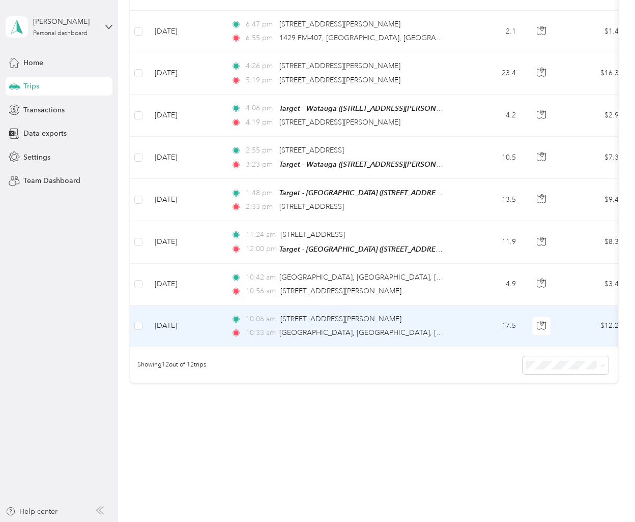
click at [219, 329] on td "[DATE]" at bounding box center [184, 327] width 76 height 42
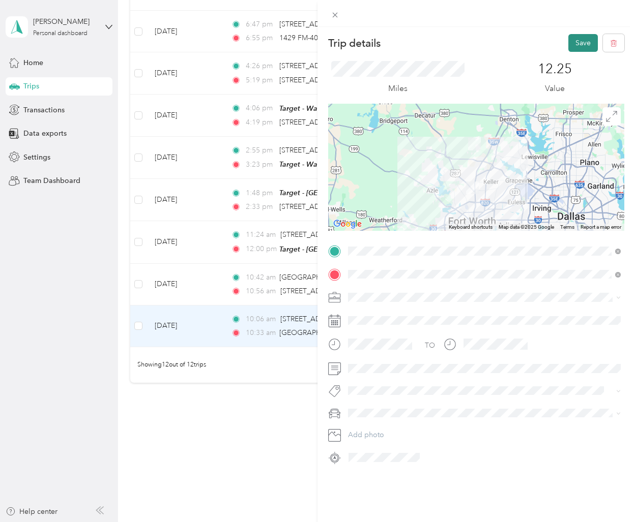
click at [576, 40] on button "Save" at bounding box center [582, 43] width 29 height 18
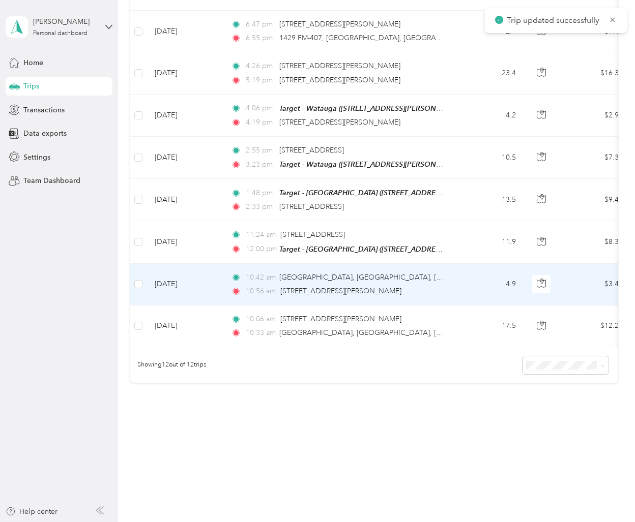
click at [221, 287] on td "[DATE]" at bounding box center [184, 285] width 76 height 42
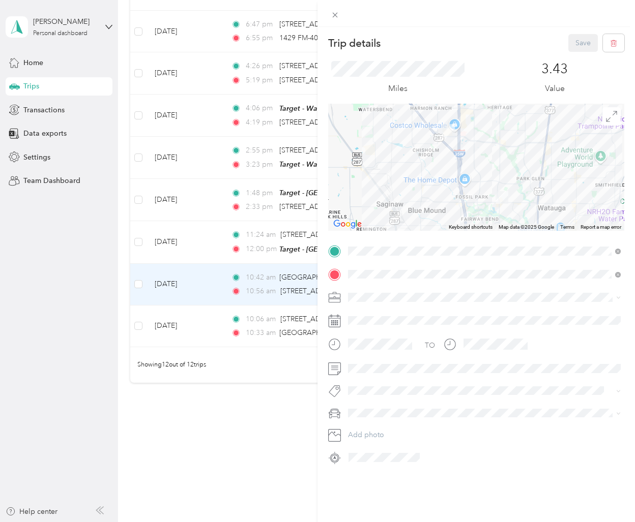
click at [222, 354] on div "Trip details Save This trip cannot be edited because it is either under review,…" at bounding box center [317, 261] width 635 height 522
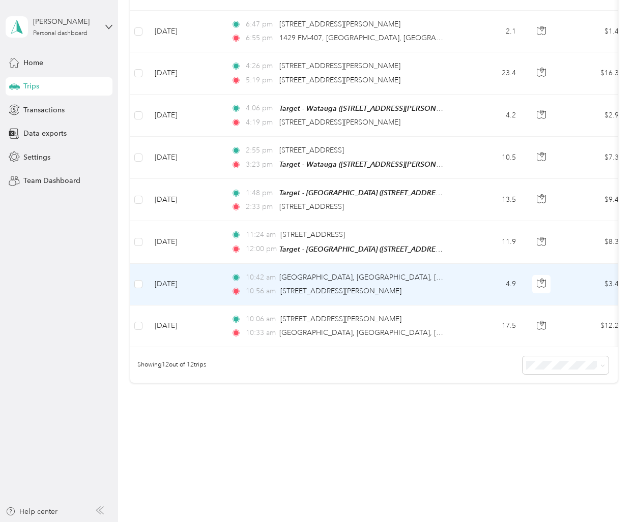
click at [219, 288] on td "[DATE]" at bounding box center [184, 285] width 76 height 42
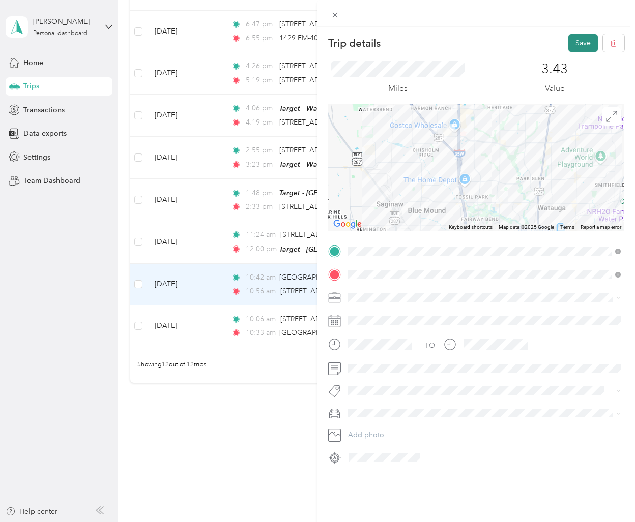
click at [580, 44] on button "Save" at bounding box center [582, 43] width 29 height 18
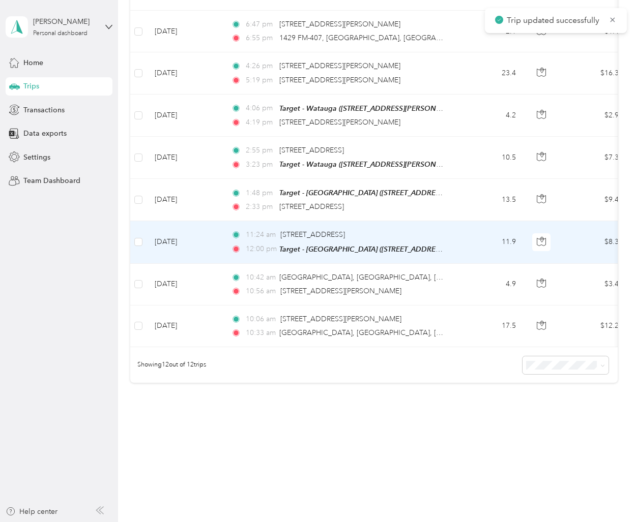
click at [218, 229] on td "[DATE]" at bounding box center [184, 242] width 76 height 42
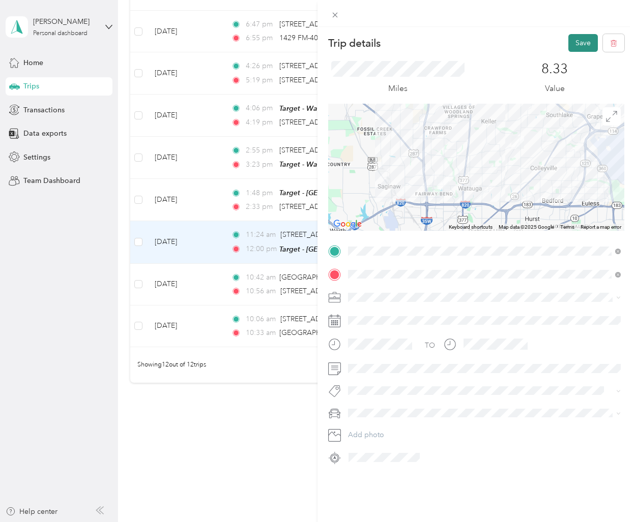
click at [589, 41] on button "Save" at bounding box center [582, 43] width 29 height 18
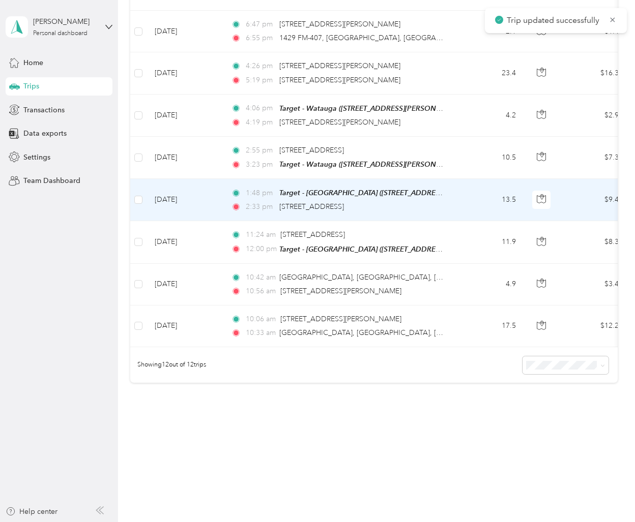
click at [219, 200] on td "[DATE]" at bounding box center [184, 200] width 76 height 42
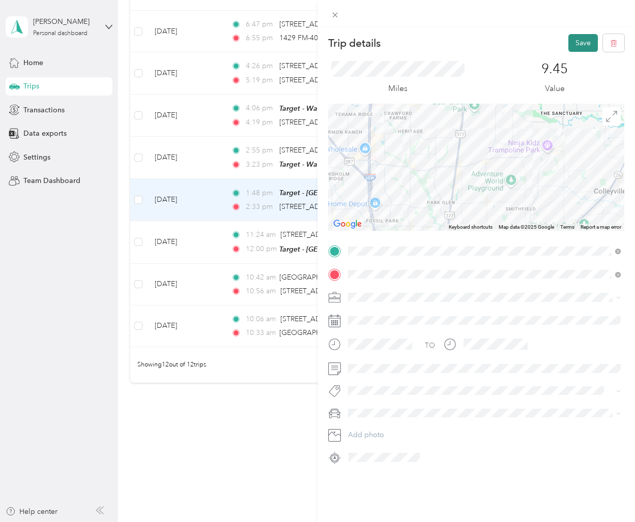
click at [585, 41] on button "Save" at bounding box center [582, 43] width 29 height 18
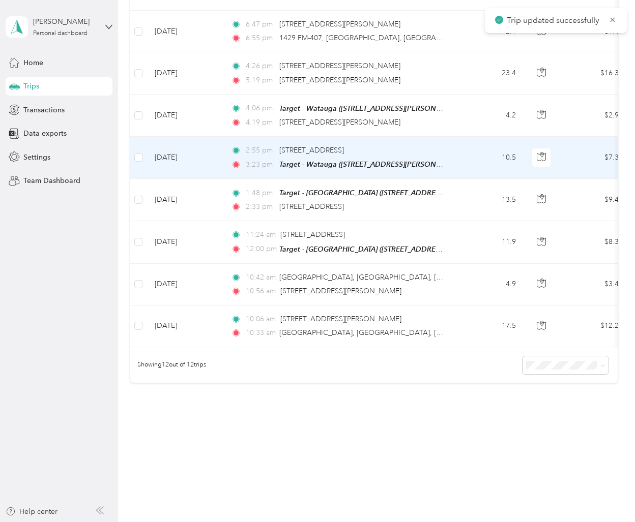
click at [210, 168] on td "[DATE]" at bounding box center [184, 158] width 76 height 42
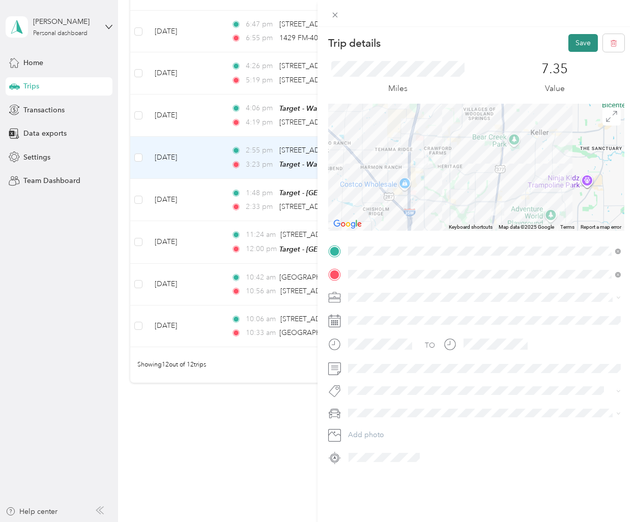
click at [586, 49] on button "Save" at bounding box center [582, 43] width 29 height 18
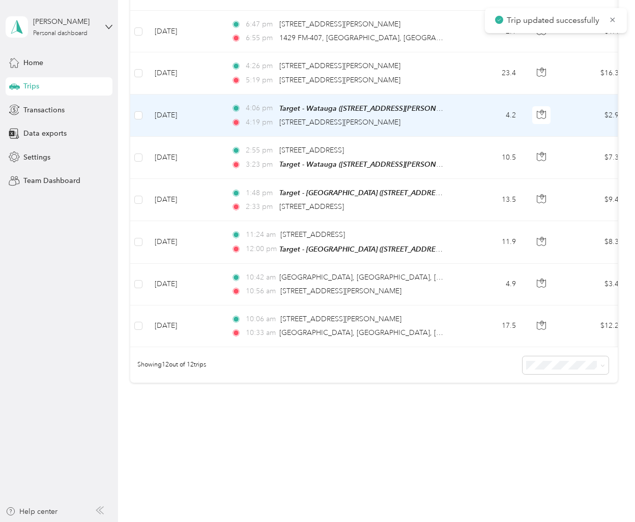
click at [199, 126] on td "[DATE]" at bounding box center [184, 116] width 76 height 42
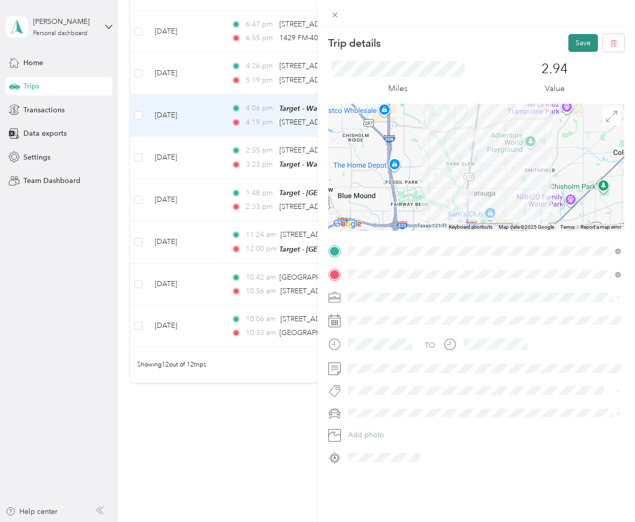
click at [582, 40] on button "Save" at bounding box center [582, 43] width 29 height 18
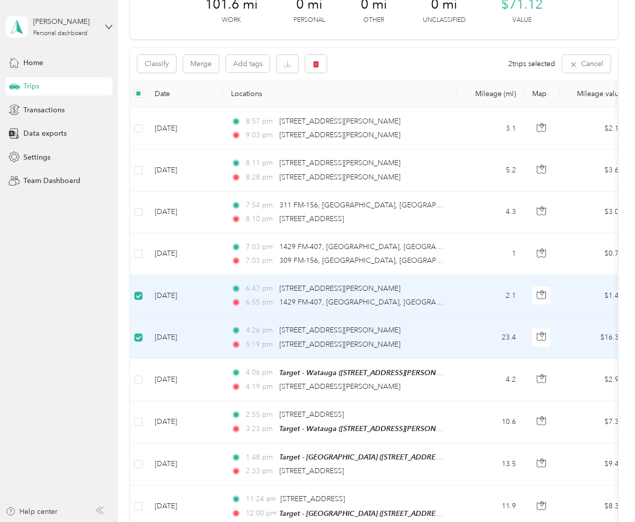
scroll to position [62, 0]
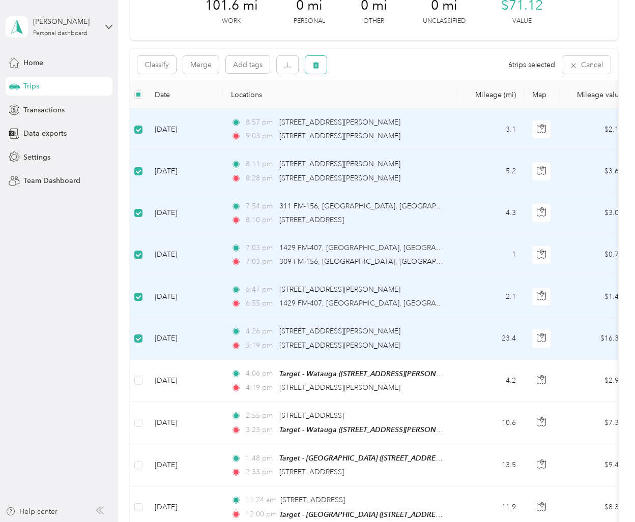
click at [323, 56] on button "button" at bounding box center [315, 65] width 21 height 18
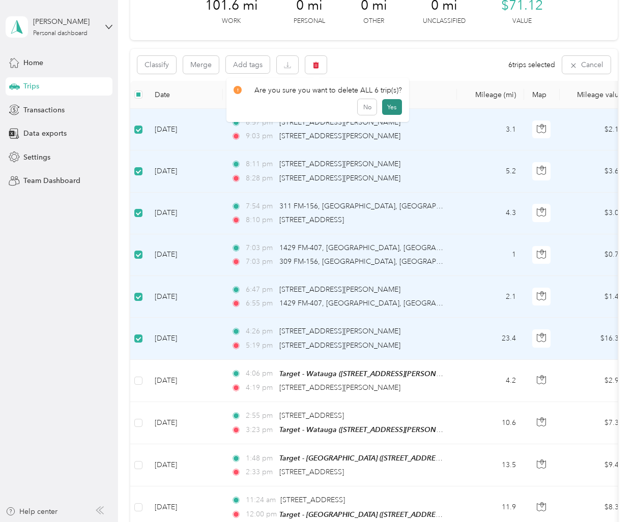
click at [387, 104] on button "Yes" at bounding box center [392, 107] width 20 height 16
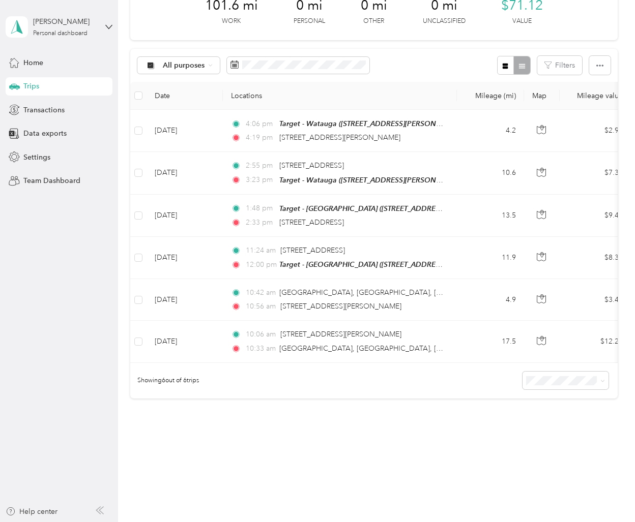
drag, startPoint x: 102, startPoint y: 204, endPoint x: 148, endPoint y: 177, distance: 53.7
click at [102, 203] on aside "[PERSON_NAME] Personal dashboard Home Trips Transactions Data exports Settings …" at bounding box center [59, 261] width 118 height 522
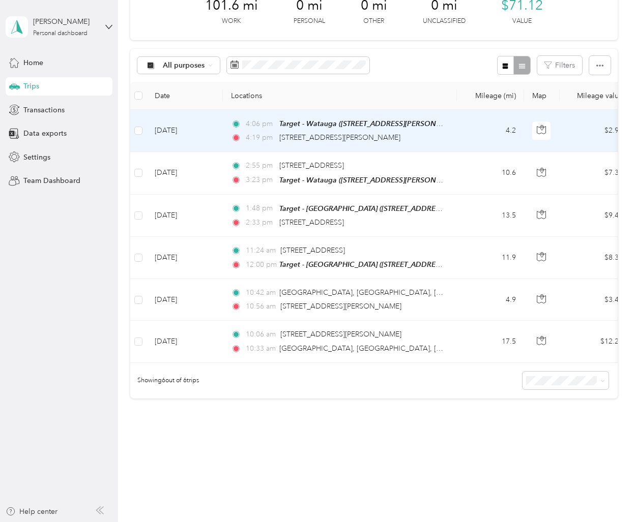
click at [209, 138] on td "[DATE]" at bounding box center [184, 131] width 76 height 42
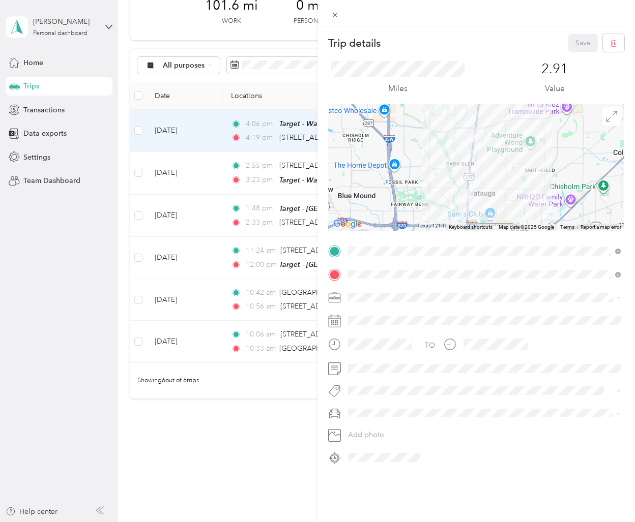
drag, startPoint x: 64, startPoint y: 254, endPoint x: 118, endPoint y: 203, distance: 74.5
click at [64, 253] on div "Trip details Save This trip cannot be edited because it is either under review,…" at bounding box center [317, 261] width 635 height 522
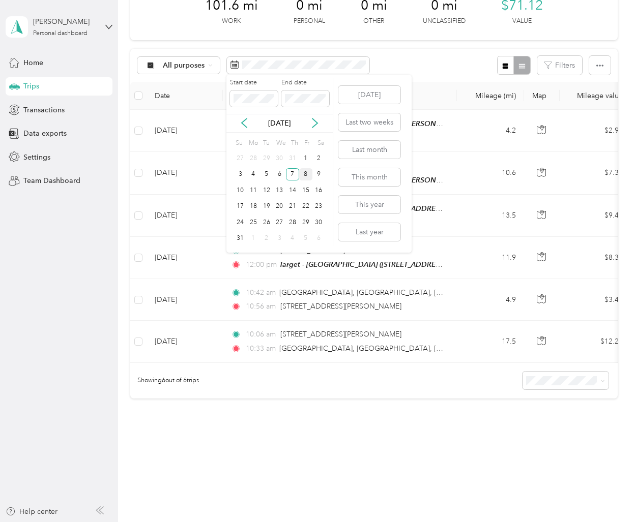
click at [303, 174] on div "8" at bounding box center [305, 174] width 13 height 13
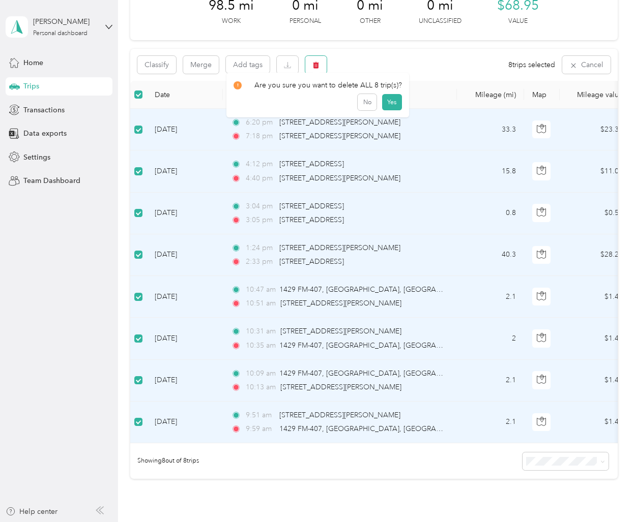
drag, startPoint x: 320, startPoint y: 65, endPoint x: 346, endPoint y: 88, distance: 35.3
click at [320, 65] on button "button" at bounding box center [315, 65] width 21 height 18
click at [387, 108] on button "Yes" at bounding box center [392, 107] width 20 height 16
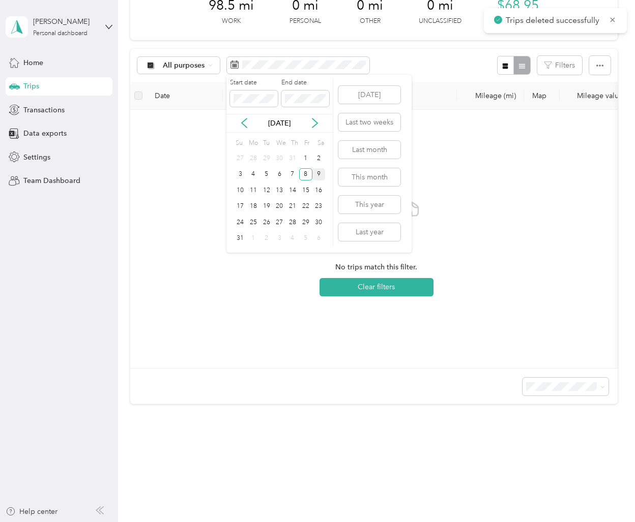
click at [318, 174] on div "9" at bounding box center [318, 174] width 13 height 13
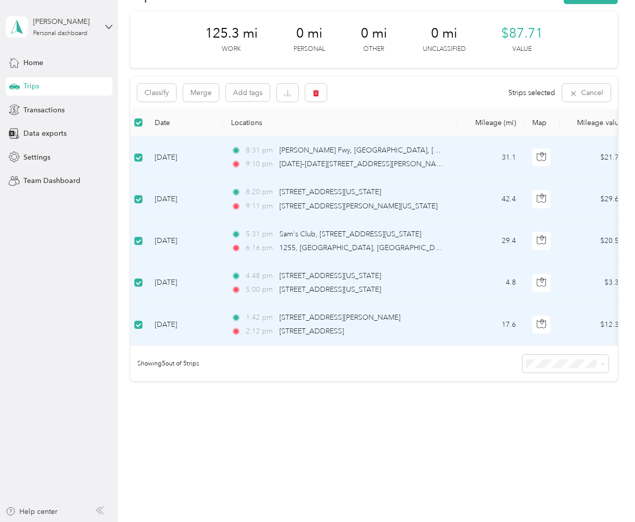
scroll to position [34, 0]
click at [313, 92] on icon "button" at bounding box center [316, 93] width 6 height 7
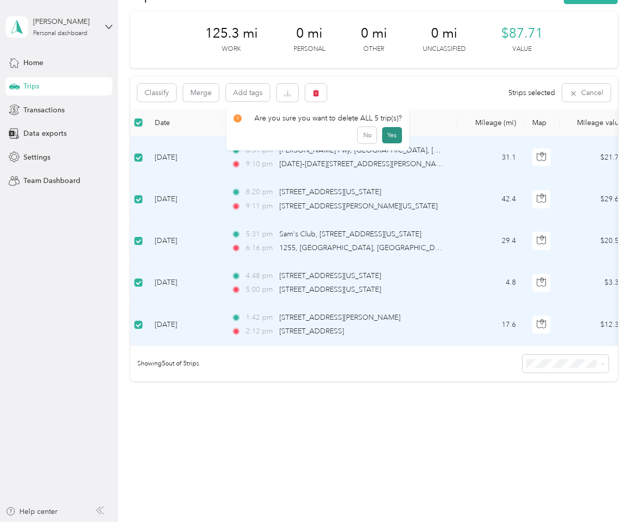
click at [386, 133] on button "Yes" at bounding box center [392, 135] width 20 height 16
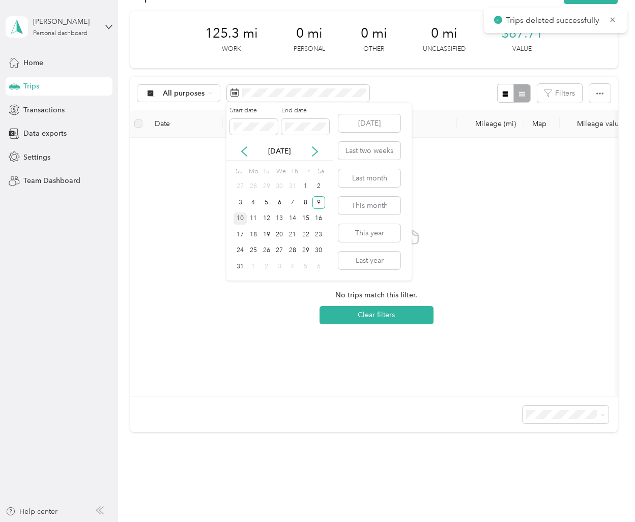
click at [241, 217] on div "10" at bounding box center [239, 219] width 13 height 13
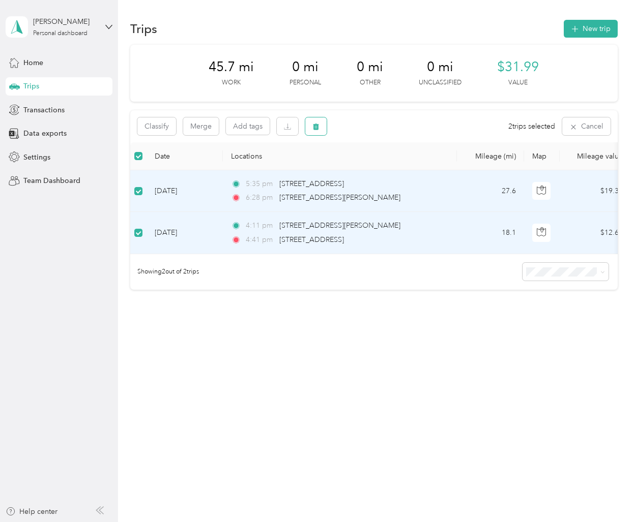
click at [319, 125] on button "button" at bounding box center [315, 126] width 21 height 18
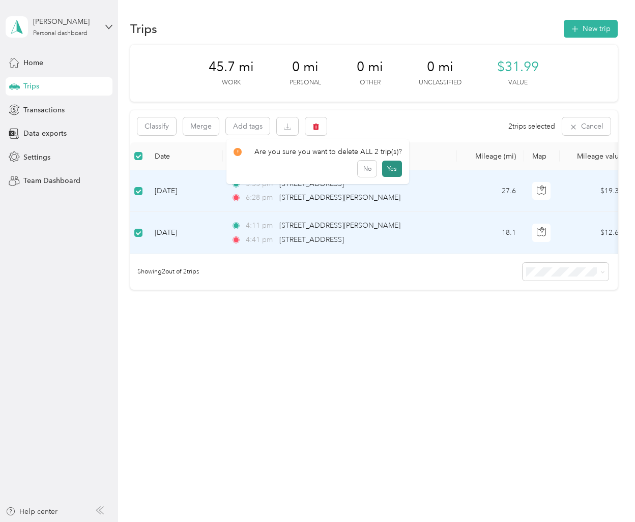
click at [394, 170] on button "Yes" at bounding box center [392, 169] width 20 height 16
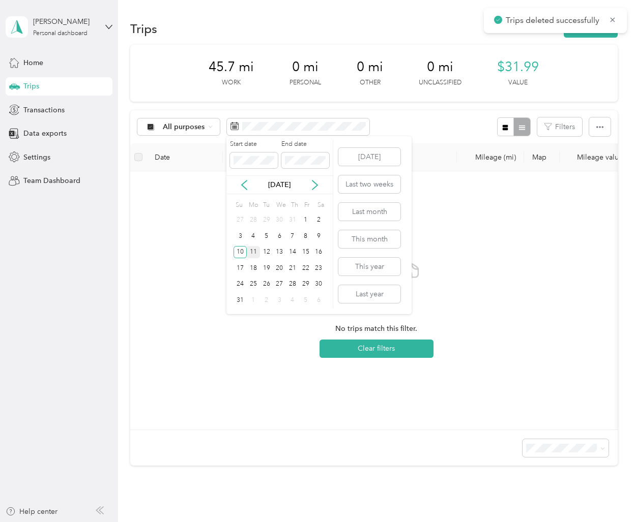
click at [252, 252] on div "11" at bounding box center [253, 252] width 13 height 13
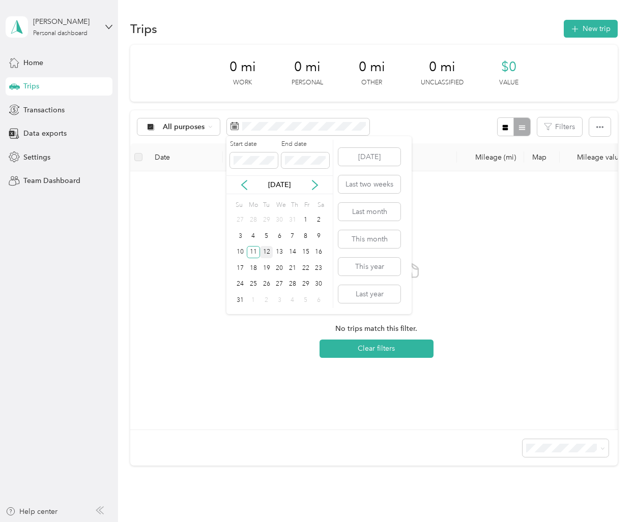
click at [272, 248] on div "12" at bounding box center [266, 252] width 13 height 13
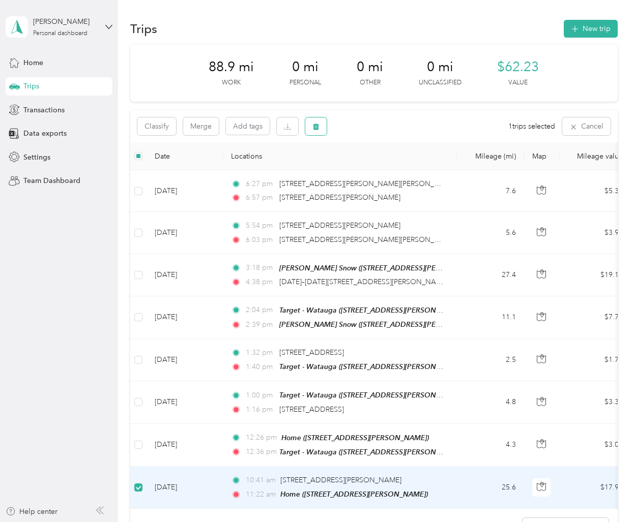
click at [318, 127] on icon "button" at bounding box center [315, 126] width 7 height 7
click at [386, 171] on button "Yes" at bounding box center [392, 169] width 20 height 16
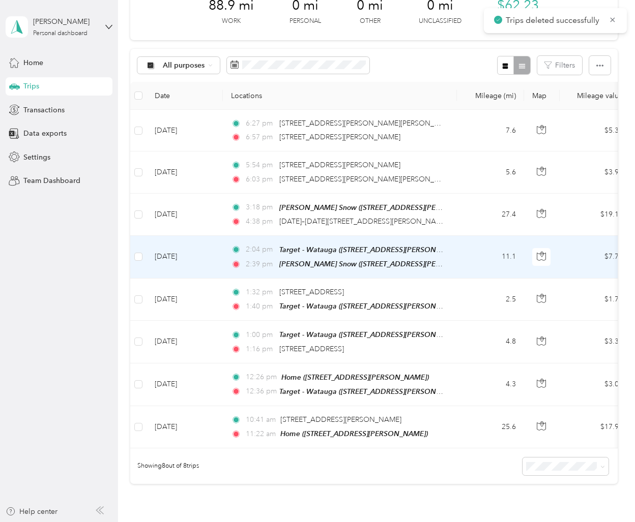
scroll to position [120, 0]
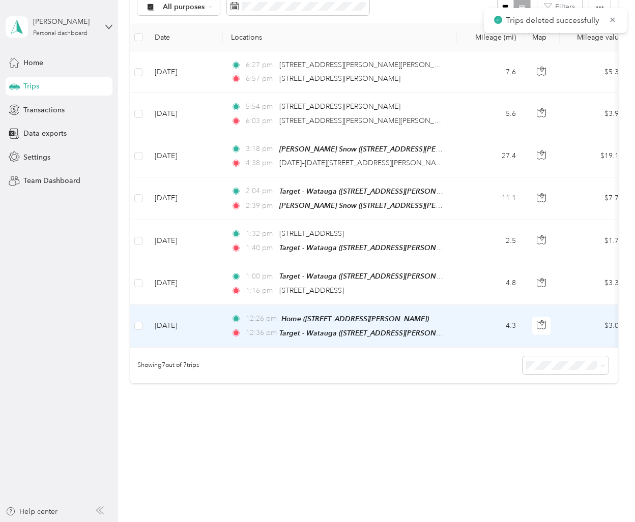
click at [208, 330] on td "[DATE]" at bounding box center [184, 326] width 76 height 43
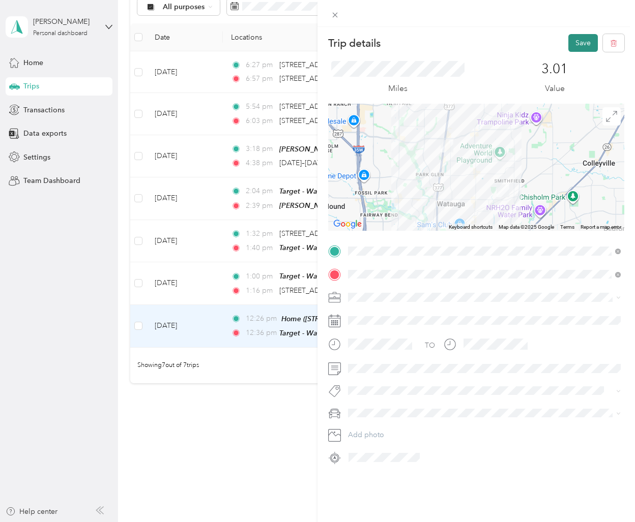
click at [577, 43] on button "Save" at bounding box center [582, 43] width 29 height 18
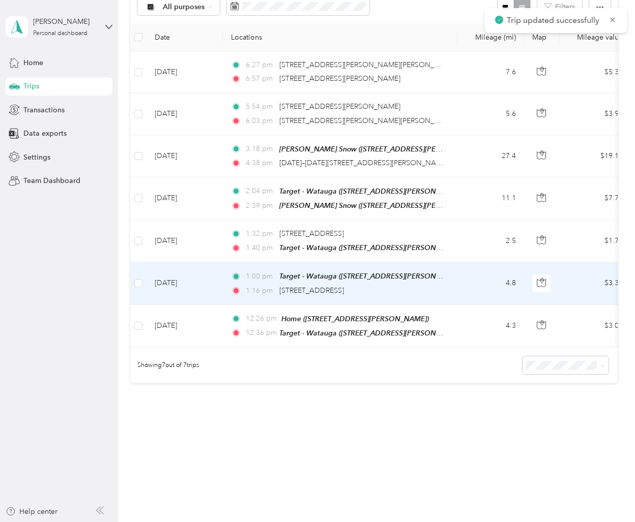
click at [219, 290] on td "[DATE]" at bounding box center [184, 283] width 76 height 42
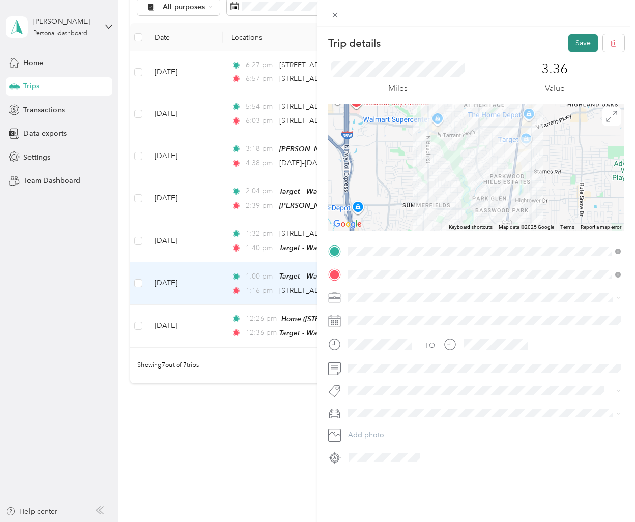
click at [586, 40] on button "Save" at bounding box center [582, 43] width 29 height 18
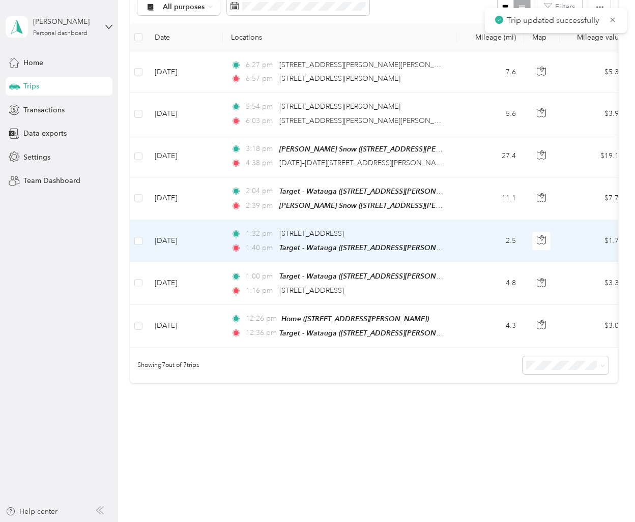
click at [218, 247] on td "[DATE]" at bounding box center [184, 241] width 76 height 42
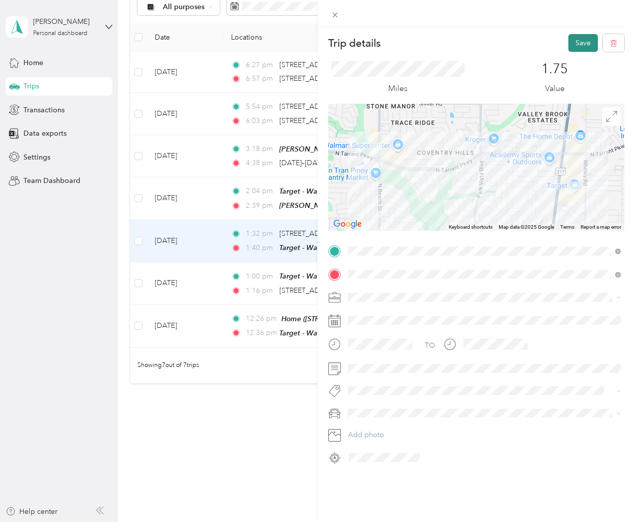
click at [581, 44] on button "Save" at bounding box center [582, 43] width 29 height 18
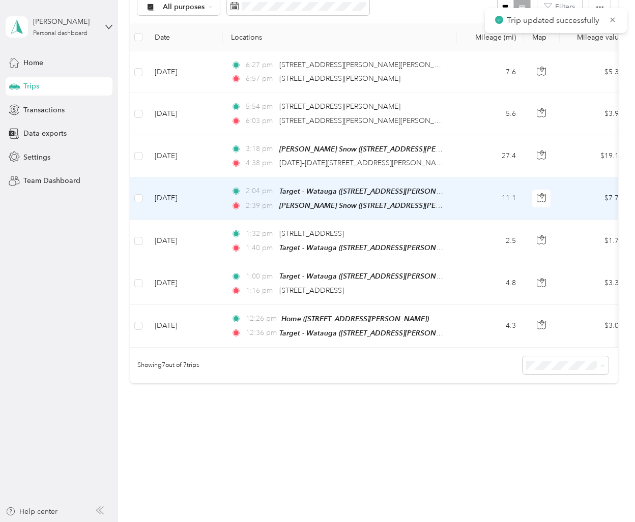
click at [222, 209] on td "[DATE]" at bounding box center [184, 198] width 76 height 43
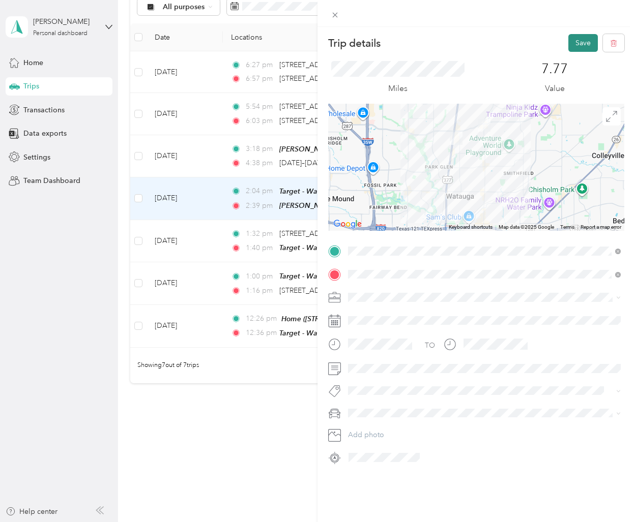
click at [581, 44] on button "Save" at bounding box center [582, 43] width 29 height 18
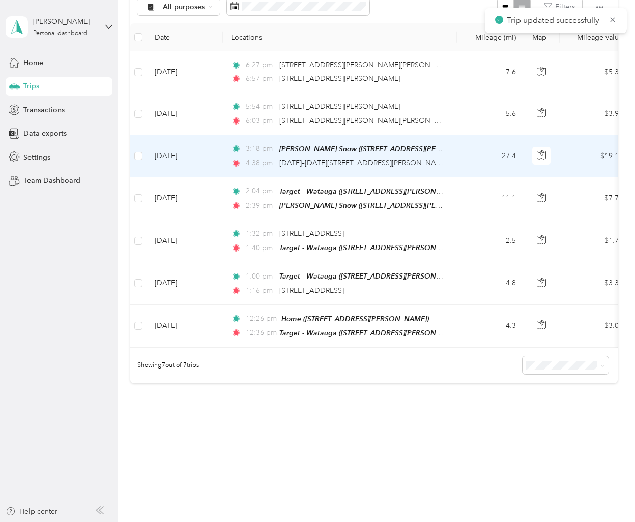
click at [205, 167] on td "[DATE]" at bounding box center [184, 156] width 76 height 42
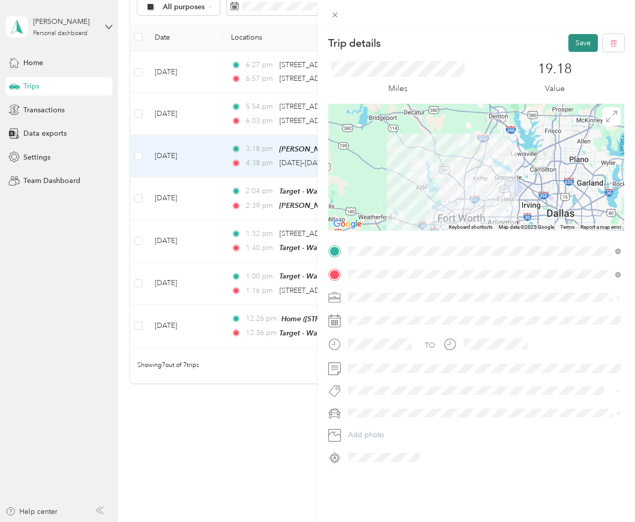
click at [584, 40] on button "Save" at bounding box center [582, 43] width 29 height 18
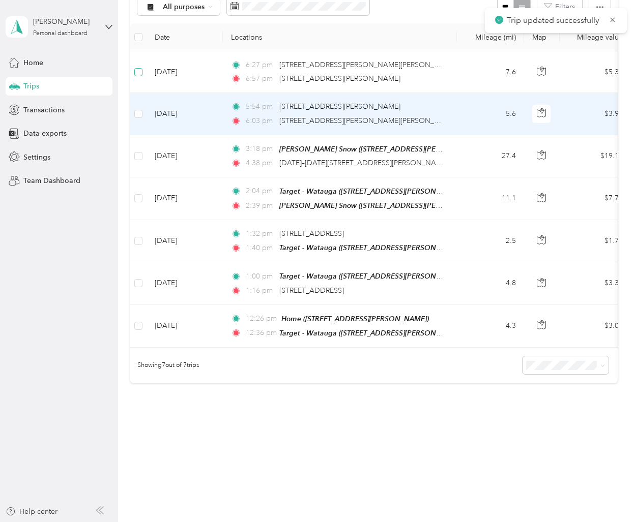
scroll to position [119, 0]
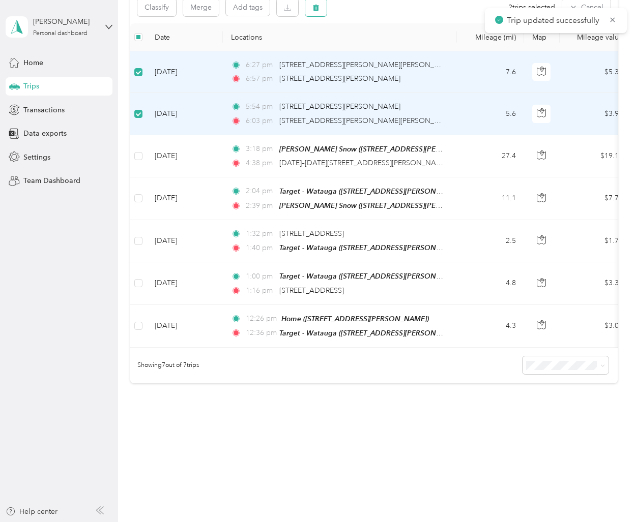
click at [314, 9] on icon "button" at bounding box center [316, 8] width 6 height 7
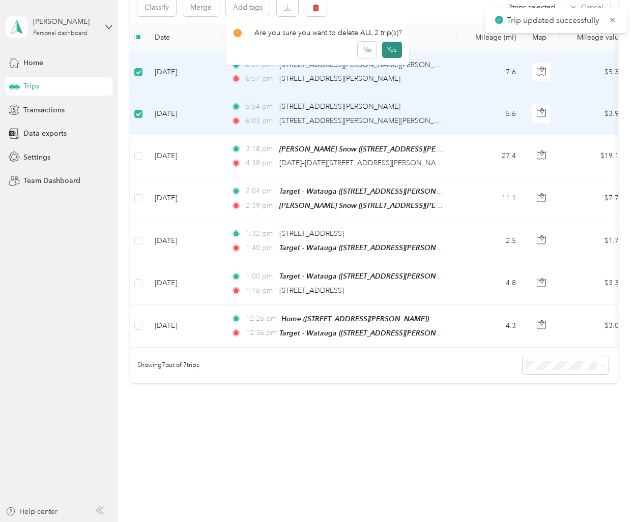
click at [391, 52] on button "Yes" at bounding box center [392, 50] width 20 height 16
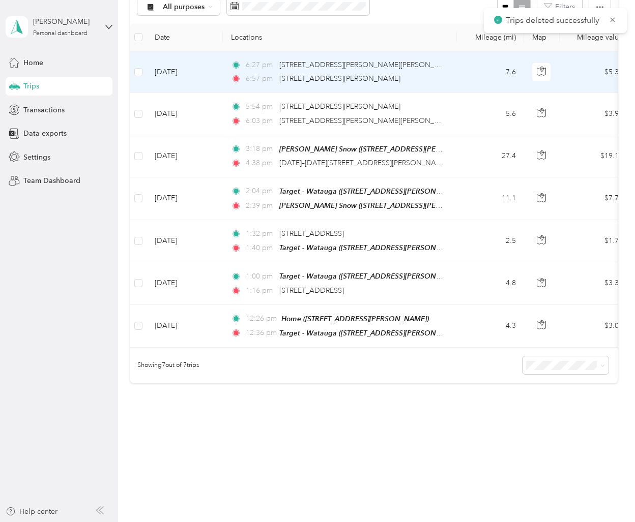
scroll to position [36, 0]
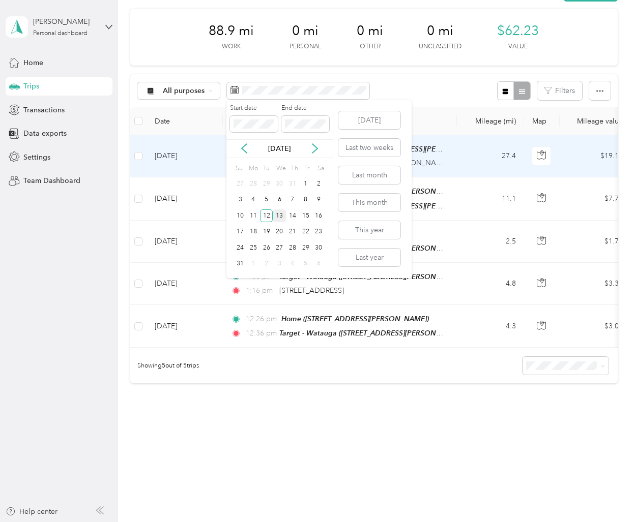
click at [279, 215] on div "13" at bounding box center [279, 215] width 13 height 13
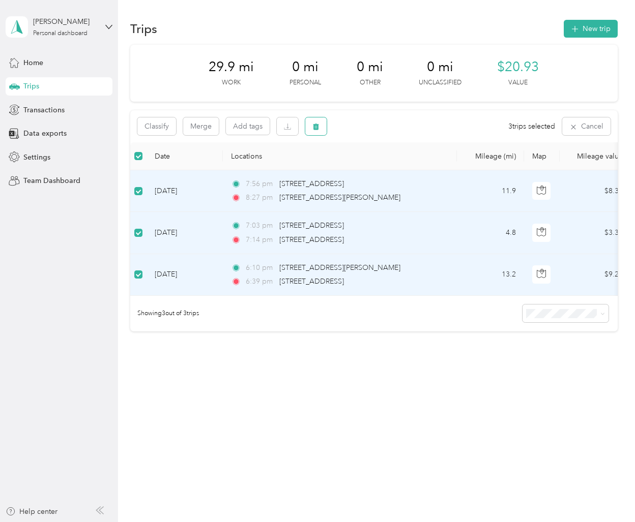
click at [312, 127] on icon "button" at bounding box center [315, 126] width 7 height 7
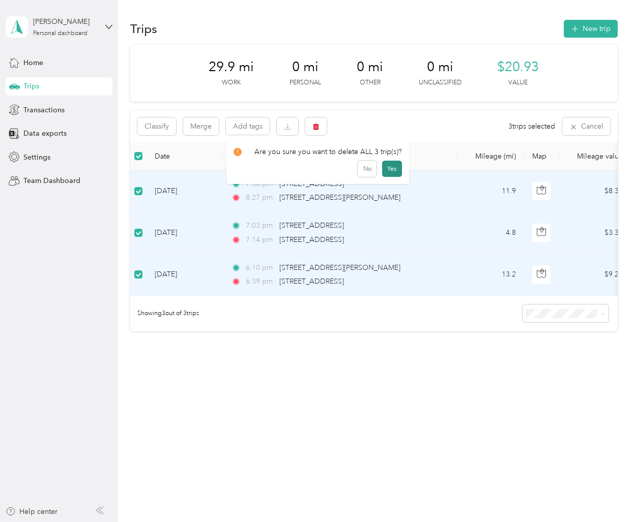
click at [388, 166] on button "Yes" at bounding box center [392, 169] width 20 height 16
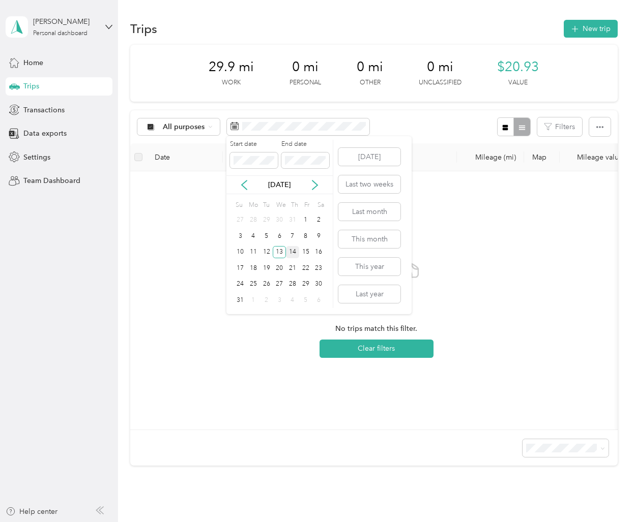
click at [295, 250] on div "14" at bounding box center [292, 252] width 13 height 13
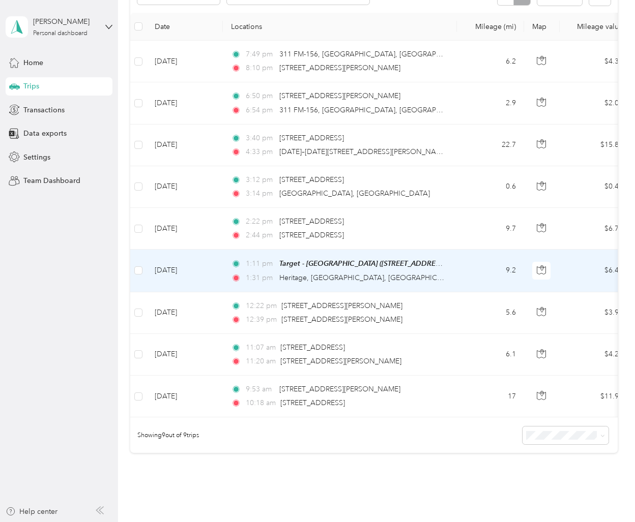
scroll to position [202, 0]
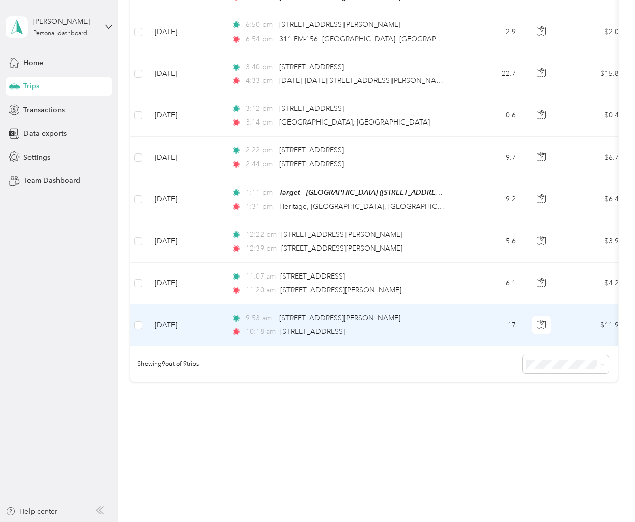
click at [213, 338] on td "[DATE]" at bounding box center [184, 326] width 76 height 42
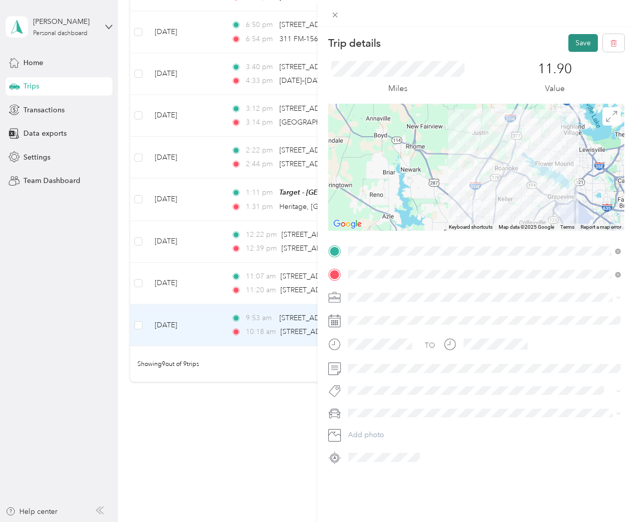
click at [591, 43] on button "Save" at bounding box center [582, 43] width 29 height 18
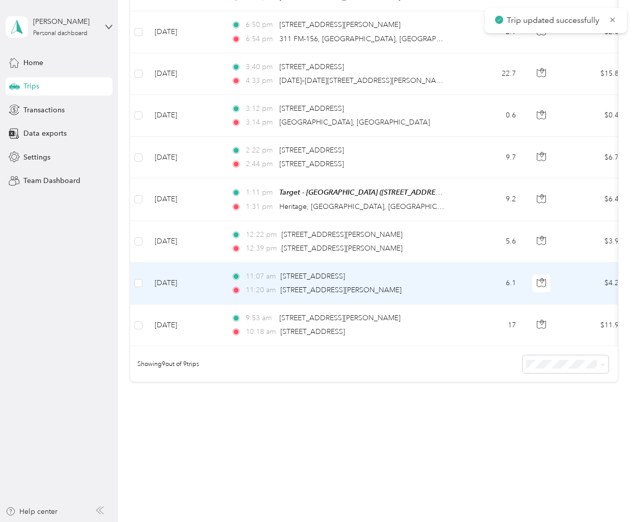
click at [226, 288] on td "11:07 am [STREET_ADDRESS] 11:20 am [STREET_ADDRESS][PERSON_NAME]" at bounding box center [340, 284] width 234 height 42
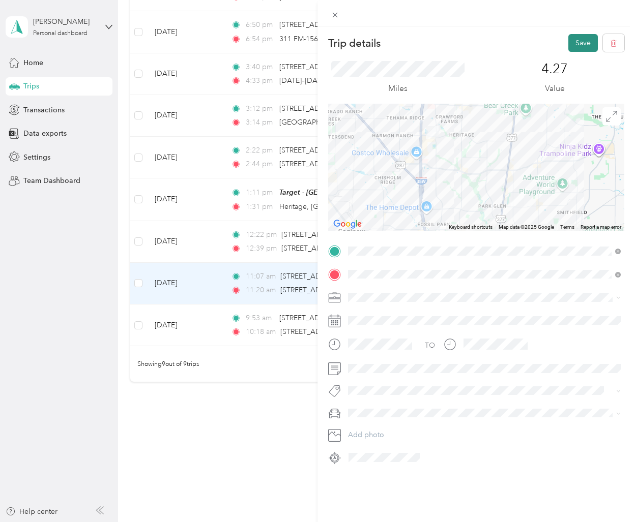
click at [580, 40] on button "Save" at bounding box center [582, 43] width 29 height 18
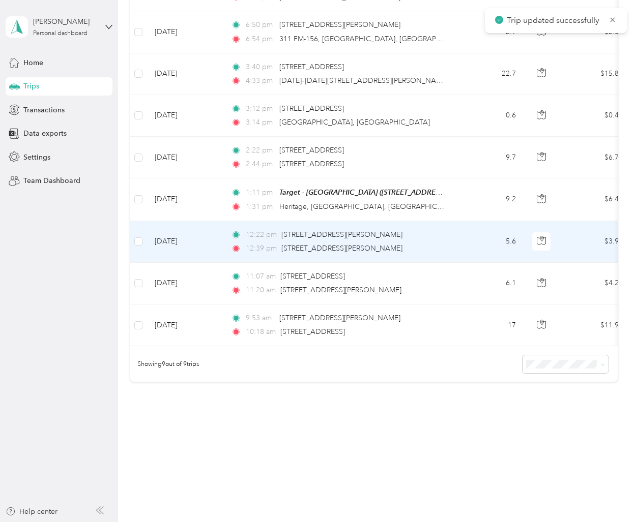
click at [205, 251] on td "[DATE]" at bounding box center [184, 242] width 76 height 42
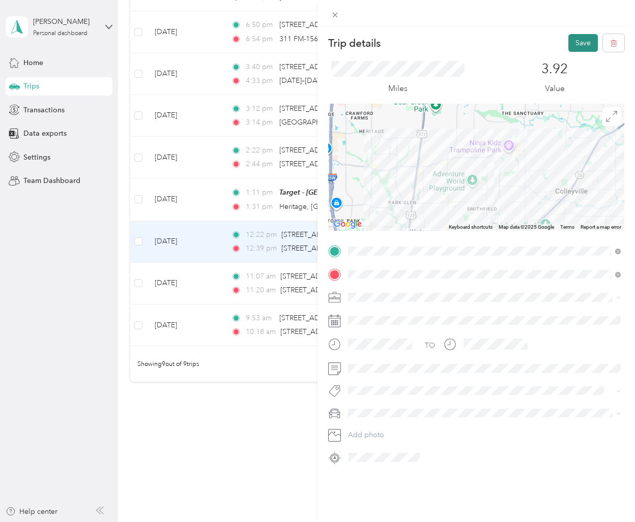
click at [583, 44] on button "Save" at bounding box center [582, 43] width 29 height 18
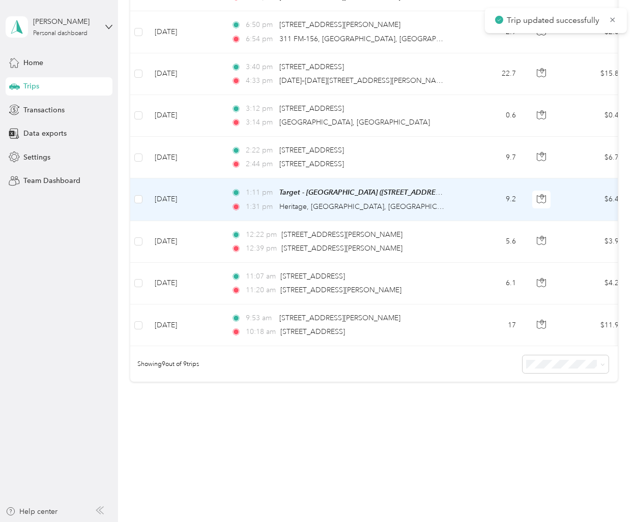
click at [213, 205] on td "[DATE]" at bounding box center [184, 199] width 76 height 42
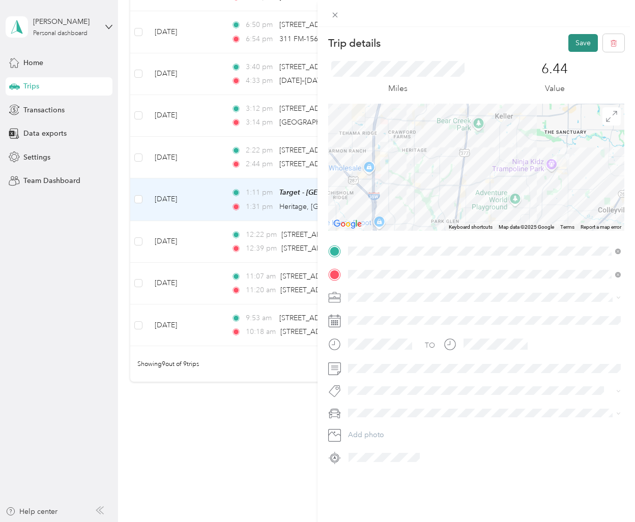
click at [583, 42] on button "Save" at bounding box center [582, 43] width 29 height 18
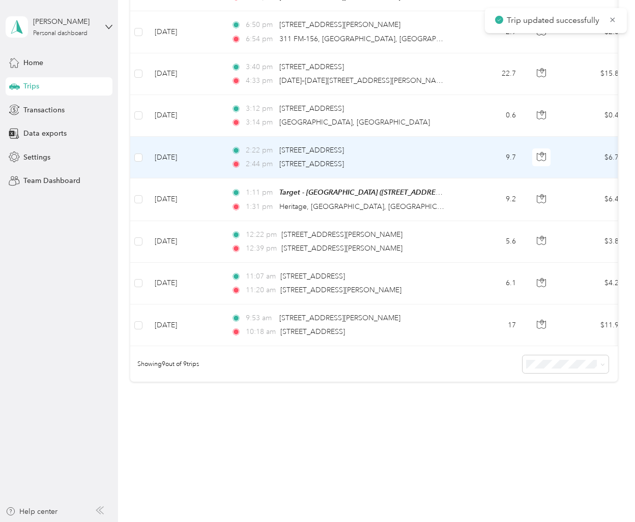
click at [222, 158] on td "[DATE]" at bounding box center [184, 158] width 76 height 42
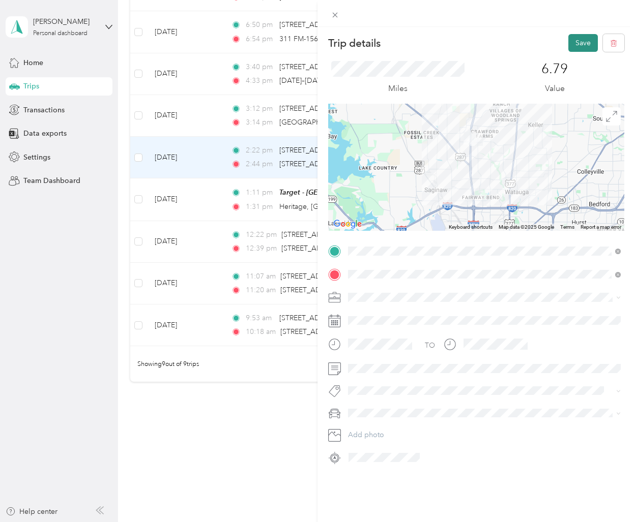
click at [585, 45] on button "Save" at bounding box center [582, 43] width 29 height 18
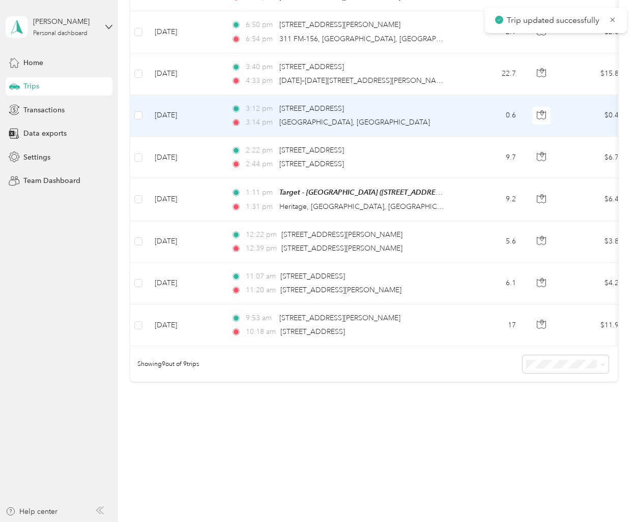
click at [199, 126] on td "[DATE]" at bounding box center [184, 116] width 76 height 42
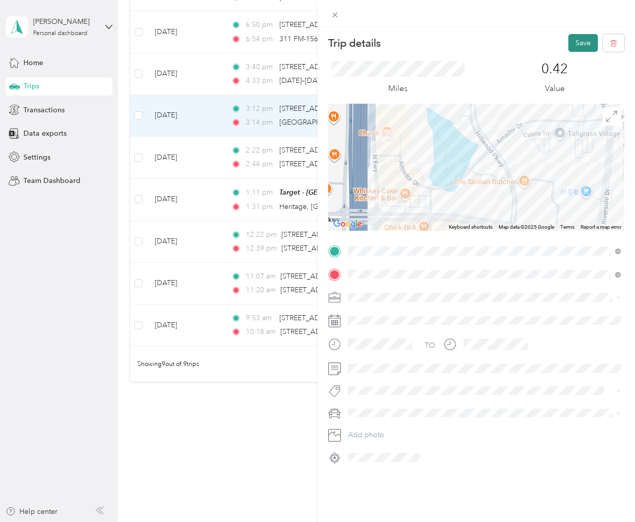
click at [585, 39] on button "Save" at bounding box center [582, 43] width 29 height 18
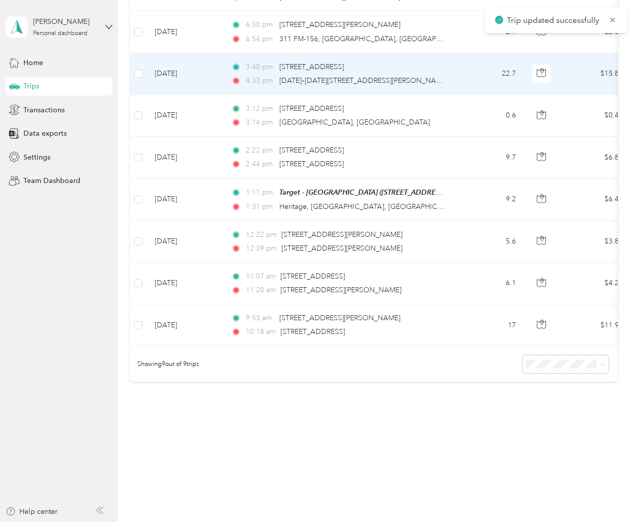
click at [200, 80] on td "[DATE]" at bounding box center [184, 74] width 76 height 42
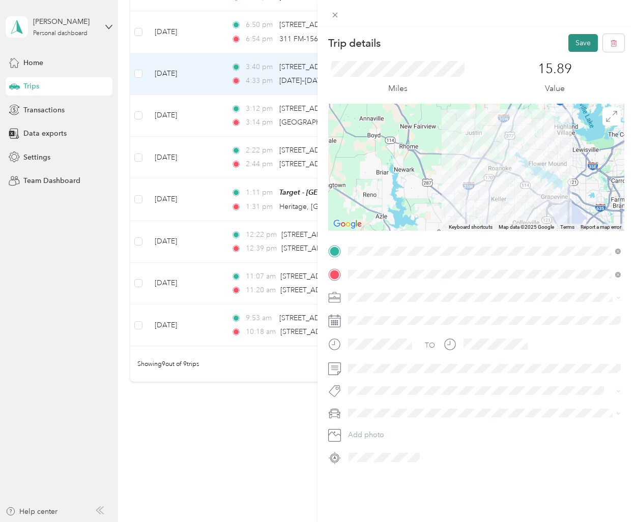
click at [584, 41] on button "Save" at bounding box center [582, 43] width 29 height 18
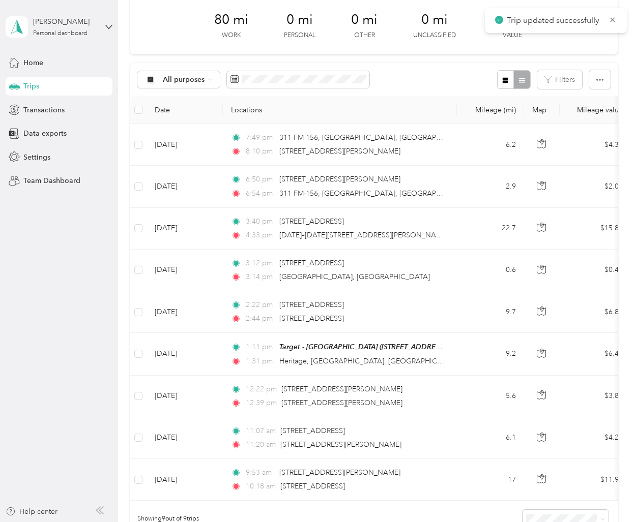
scroll to position [47, 0]
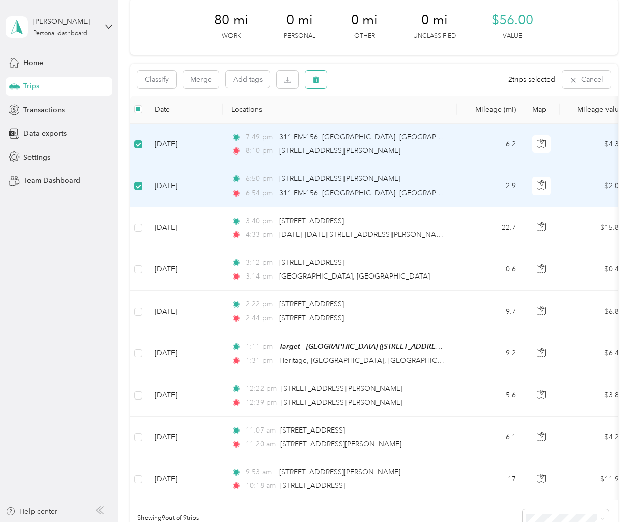
click at [316, 78] on icon "button" at bounding box center [316, 80] width 6 height 7
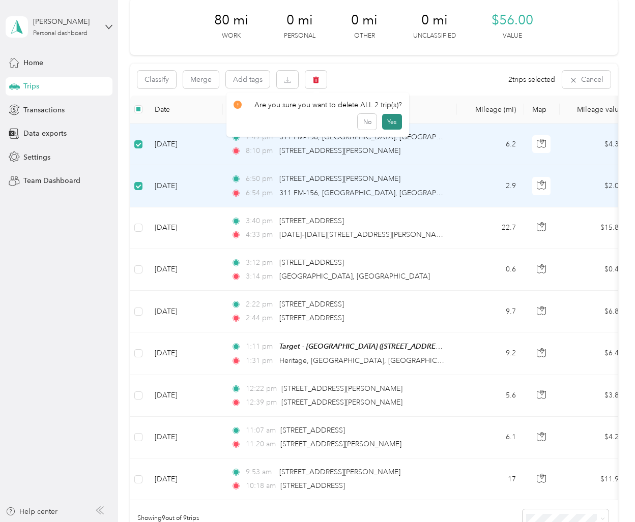
click at [388, 121] on button "Yes" at bounding box center [392, 122] width 20 height 16
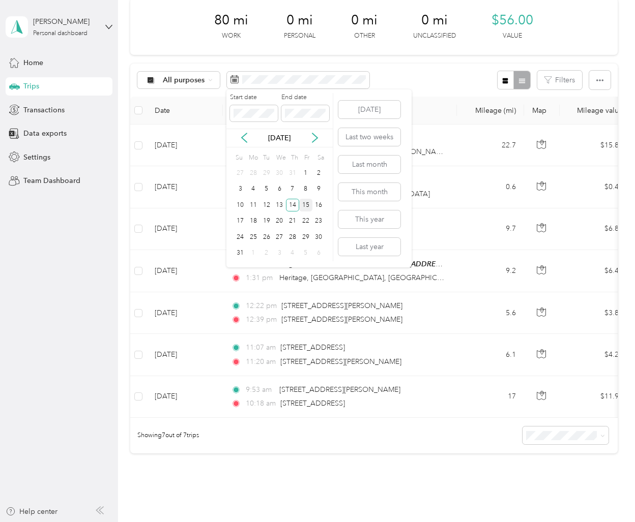
click at [308, 201] on div "15" at bounding box center [305, 205] width 13 height 13
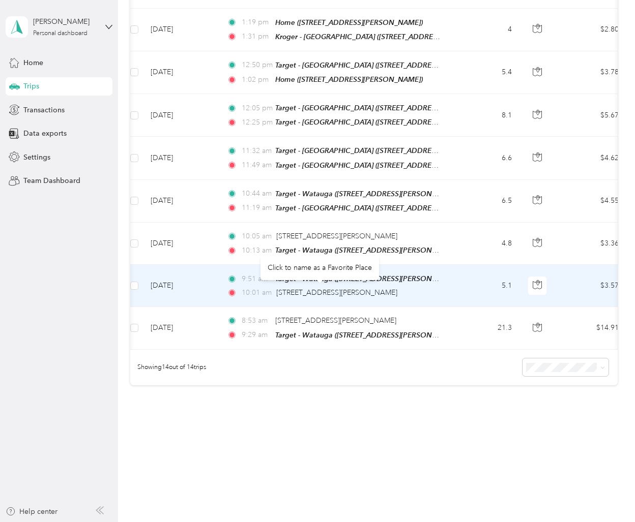
scroll to position [414, 0]
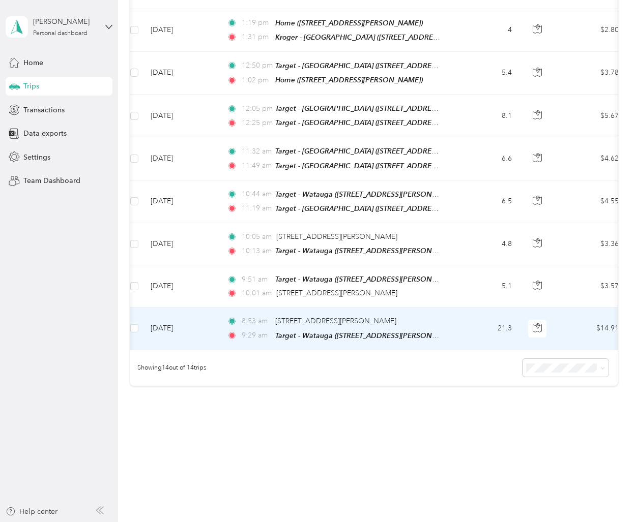
click at [200, 335] on td "[DATE]" at bounding box center [180, 329] width 76 height 42
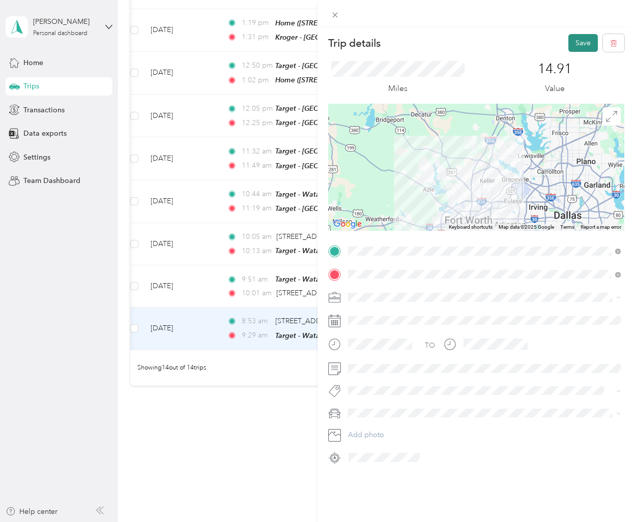
click at [582, 41] on button "Save" at bounding box center [582, 43] width 29 height 18
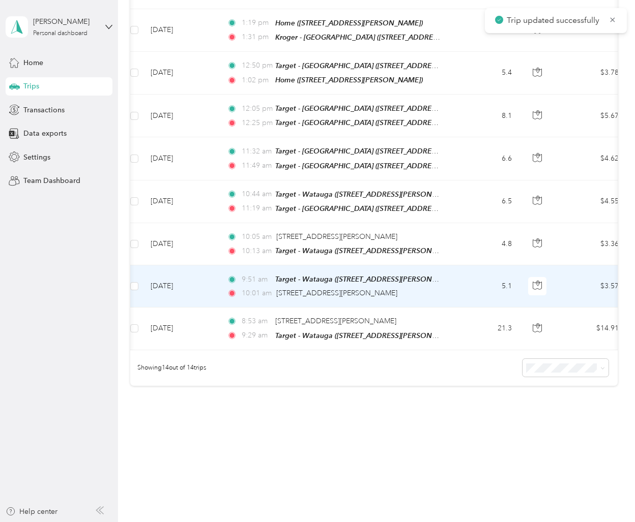
click at [215, 292] on td "[DATE]" at bounding box center [180, 286] width 76 height 42
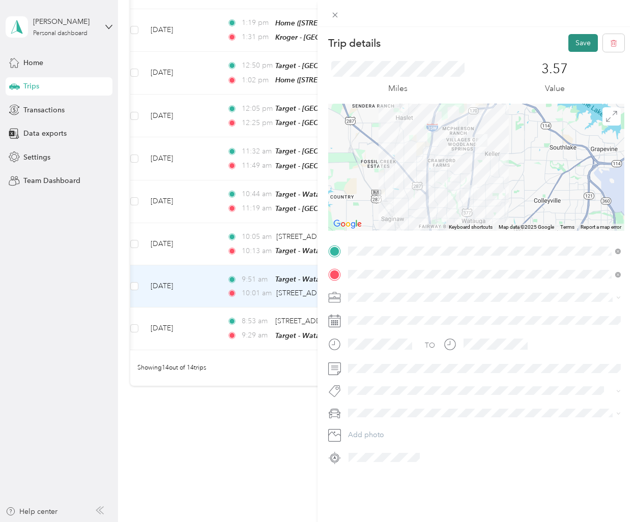
click at [580, 45] on button "Save" at bounding box center [582, 43] width 29 height 18
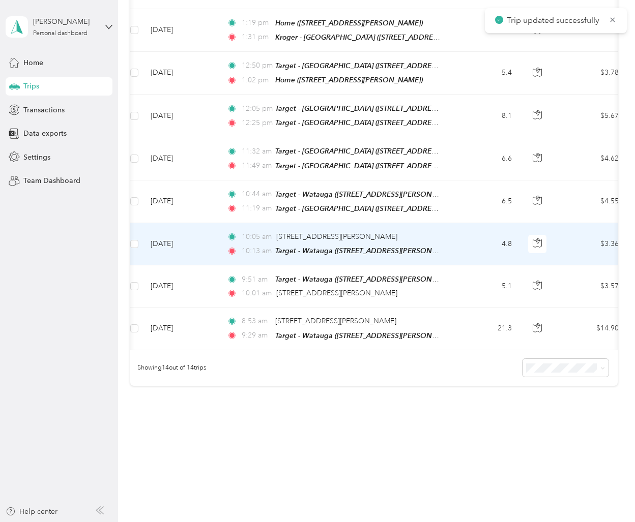
click at [197, 248] on td "[DATE]" at bounding box center [180, 244] width 76 height 42
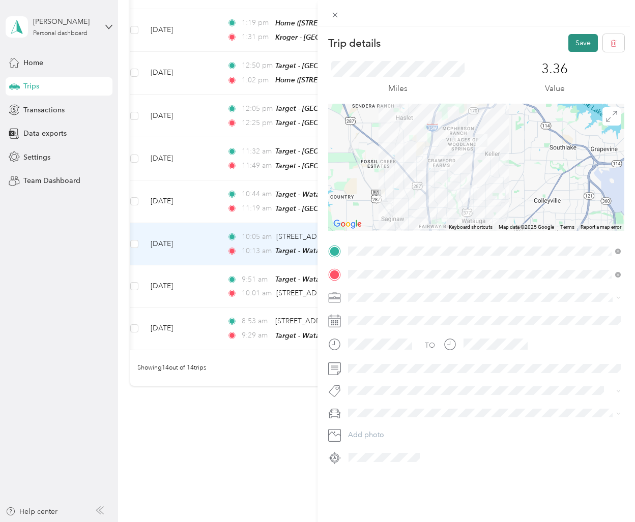
click at [579, 45] on button "Save" at bounding box center [582, 43] width 29 height 18
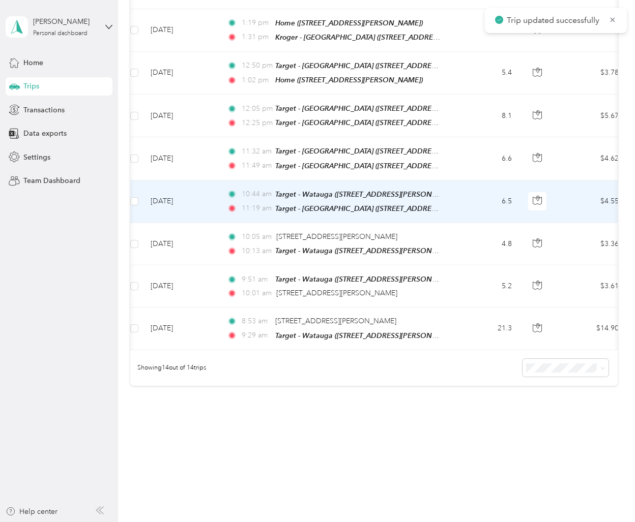
click at [197, 201] on td "[DATE]" at bounding box center [180, 202] width 76 height 43
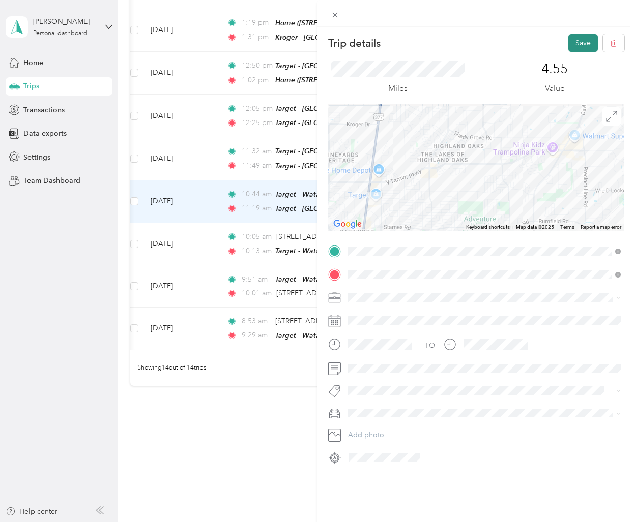
click at [582, 45] on button "Save" at bounding box center [582, 43] width 29 height 18
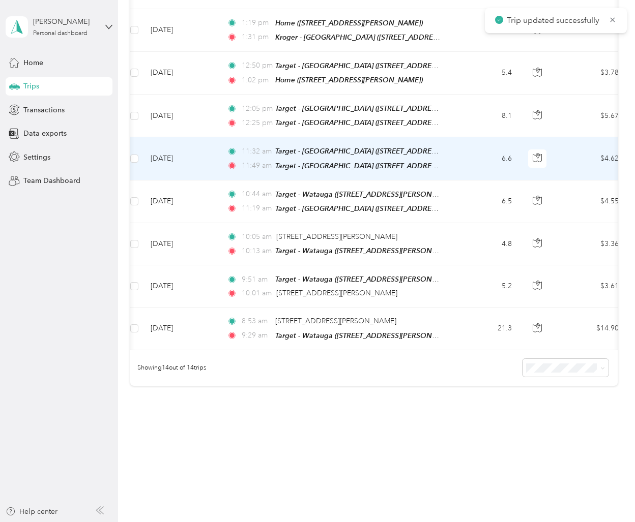
click at [198, 169] on td "[DATE]" at bounding box center [180, 158] width 76 height 43
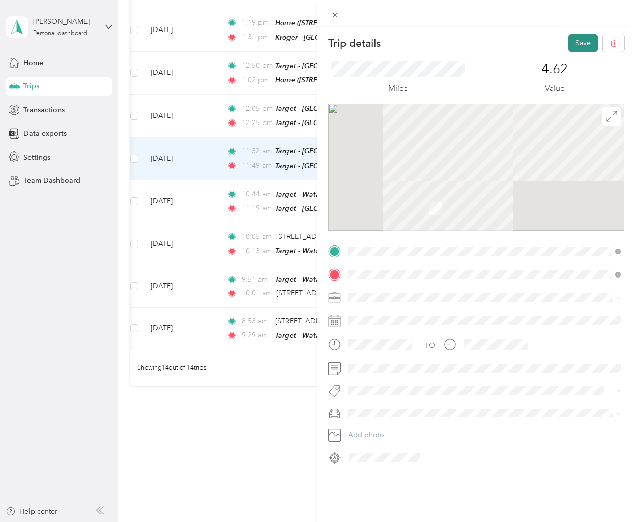
click at [584, 46] on button "Save" at bounding box center [582, 43] width 29 height 18
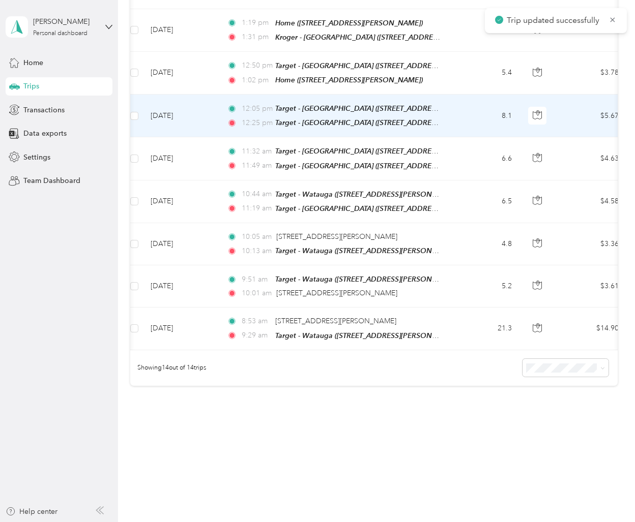
click at [204, 129] on td "[DATE]" at bounding box center [180, 116] width 76 height 43
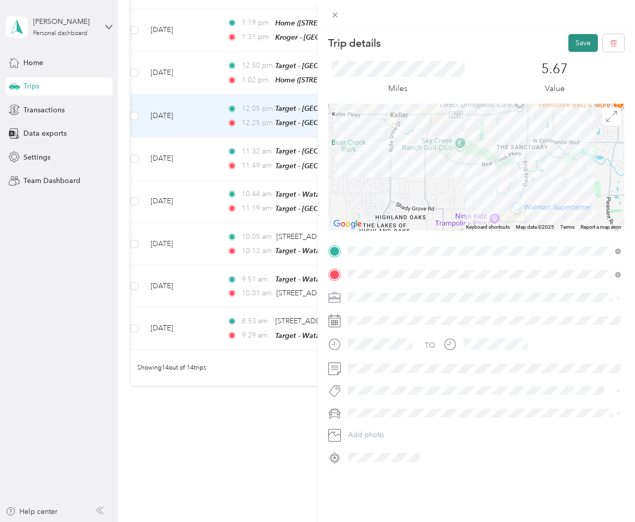
click at [590, 39] on button "Save" at bounding box center [582, 43] width 29 height 18
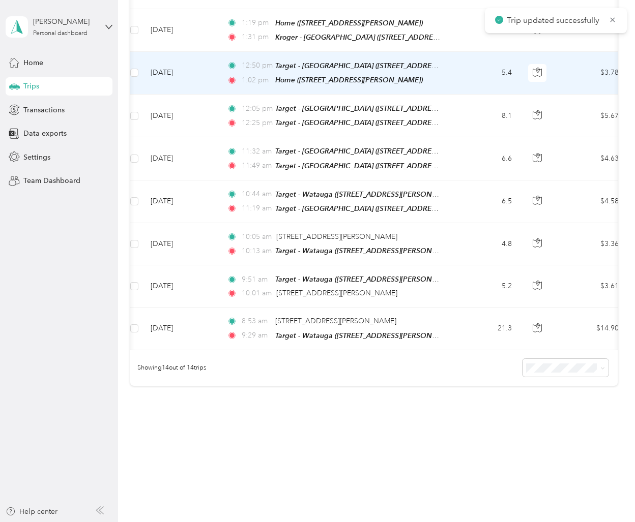
click at [218, 82] on td "[DATE]" at bounding box center [180, 73] width 76 height 43
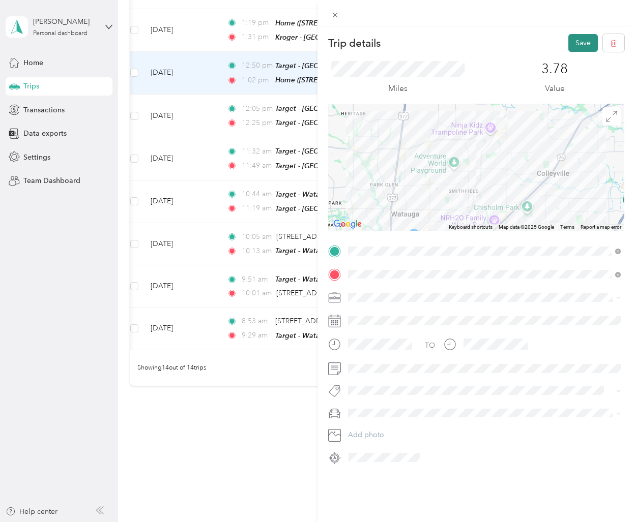
click at [578, 44] on button "Save" at bounding box center [582, 43] width 29 height 18
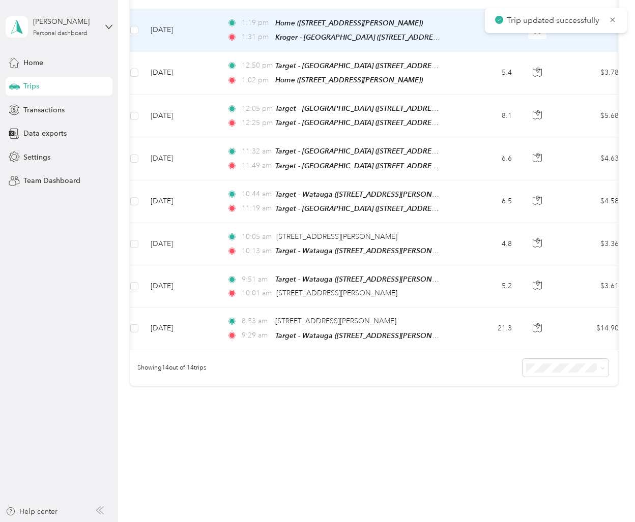
click at [202, 41] on td "[DATE]" at bounding box center [180, 30] width 76 height 43
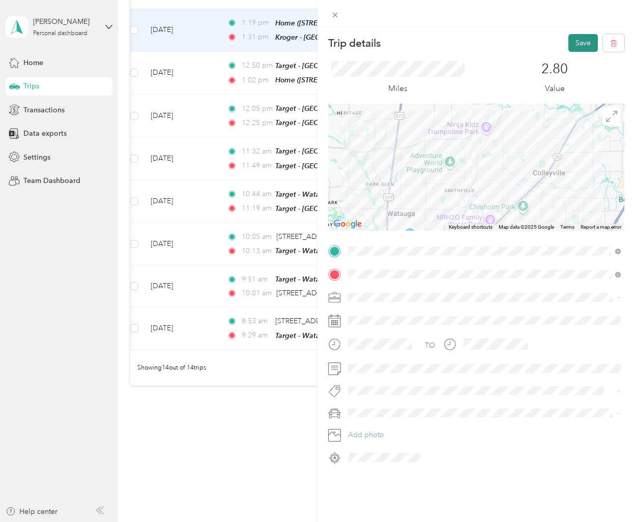
click at [582, 37] on button "Save" at bounding box center [582, 43] width 29 height 18
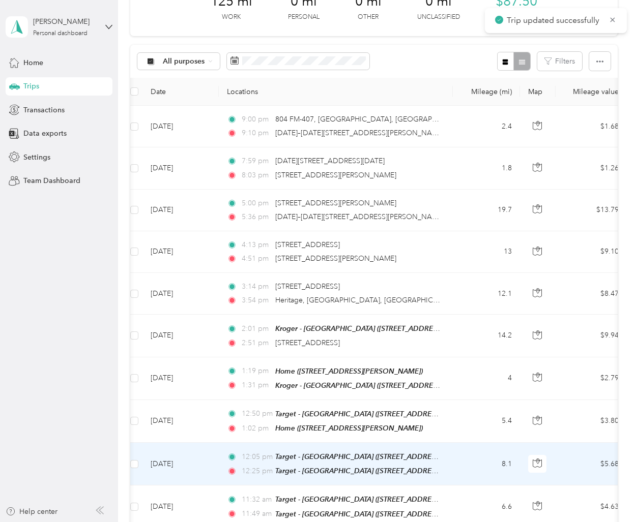
scroll to position [64, 0]
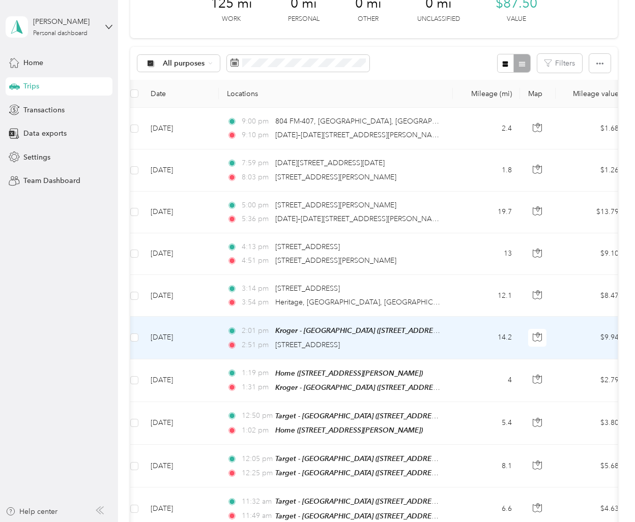
click at [196, 344] on td "[DATE]" at bounding box center [180, 338] width 76 height 42
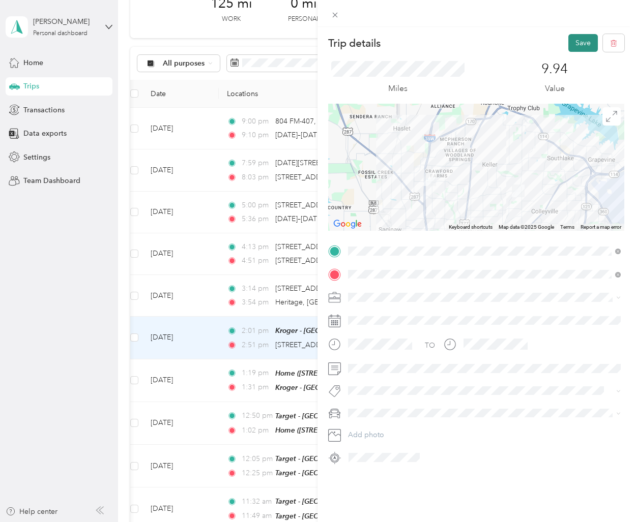
click at [586, 40] on button "Save" at bounding box center [582, 43] width 29 height 18
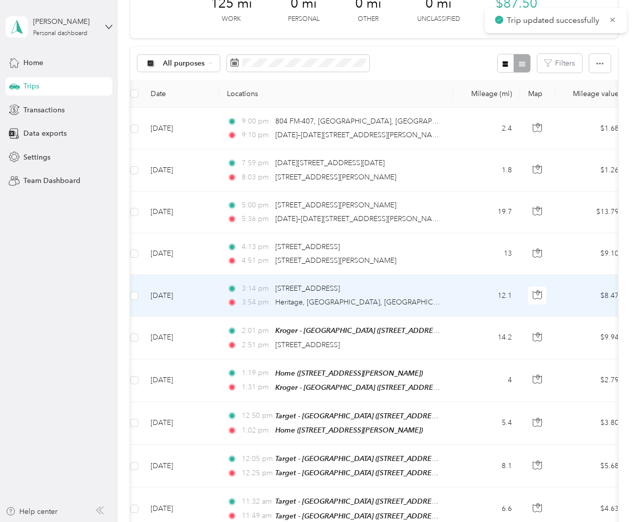
click at [208, 302] on td "[DATE]" at bounding box center [180, 296] width 76 height 42
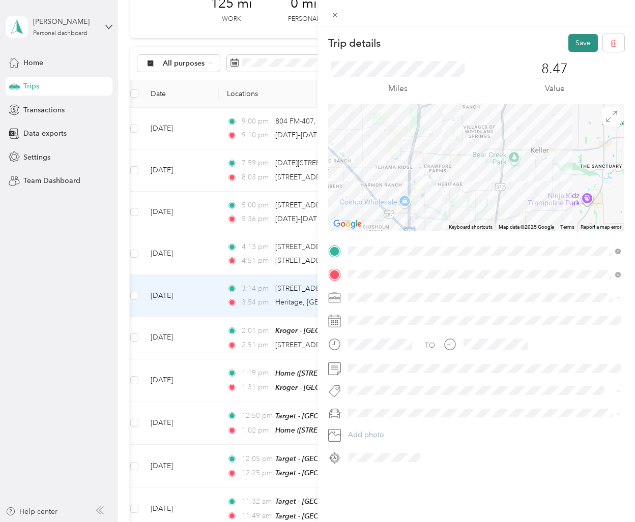
click at [579, 41] on button "Save" at bounding box center [582, 43] width 29 height 18
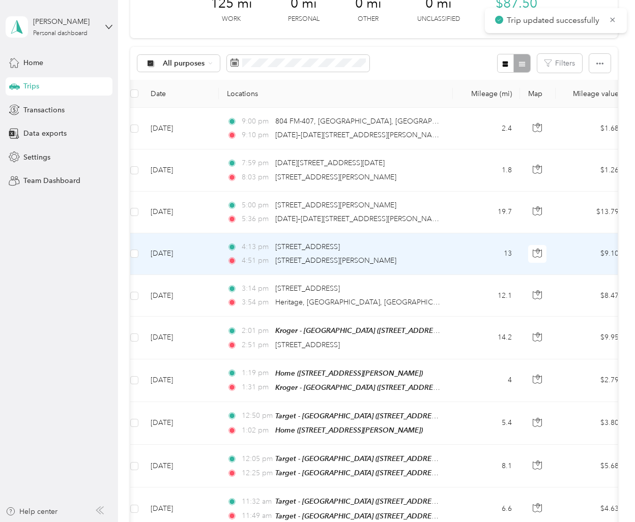
click at [207, 257] on td "[DATE]" at bounding box center [180, 254] width 76 height 42
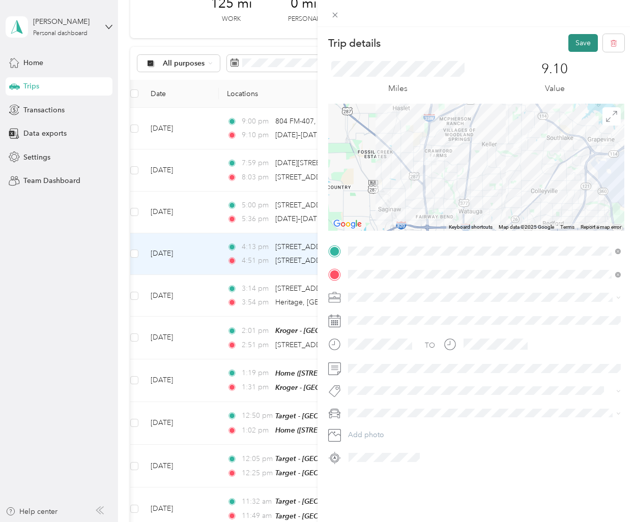
click at [585, 43] on button "Save" at bounding box center [582, 43] width 29 height 18
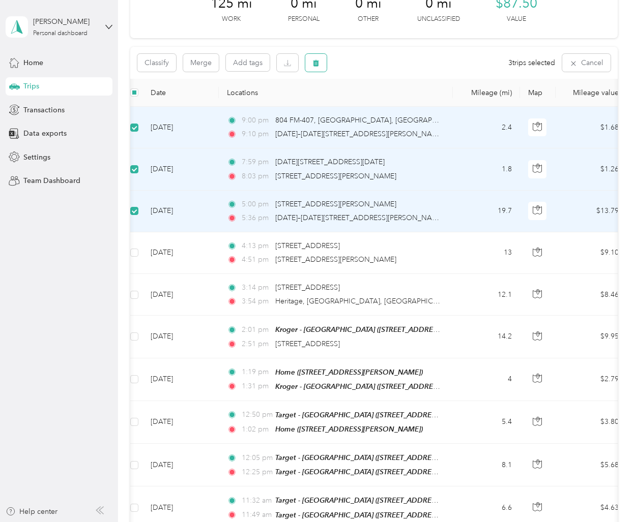
click at [318, 63] on icon "button" at bounding box center [316, 63] width 6 height 7
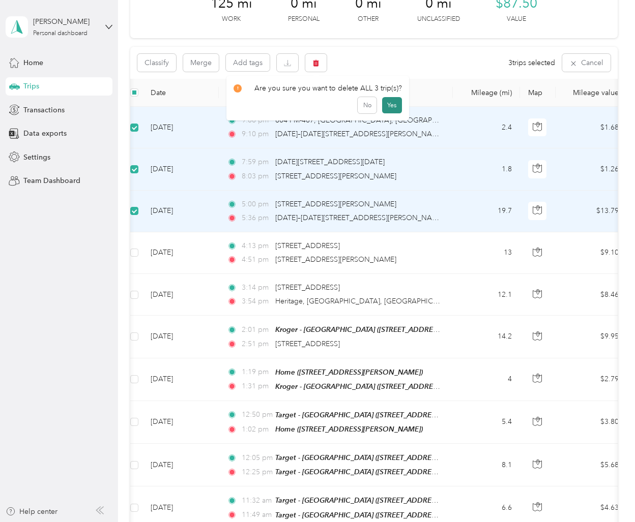
click at [388, 105] on button "Yes" at bounding box center [392, 105] width 20 height 16
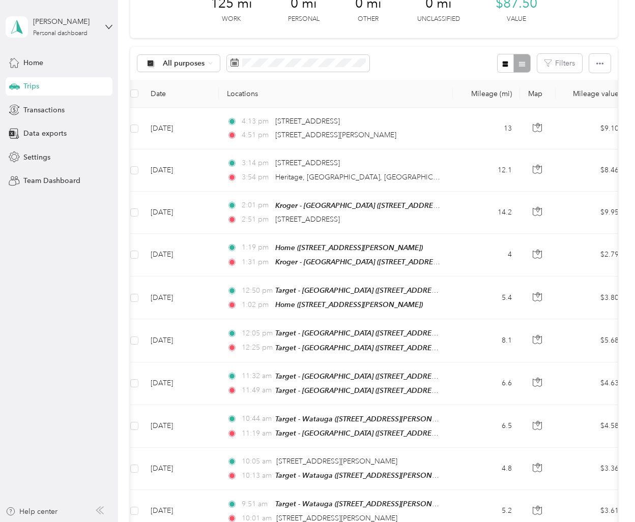
scroll to position [74, 0]
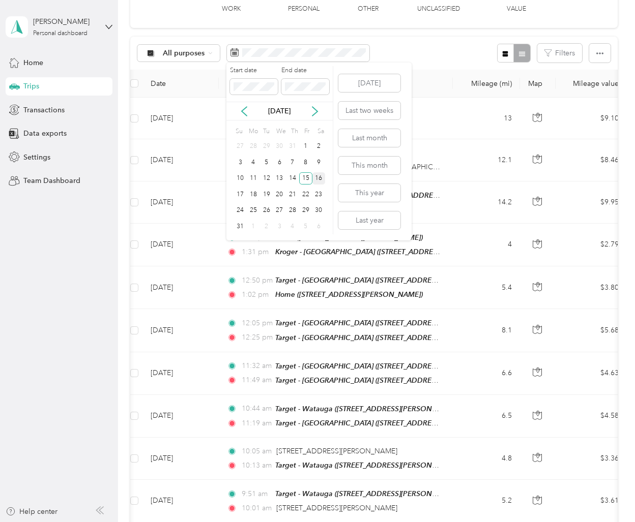
click at [318, 177] on div "16" at bounding box center [318, 178] width 13 height 13
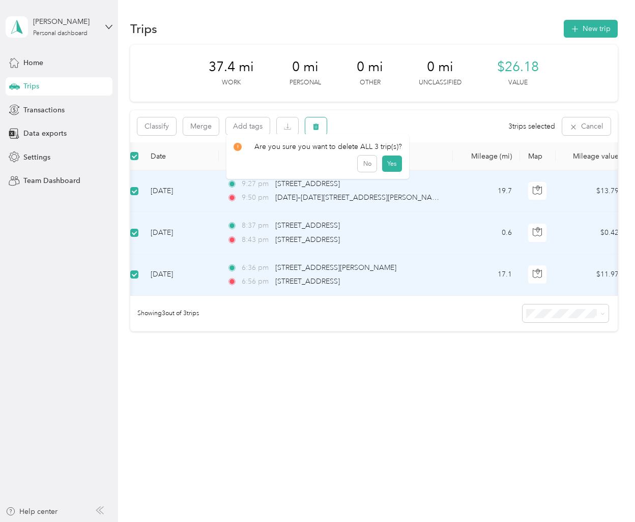
click at [320, 125] on button "button" at bounding box center [315, 126] width 21 height 18
click at [388, 168] on button "Yes" at bounding box center [392, 169] width 20 height 16
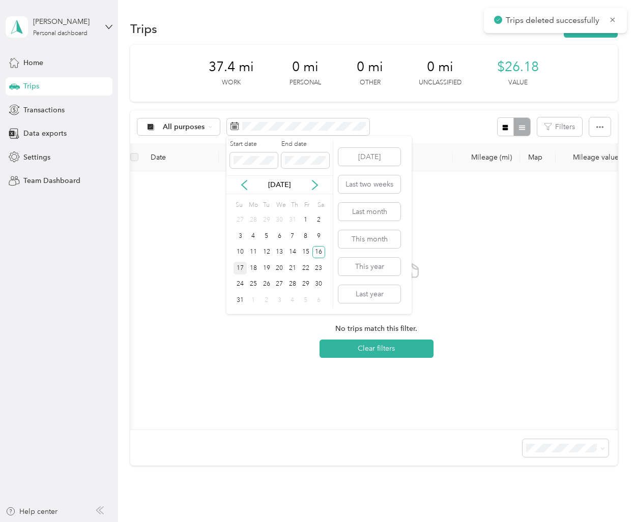
click at [246, 267] on div "17" at bounding box center [239, 268] width 13 height 13
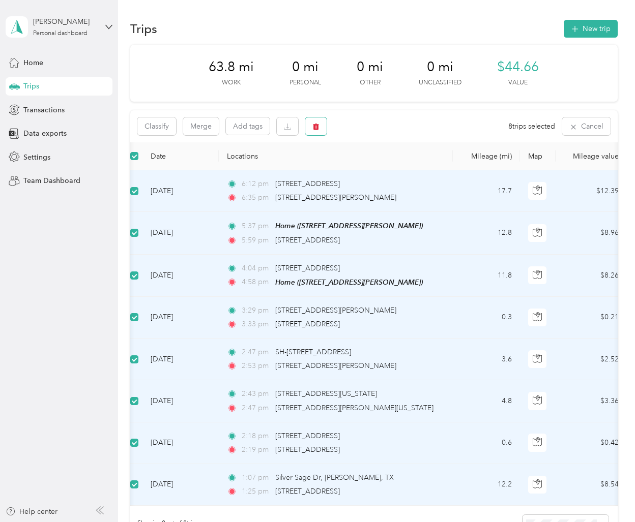
drag, startPoint x: 318, startPoint y: 127, endPoint x: 327, endPoint y: 137, distance: 13.0
click at [318, 127] on icon "button" at bounding box center [315, 126] width 7 height 7
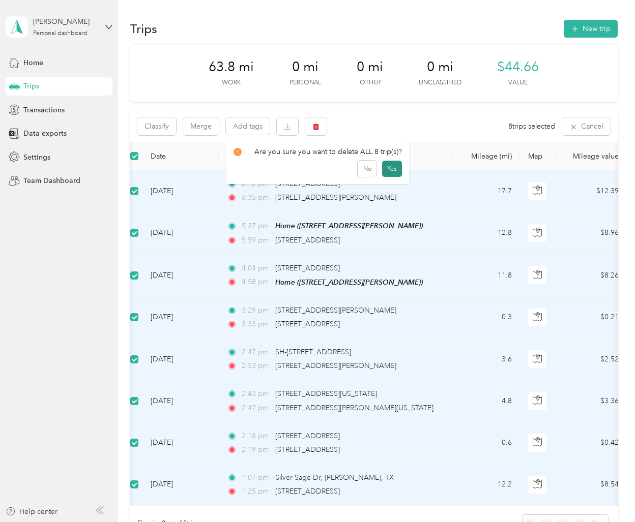
click at [383, 171] on button "Yes" at bounding box center [392, 169] width 20 height 16
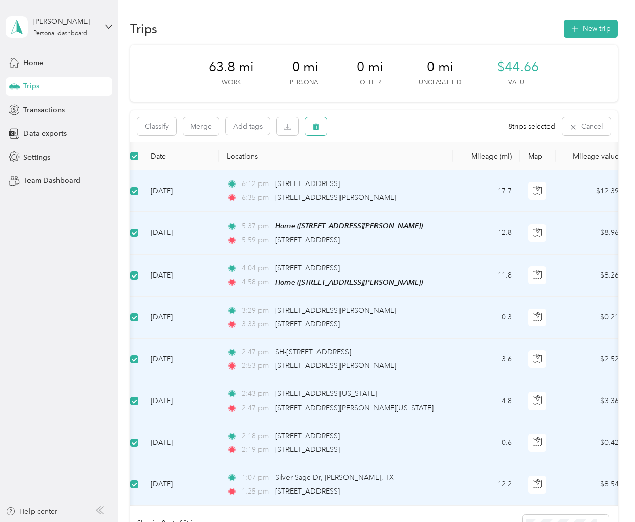
click at [321, 127] on button "button" at bounding box center [315, 126] width 21 height 18
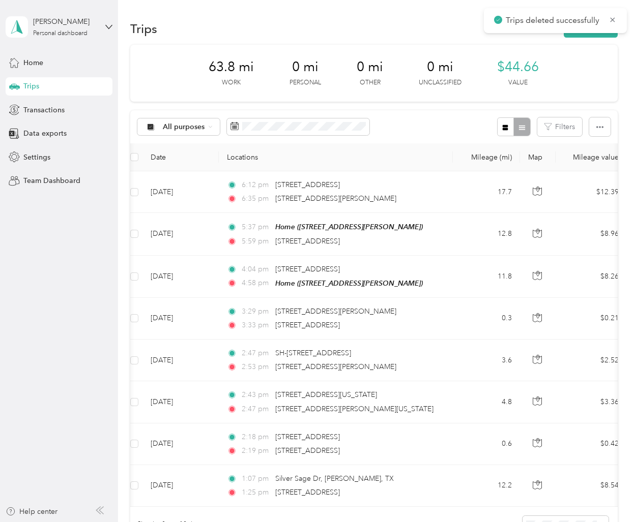
click at [392, 168] on th "Locations" at bounding box center [336, 157] width 234 height 28
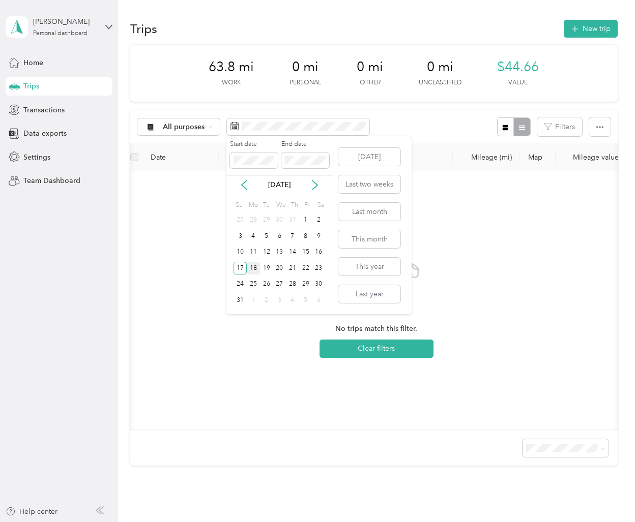
click at [257, 264] on div "18" at bounding box center [253, 268] width 13 height 13
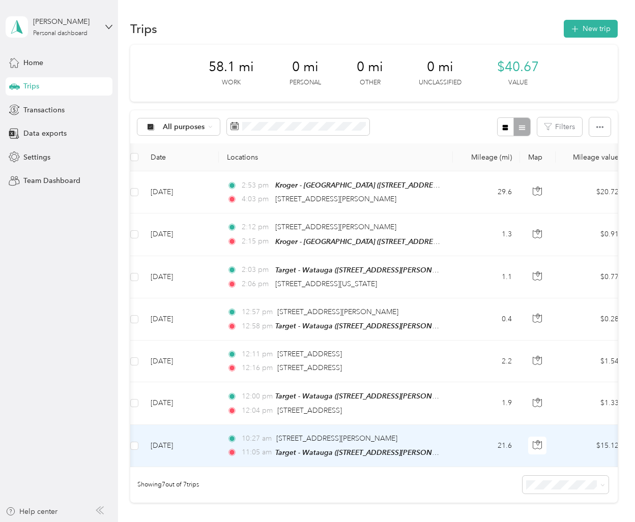
click at [205, 455] on td "[DATE]" at bounding box center [180, 446] width 76 height 42
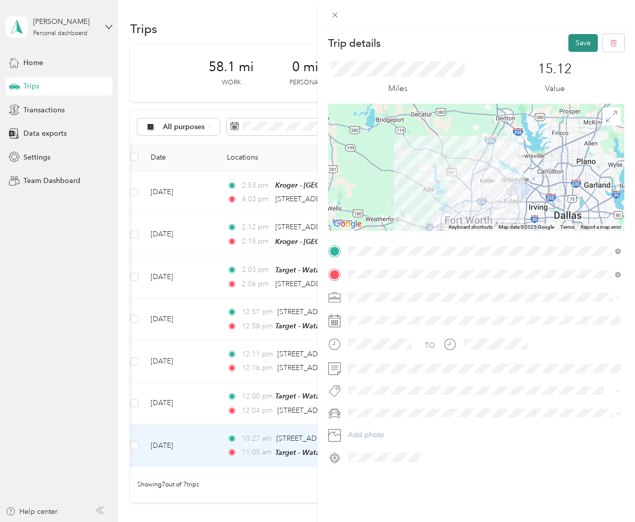
click at [582, 42] on button "Save" at bounding box center [582, 43] width 29 height 18
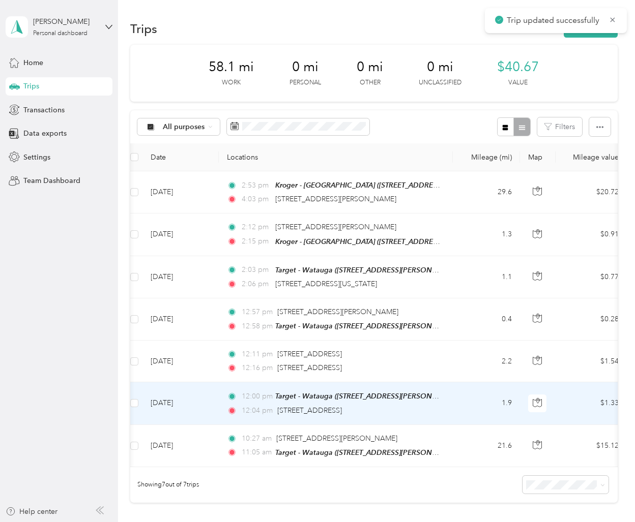
click at [205, 402] on td "[DATE]" at bounding box center [180, 403] width 76 height 42
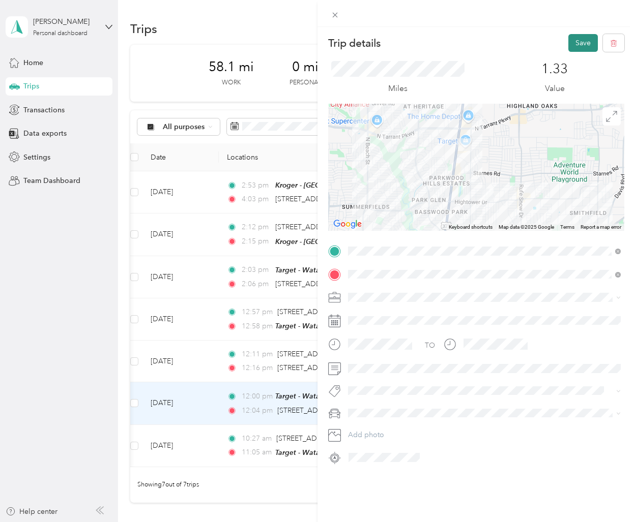
click at [580, 41] on button "Save" at bounding box center [582, 43] width 29 height 18
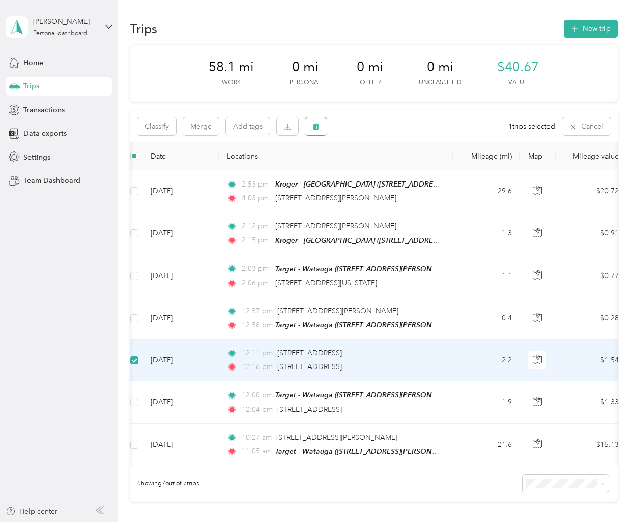
click at [320, 128] on button "button" at bounding box center [315, 126] width 21 height 18
click at [396, 171] on button "Yes" at bounding box center [392, 169] width 20 height 16
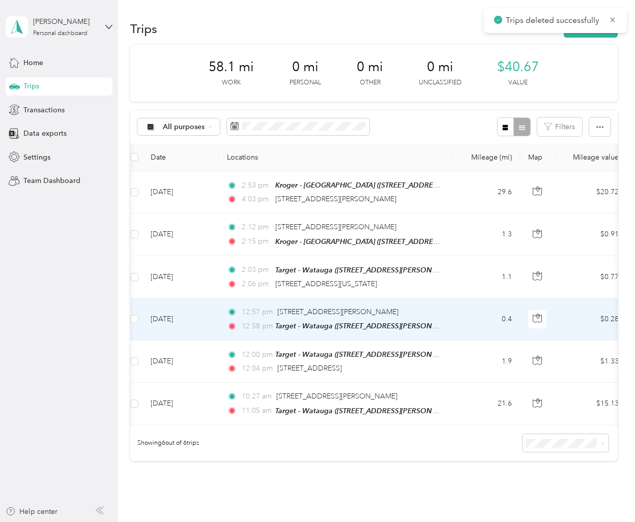
click at [223, 331] on td "12:57 pm [STREET_ADDRESS][PERSON_NAME] 12:58 pm Target - Watauga ([STREET_ADDRE…" at bounding box center [336, 319] width 234 height 42
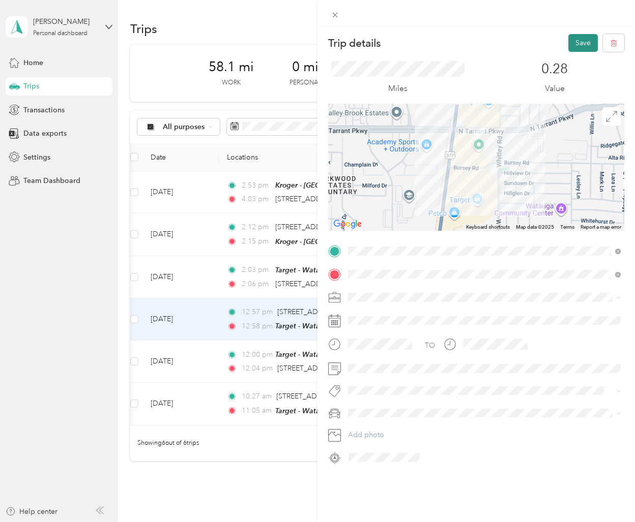
click at [585, 42] on button "Save" at bounding box center [582, 43] width 29 height 18
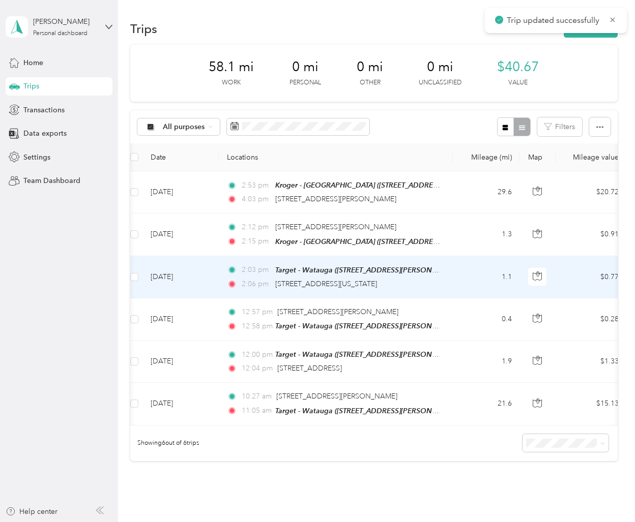
click at [216, 280] on td "[DATE]" at bounding box center [180, 277] width 76 height 42
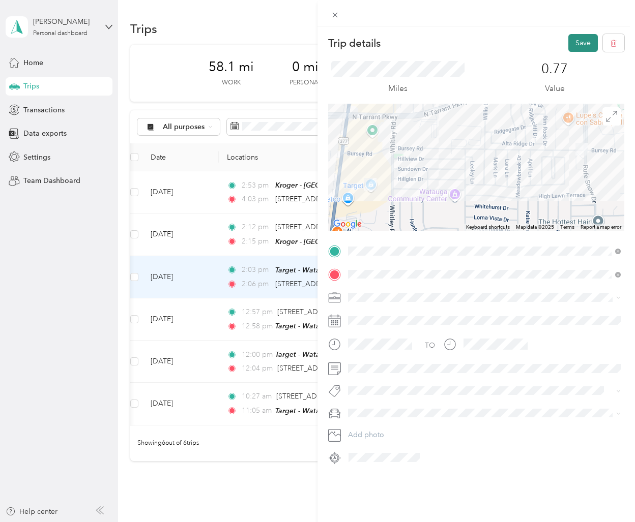
click at [587, 43] on button "Save" at bounding box center [582, 43] width 29 height 18
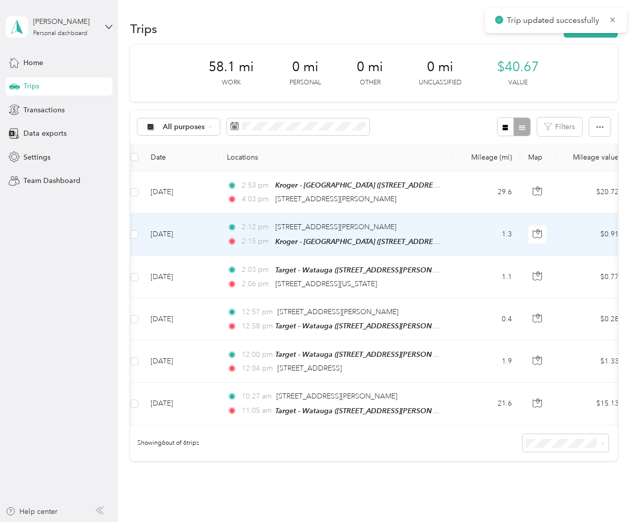
click at [215, 244] on td "[DATE]" at bounding box center [180, 235] width 76 height 42
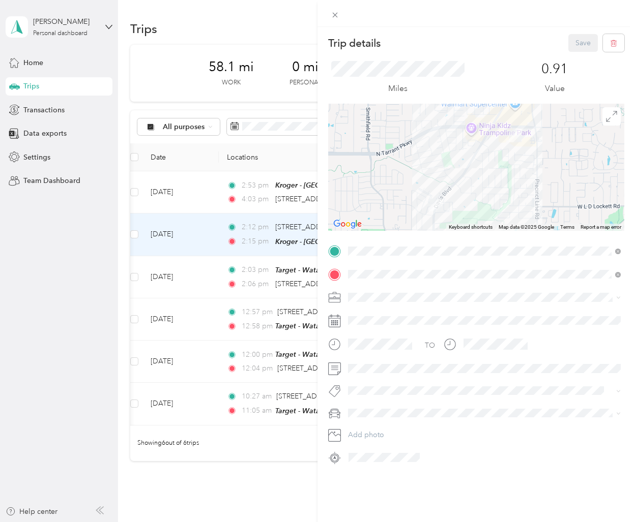
click at [76, 340] on div "Trip details Save This trip cannot be edited because it is either under review,…" at bounding box center [317, 261] width 635 height 522
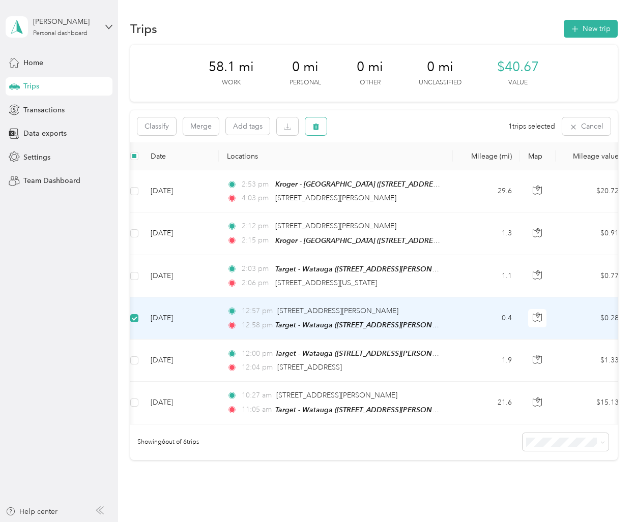
click at [314, 128] on icon "button" at bounding box center [316, 127] width 6 height 7
click at [389, 173] on button "Yes" at bounding box center [392, 169] width 20 height 16
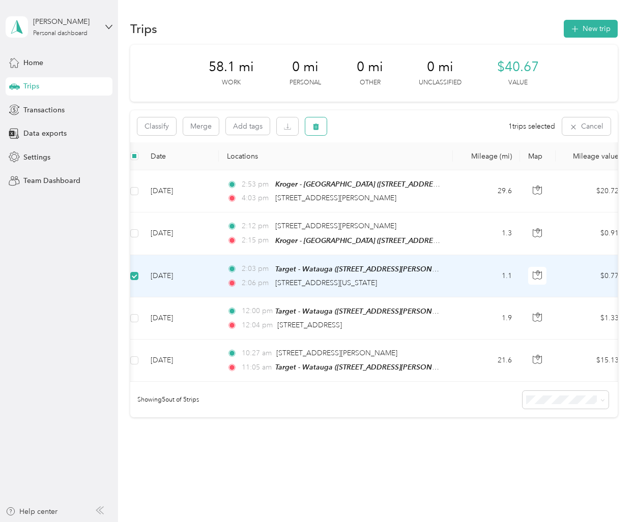
click at [316, 127] on icon "button" at bounding box center [316, 127] width 6 height 7
click at [389, 170] on button "Yes" at bounding box center [392, 169] width 20 height 16
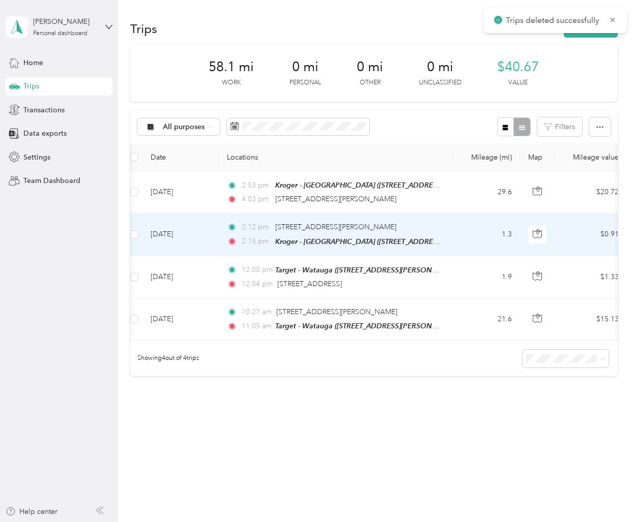
click at [218, 247] on td "[DATE]" at bounding box center [180, 235] width 76 height 42
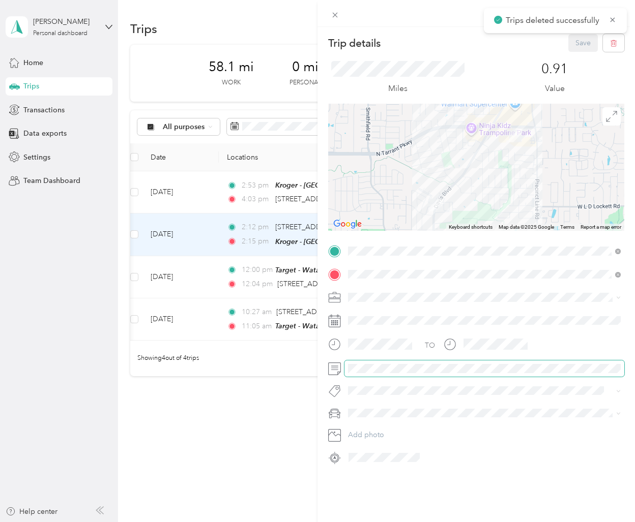
click at [379, 374] on span at bounding box center [484, 369] width 280 height 16
click at [584, 41] on button "Save" at bounding box center [582, 43] width 29 height 18
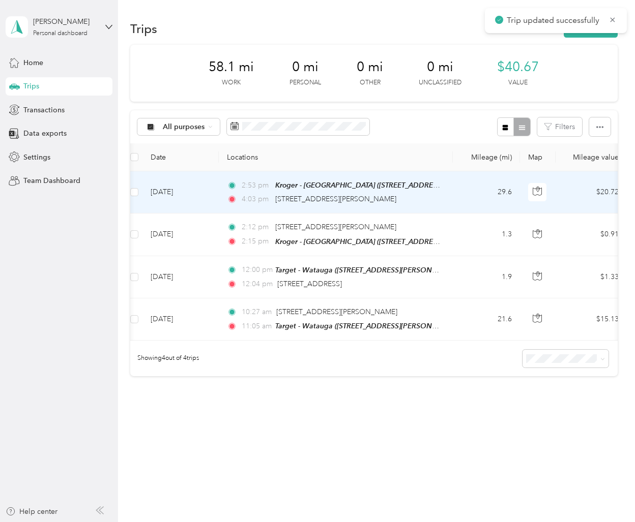
click at [224, 201] on td "2:53 pm Kroger - [GEOGRAPHIC_DATA] ([STREET_ADDRESS]) 4:03 pm [STREET_ADDRESS][…" at bounding box center [336, 192] width 234 height 42
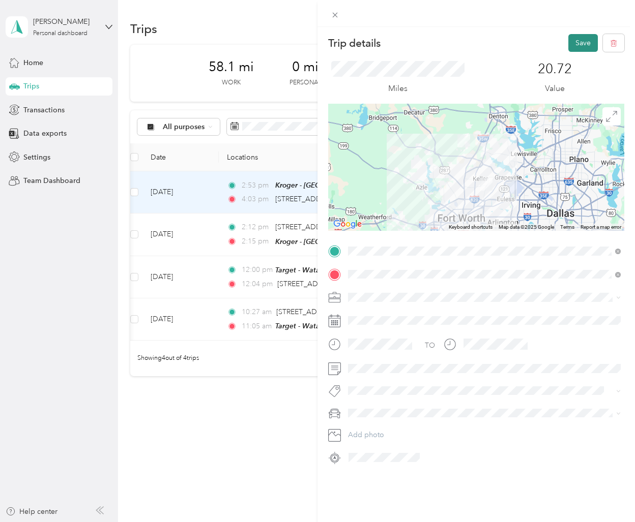
click at [586, 41] on button "Save" at bounding box center [582, 43] width 29 height 18
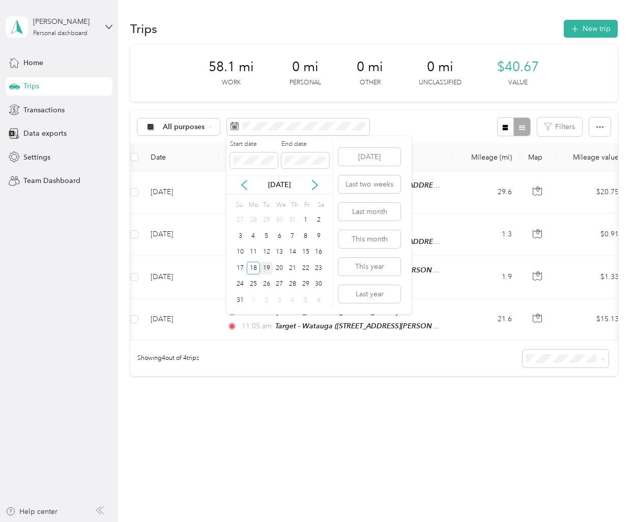
click at [265, 269] on div "19" at bounding box center [266, 268] width 13 height 13
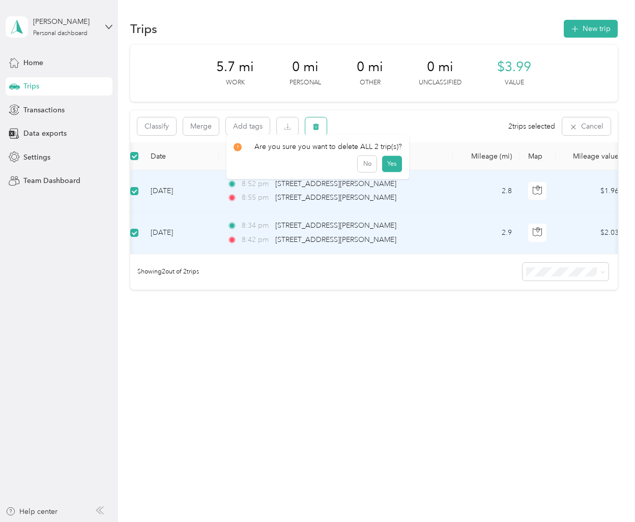
click at [324, 128] on button "button" at bounding box center [315, 126] width 21 height 18
click at [389, 169] on button "Yes" at bounding box center [392, 169] width 20 height 16
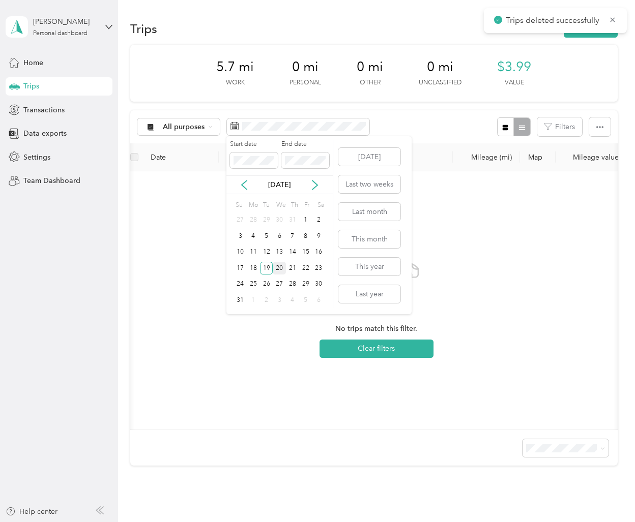
click at [279, 269] on div "20" at bounding box center [279, 268] width 13 height 13
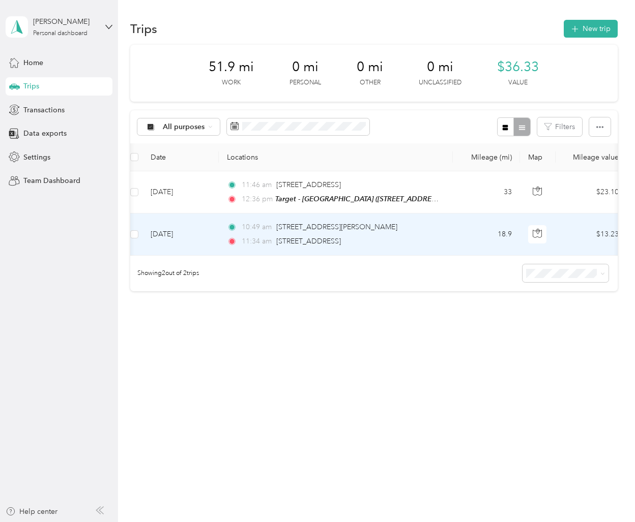
click at [211, 232] on td "[DATE]" at bounding box center [180, 235] width 76 height 42
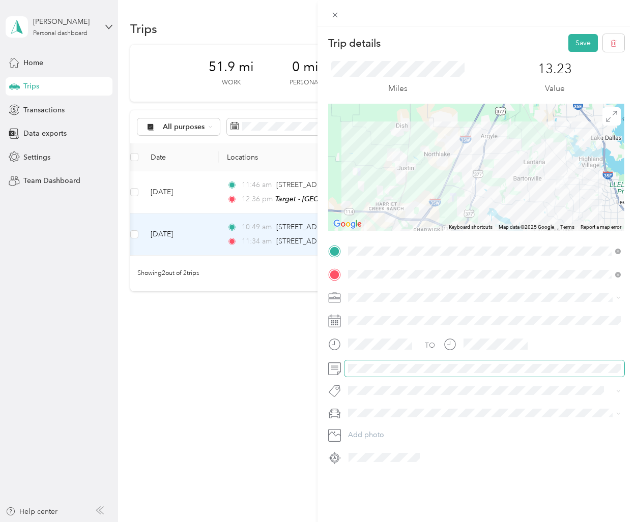
click at [331, 372] on div at bounding box center [476, 369] width 296 height 16
click at [587, 42] on button "Save" at bounding box center [582, 43] width 29 height 18
click at [588, 44] on button "Save" at bounding box center [582, 43] width 29 height 18
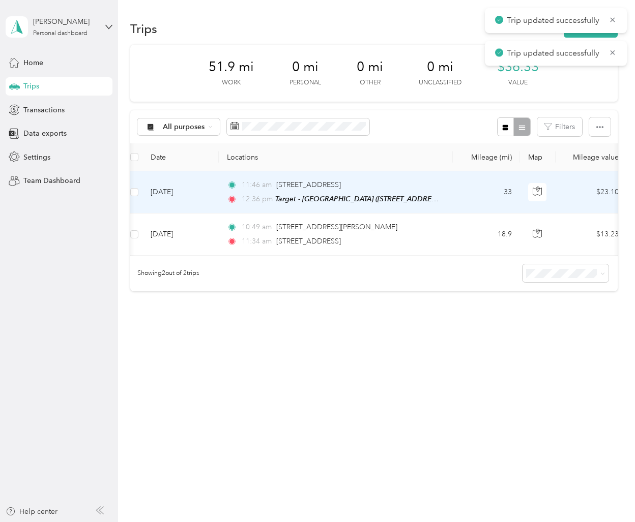
click at [203, 201] on td "[DATE]" at bounding box center [180, 192] width 76 height 42
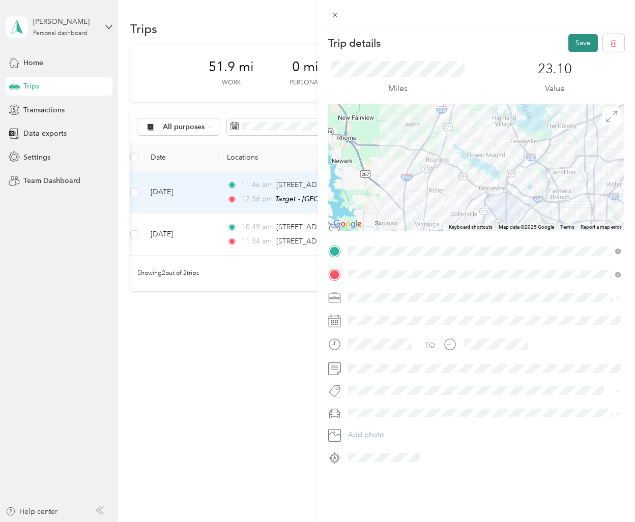
click at [585, 41] on button "Save" at bounding box center [582, 43] width 29 height 18
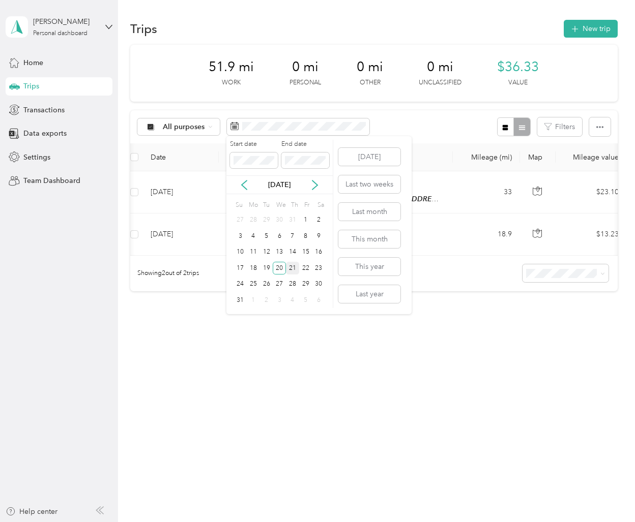
click at [292, 269] on div "21" at bounding box center [292, 268] width 13 height 13
click at [326, 245] on div "Start date End date [DATE] Su Mo Tu We Th Fr Sa 27 28 29 30 31 1 2 3 4 5 6 7 8 …" at bounding box center [279, 224] width 107 height 168
click at [315, 186] on icon at bounding box center [314, 185] width 5 height 9
click at [306, 236] on div "12" at bounding box center [305, 236] width 13 height 13
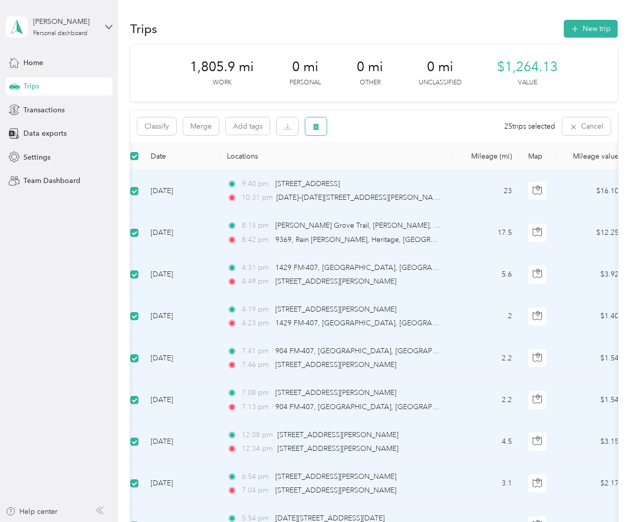
click at [315, 122] on span "button" at bounding box center [315, 126] width 7 height 9
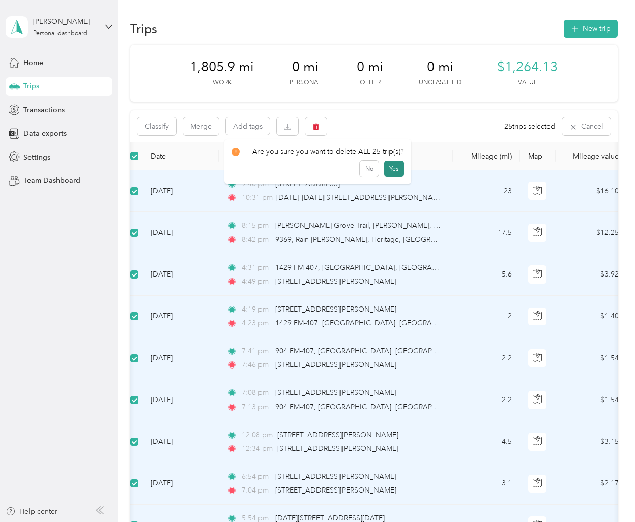
click at [391, 170] on button "Yes" at bounding box center [394, 169] width 20 height 16
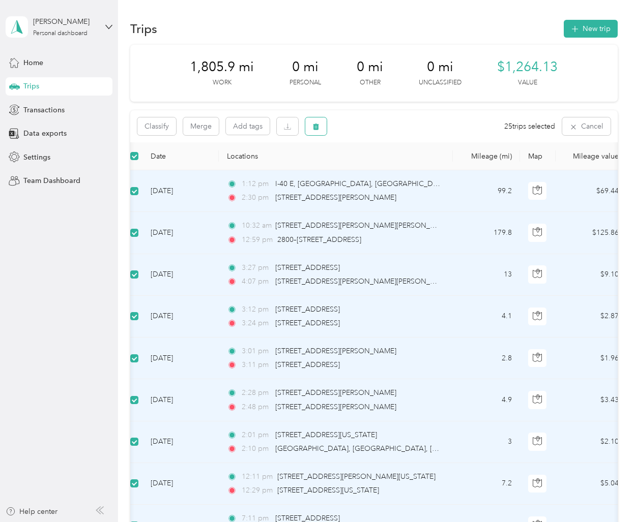
click at [318, 129] on icon "button" at bounding box center [315, 126] width 7 height 7
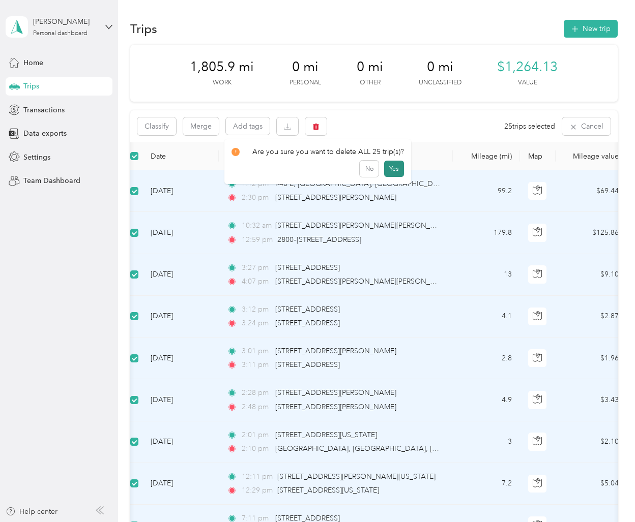
click at [389, 168] on button "Yes" at bounding box center [394, 169] width 20 height 16
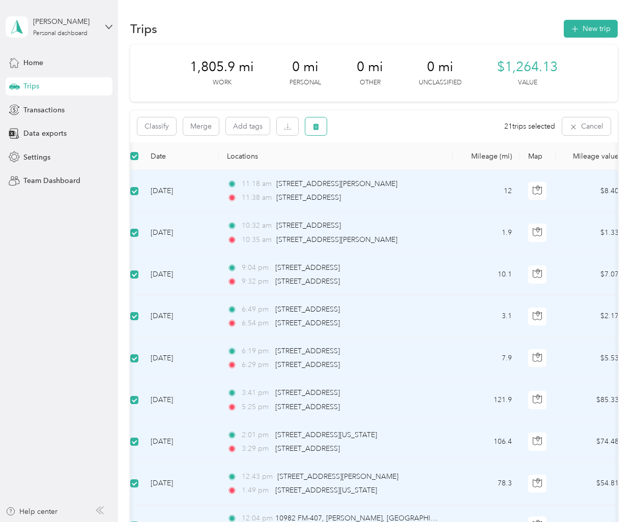
click at [316, 129] on icon "button" at bounding box center [316, 127] width 6 height 7
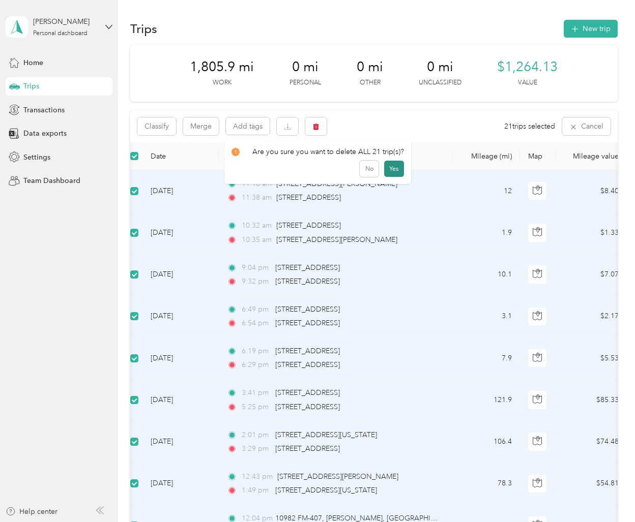
click at [393, 170] on button "Yes" at bounding box center [394, 169] width 20 height 16
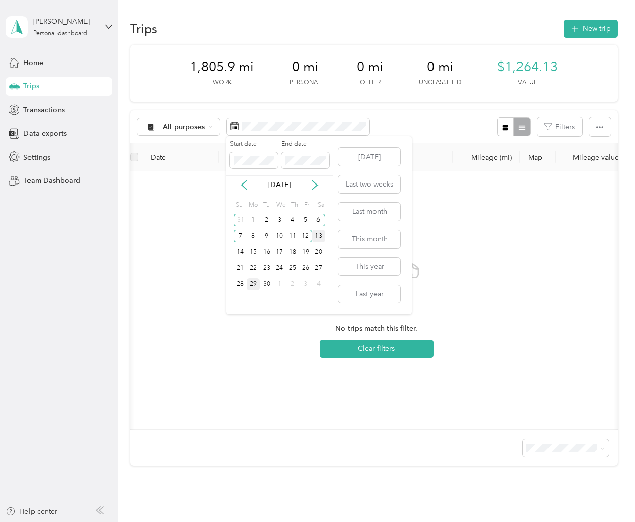
click at [319, 234] on div "13" at bounding box center [318, 236] width 13 height 13
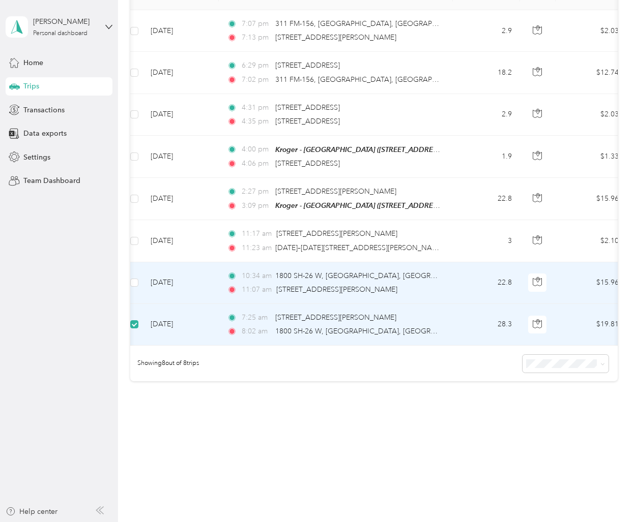
scroll to position [159, 0]
click at [137, 279] on label at bounding box center [134, 283] width 8 height 11
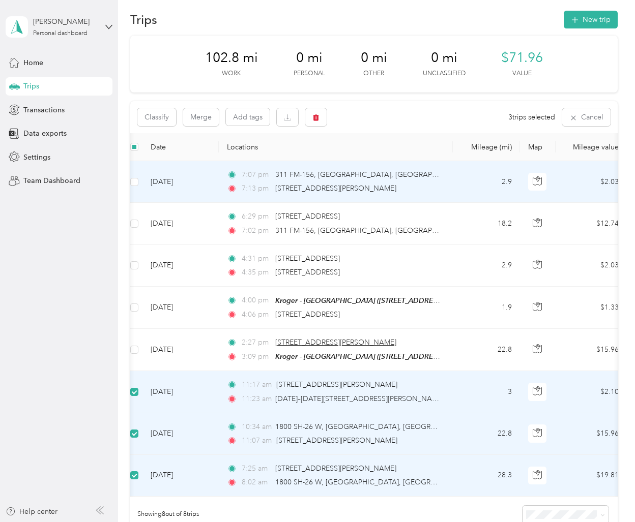
scroll to position [0, 0]
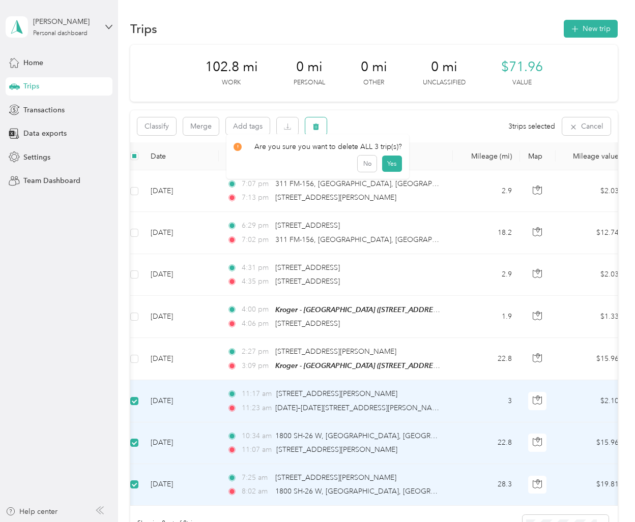
click at [315, 124] on icon "button" at bounding box center [316, 127] width 6 height 7
click at [384, 171] on button "Yes" at bounding box center [392, 169] width 20 height 16
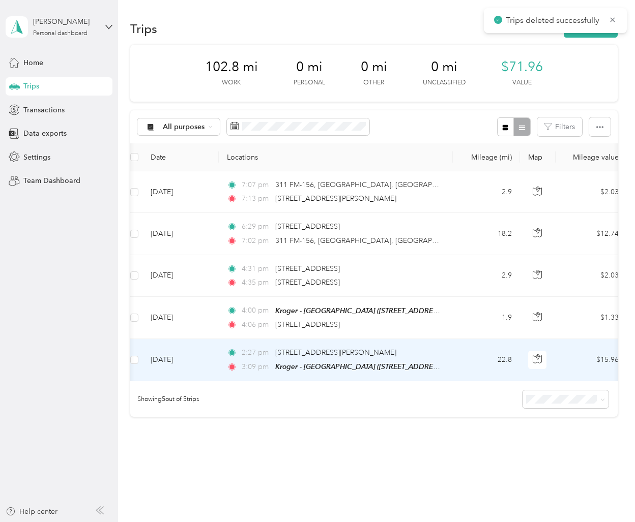
click at [211, 373] on td "[DATE]" at bounding box center [180, 360] width 76 height 42
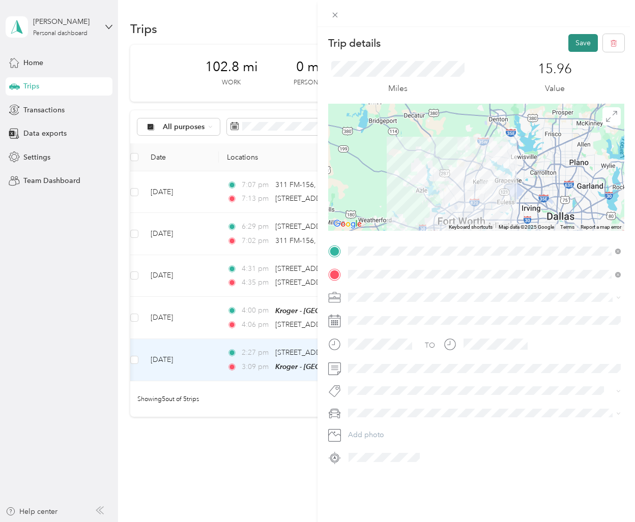
click at [572, 43] on button "Save" at bounding box center [582, 43] width 29 height 18
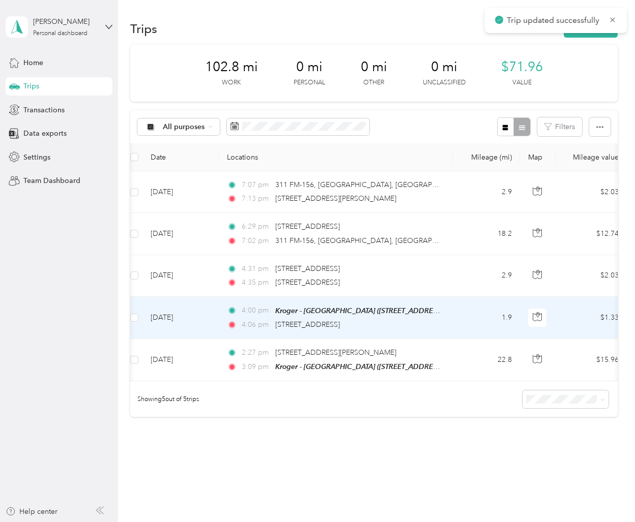
click at [213, 328] on td "[DATE]" at bounding box center [180, 318] width 76 height 42
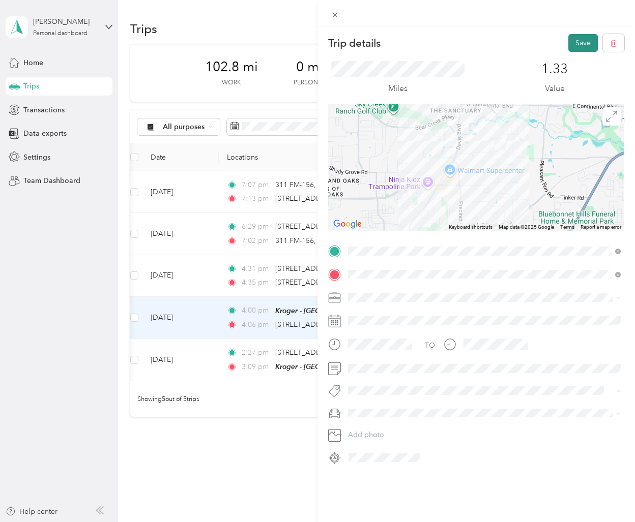
click at [583, 40] on button "Save" at bounding box center [582, 43] width 29 height 18
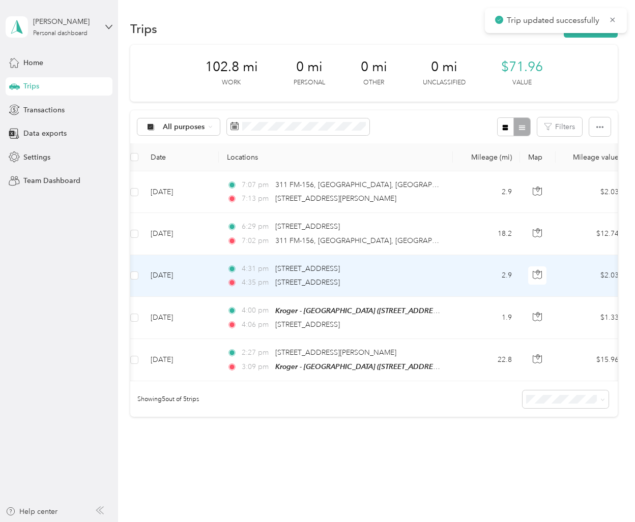
click at [220, 283] on td "4:31 pm [STREET_ADDRESS] 4:35 pm [STREET_ADDRESS]" at bounding box center [336, 276] width 234 height 42
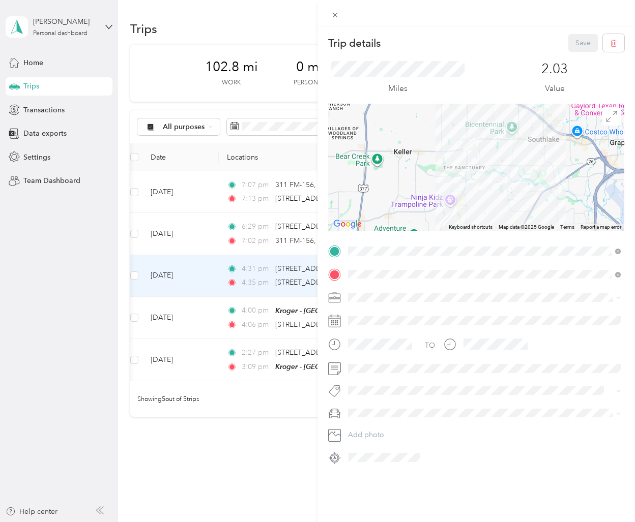
drag, startPoint x: 133, startPoint y: 274, endPoint x: 134, endPoint y: 260, distance: 13.8
click at [133, 274] on div "Trip details Save This trip cannot be edited because it is either under review,…" at bounding box center [317, 261] width 635 height 522
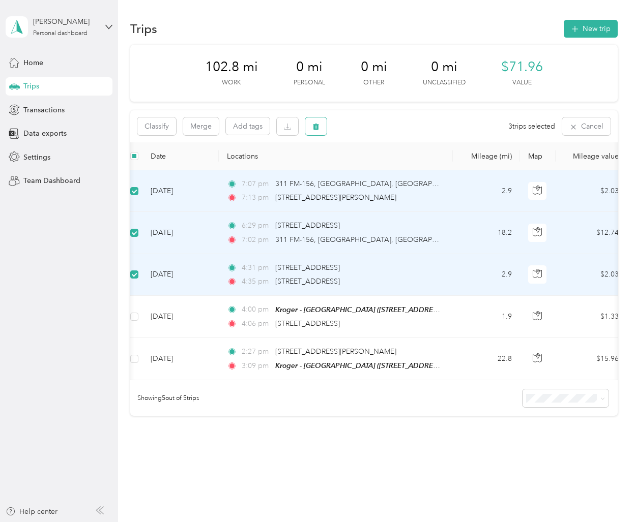
click at [323, 125] on button "button" at bounding box center [315, 126] width 21 height 18
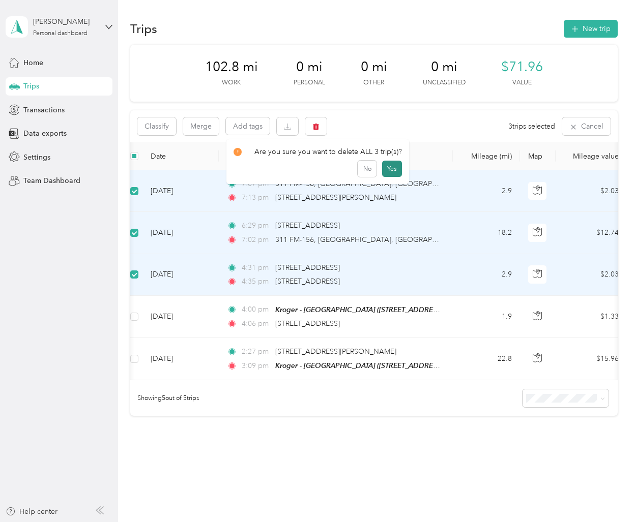
click at [386, 166] on button "Yes" at bounding box center [392, 169] width 20 height 16
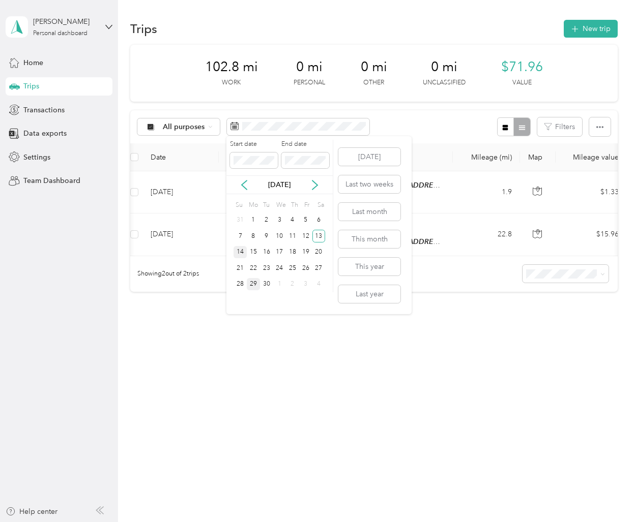
click at [237, 252] on div "14" at bounding box center [239, 252] width 13 height 13
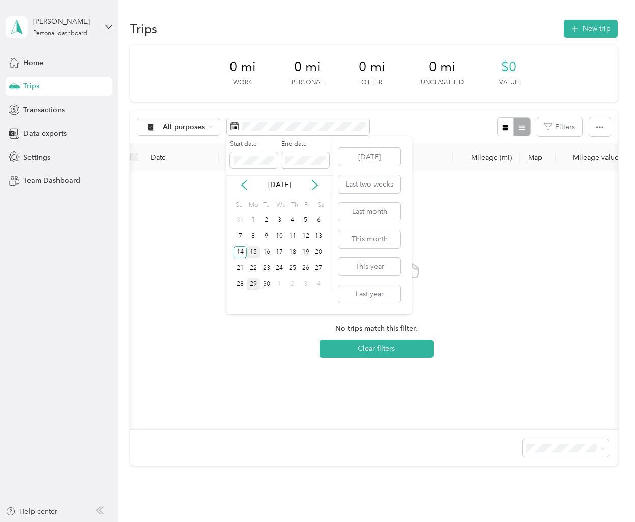
click at [259, 254] on div "15" at bounding box center [253, 252] width 13 height 13
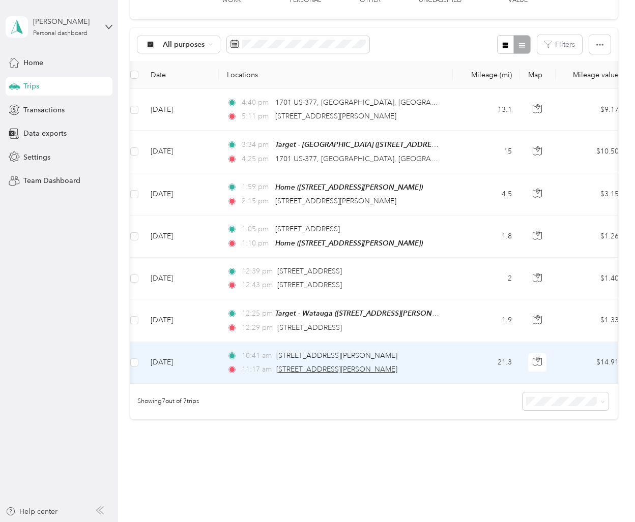
scroll to position [119, 0]
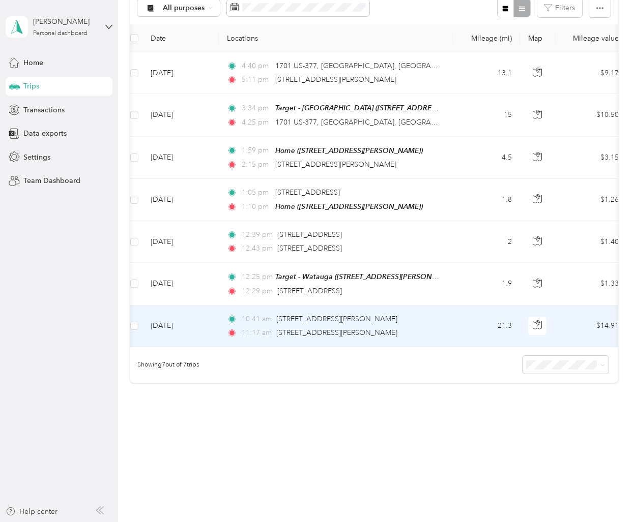
click at [213, 329] on td "[DATE]" at bounding box center [180, 327] width 76 height 42
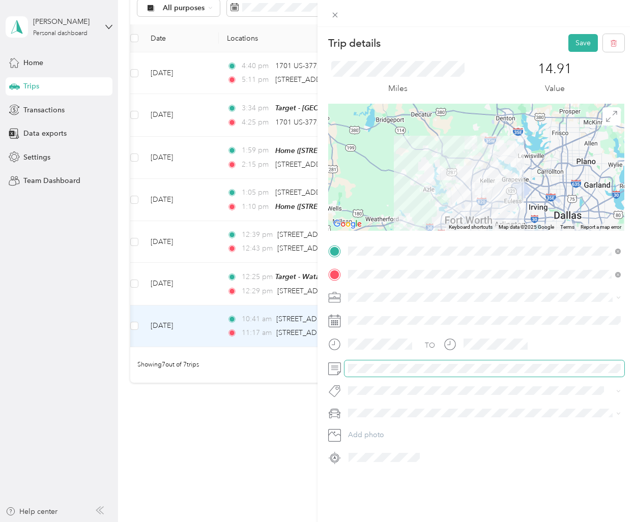
click at [334, 371] on div at bounding box center [476, 369] width 296 height 16
click at [587, 44] on button "Save" at bounding box center [582, 43] width 29 height 18
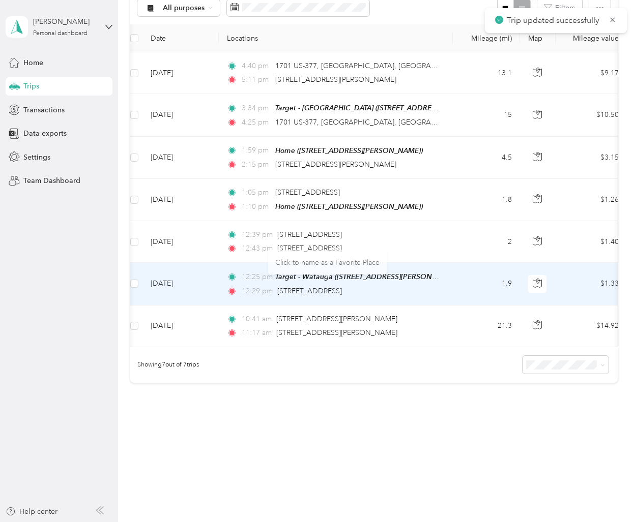
click at [215, 294] on td "[DATE]" at bounding box center [180, 284] width 76 height 42
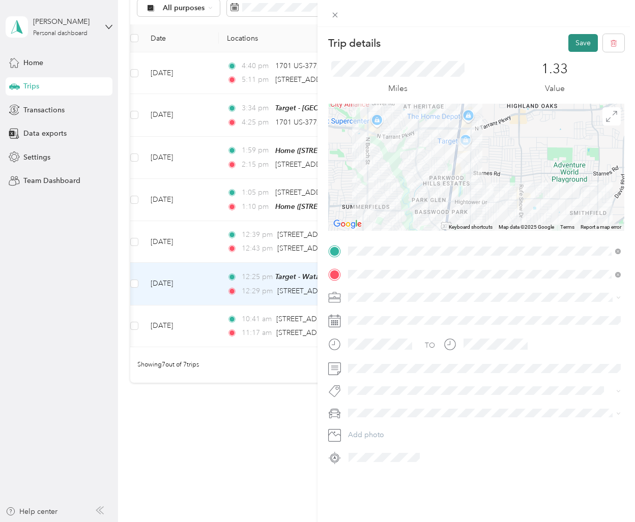
click at [575, 47] on button "Save" at bounding box center [582, 43] width 29 height 18
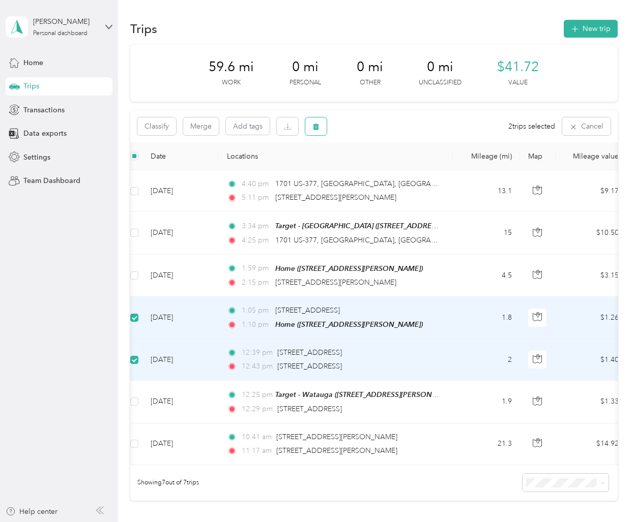
click at [309, 125] on button "button" at bounding box center [315, 126] width 21 height 18
click at [390, 169] on button "Yes" at bounding box center [392, 169] width 20 height 16
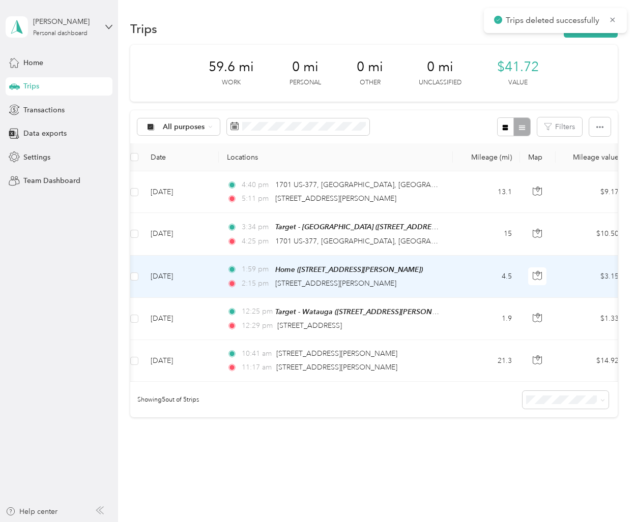
click at [221, 289] on td "1:59 pm Home ([STREET_ADDRESS][PERSON_NAME]) 2:15 pm [STREET_ADDRESS][PERSON_NA…" at bounding box center [336, 277] width 234 height 42
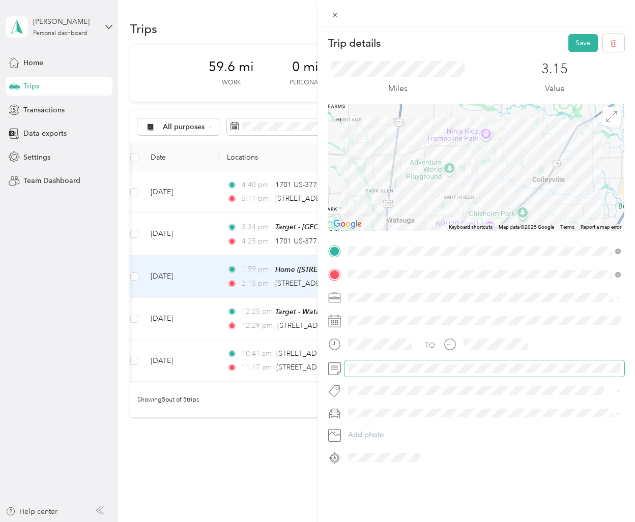
click at [337, 365] on div at bounding box center [476, 369] width 296 height 16
click at [578, 37] on button "Save" at bounding box center [582, 43] width 29 height 18
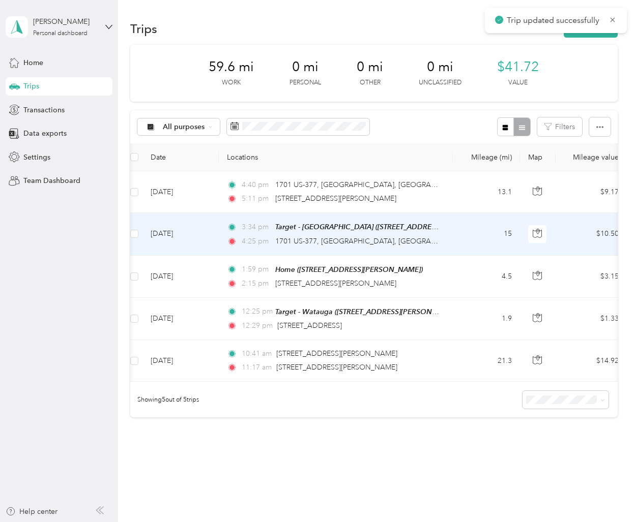
click at [215, 242] on td "[DATE]" at bounding box center [180, 234] width 76 height 42
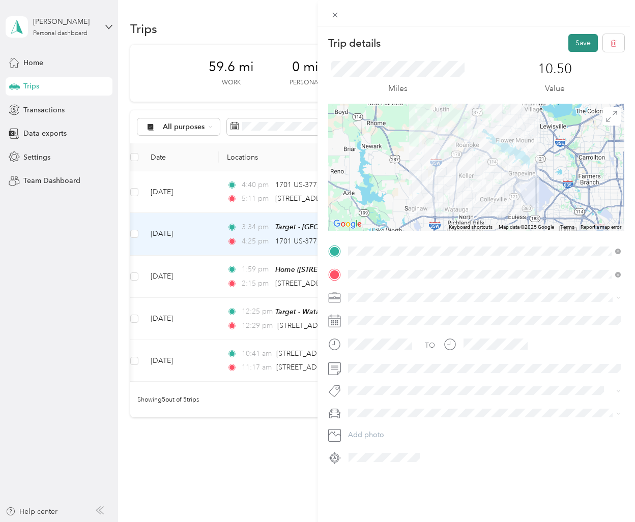
click at [589, 42] on button "Save" at bounding box center [582, 43] width 29 height 18
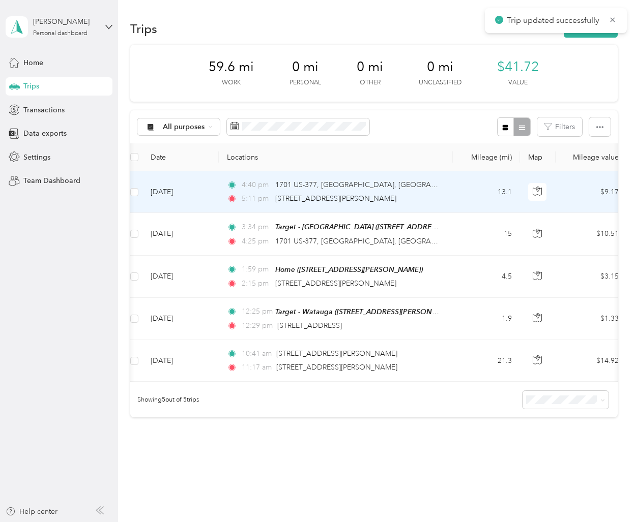
click at [139, 193] on td at bounding box center [134, 192] width 16 height 42
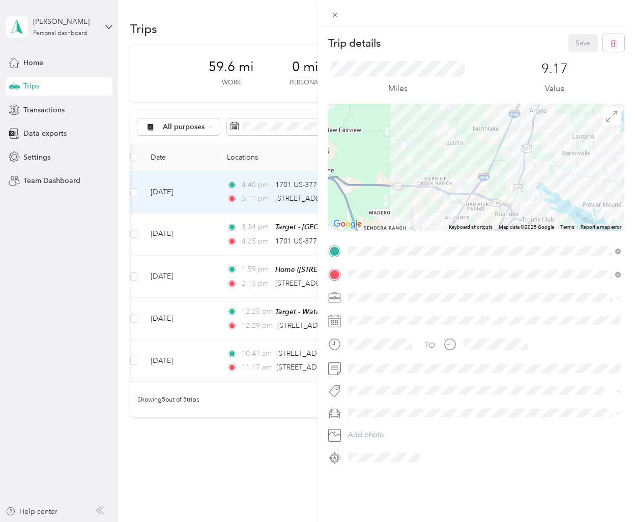
click at [130, 193] on div "Trip details Save This trip cannot be edited because it is either under review,…" at bounding box center [317, 261] width 635 height 522
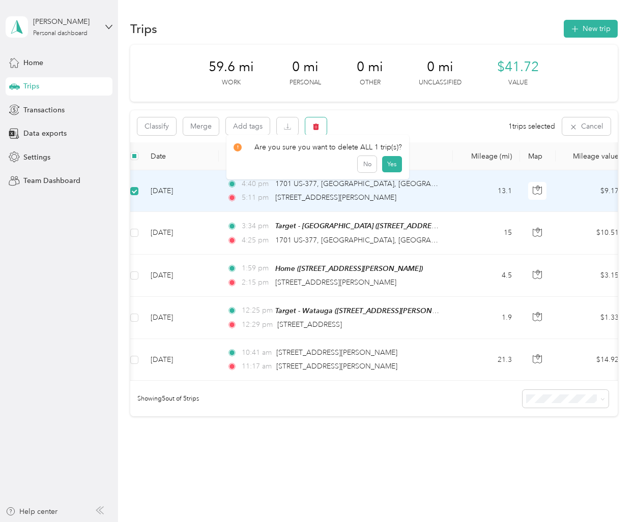
drag, startPoint x: 314, startPoint y: 124, endPoint x: 370, endPoint y: 159, distance: 66.0
click at [315, 124] on icon "button" at bounding box center [315, 126] width 7 height 7
click at [388, 164] on button "Yes" at bounding box center [392, 169] width 20 height 16
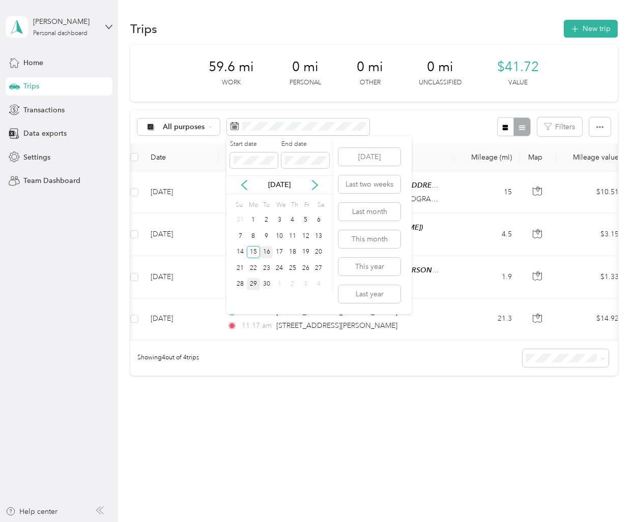
click at [268, 253] on div "16" at bounding box center [266, 252] width 13 height 13
click at [252, 285] on div "29" at bounding box center [253, 284] width 13 height 13
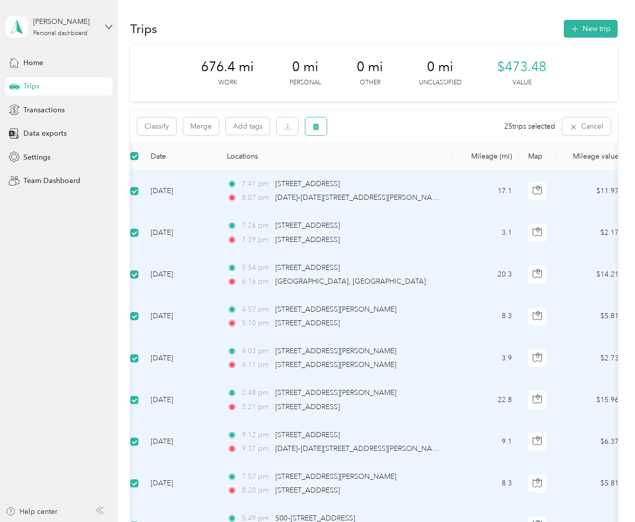
click at [323, 127] on button "button" at bounding box center [315, 126] width 21 height 18
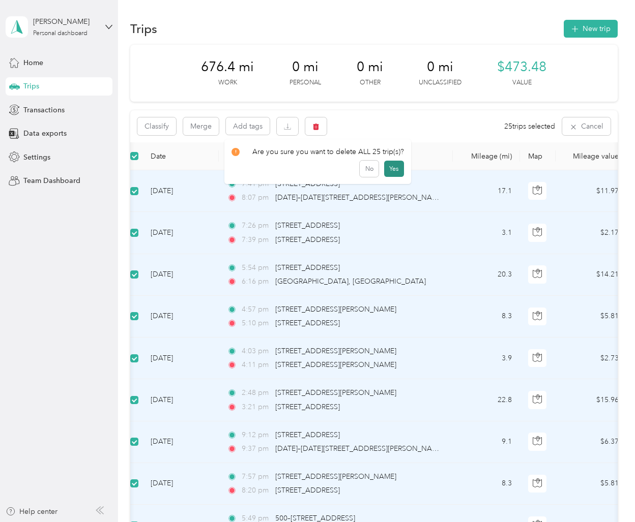
click at [389, 166] on button "Yes" at bounding box center [394, 169] width 20 height 16
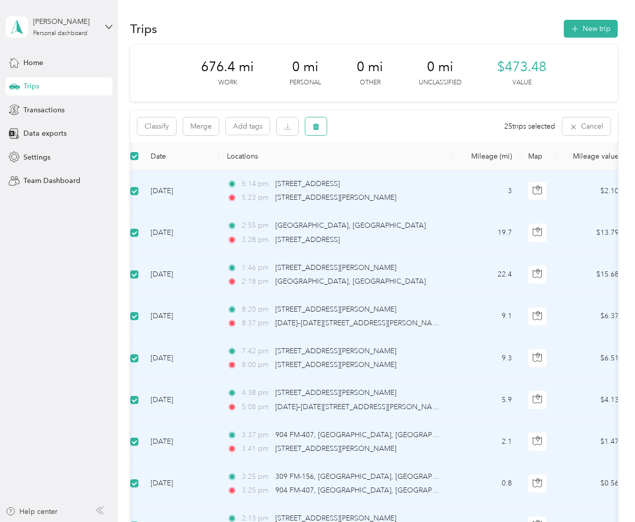
click at [315, 126] on icon "button" at bounding box center [316, 127] width 6 height 7
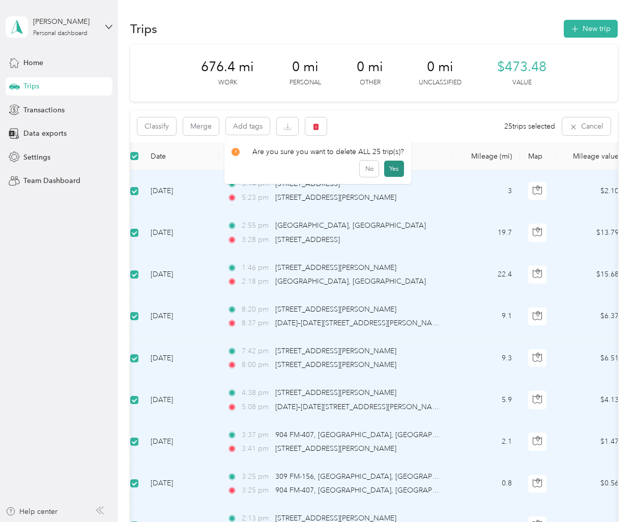
click at [392, 166] on button "Yes" at bounding box center [394, 169] width 20 height 16
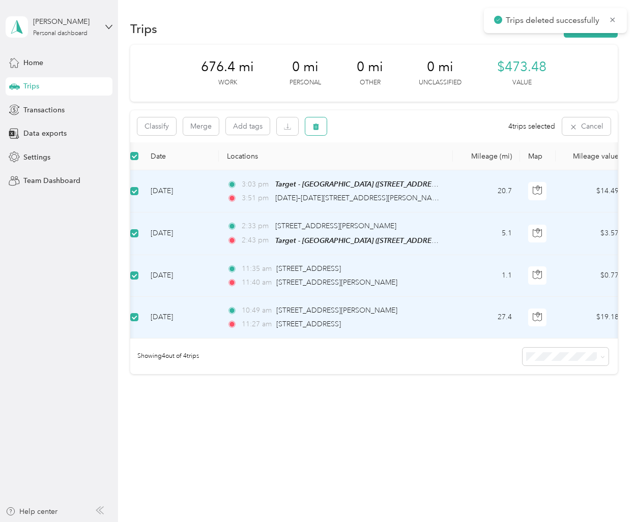
click at [316, 130] on icon "button" at bounding box center [316, 127] width 6 height 7
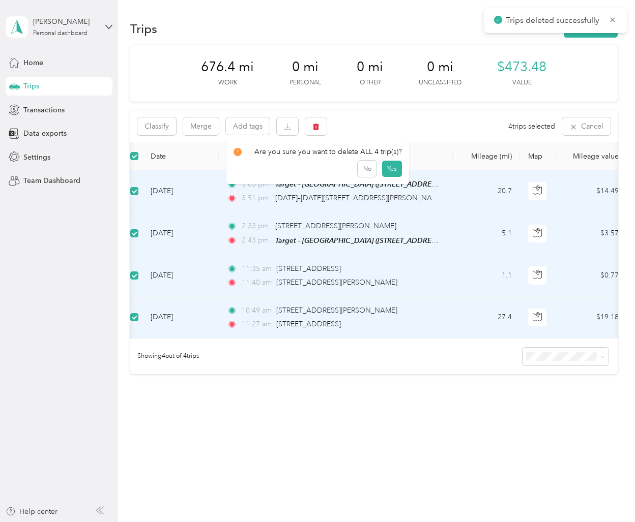
click at [401, 171] on div "Are you sure you want to delete ALL 4 trip(s)? No Yes" at bounding box center [317, 161] width 183 height 45
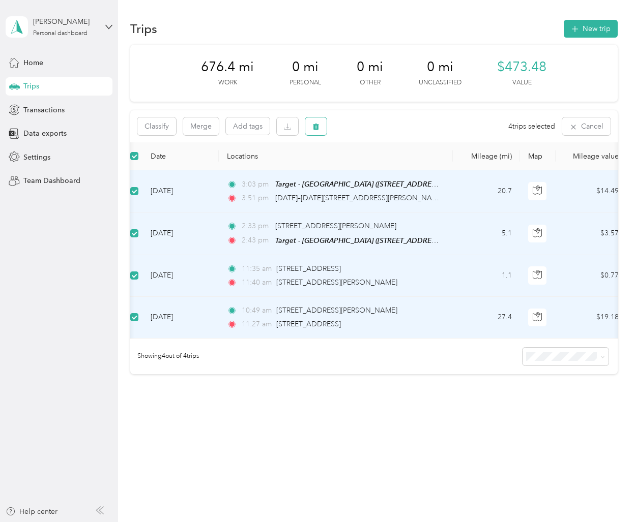
click at [315, 128] on icon "button" at bounding box center [316, 127] width 6 height 7
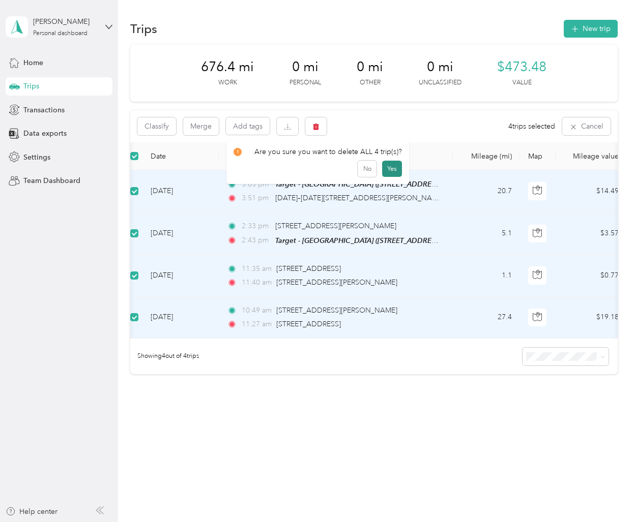
click at [387, 167] on button "Yes" at bounding box center [392, 169] width 20 height 16
